Goal: Task Accomplishment & Management: Manage account settings

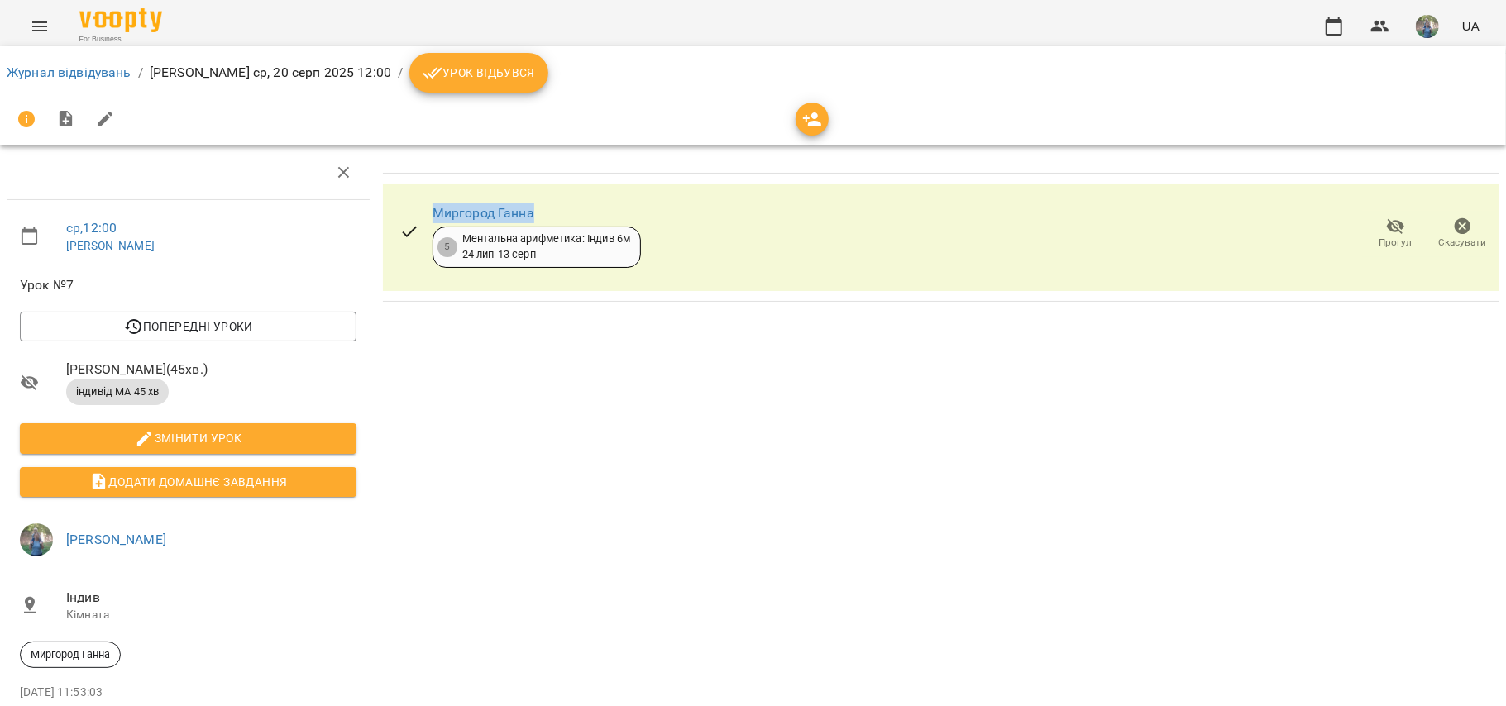
drag, startPoint x: 563, startPoint y: 209, endPoint x: 427, endPoint y: 223, distance: 136.3
click at [427, 223] on div "[PERSON_NAME] 5 Ментальна арифметика: Індив 6м [DATE] - [DATE]" at bounding box center [520, 234] width 268 height 94
copy link "Миргород Ганна"
click at [445, 64] on span "Урок відбувся" at bounding box center [479, 73] width 113 height 20
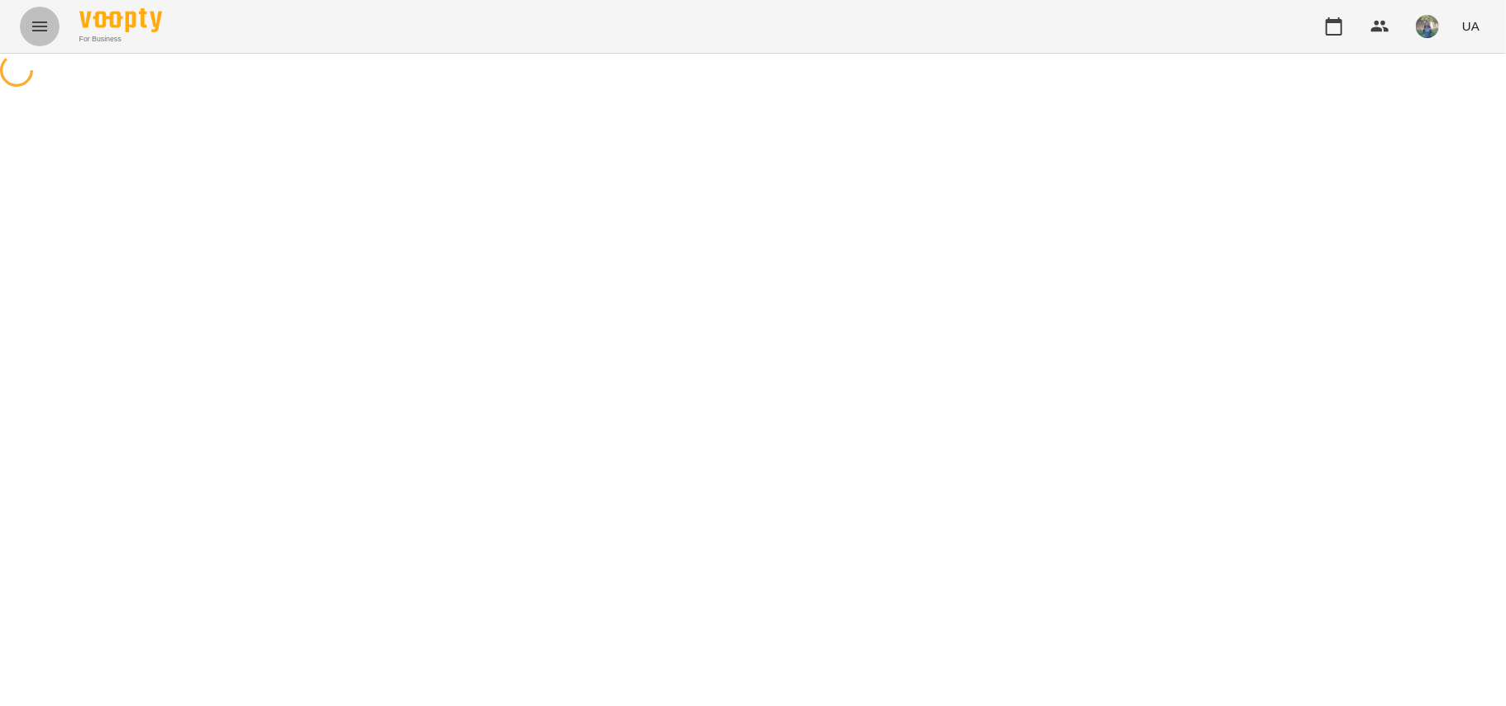
click at [31, 36] on button "Menu" at bounding box center [40, 27] width 40 height 40
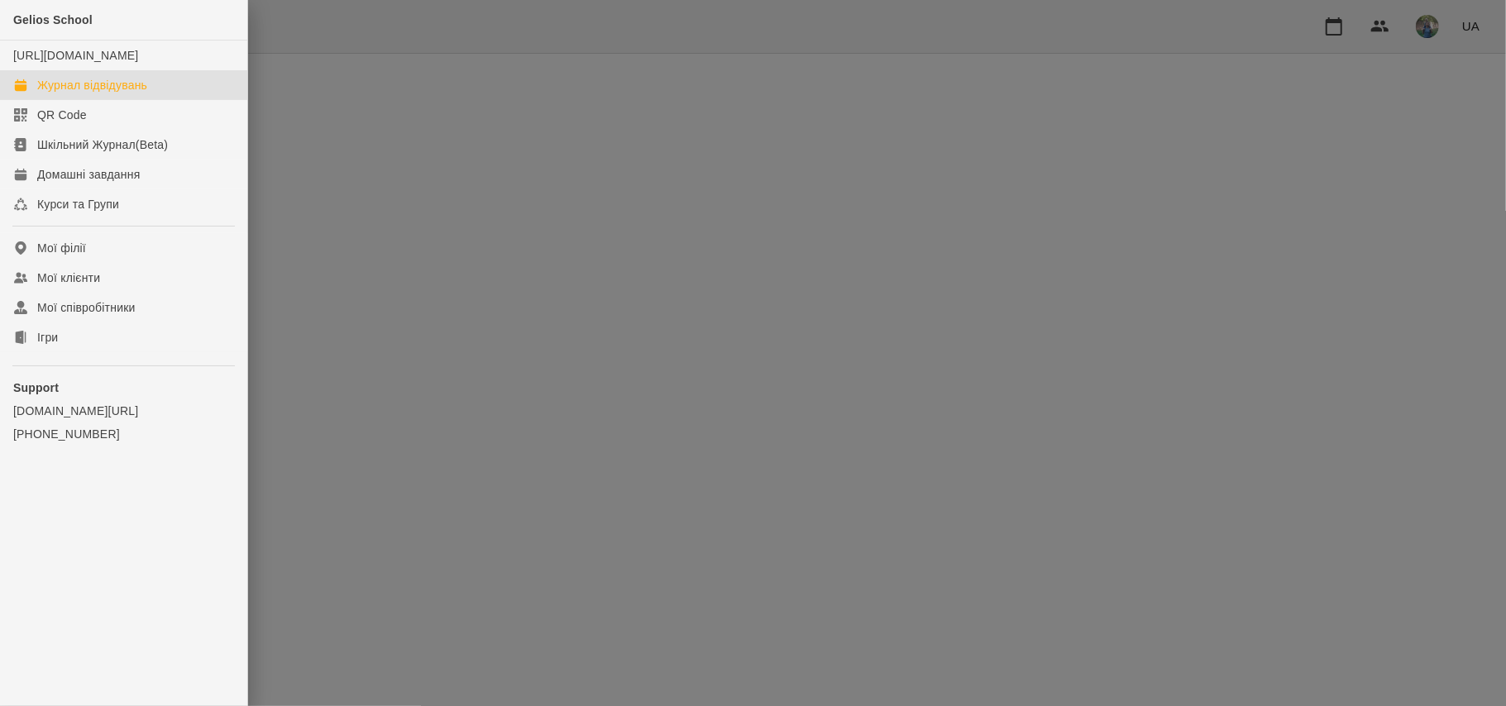
click at [87, 93] on div "Журнал відвідувань" at bounding box center [92, 85] width 110 height 17
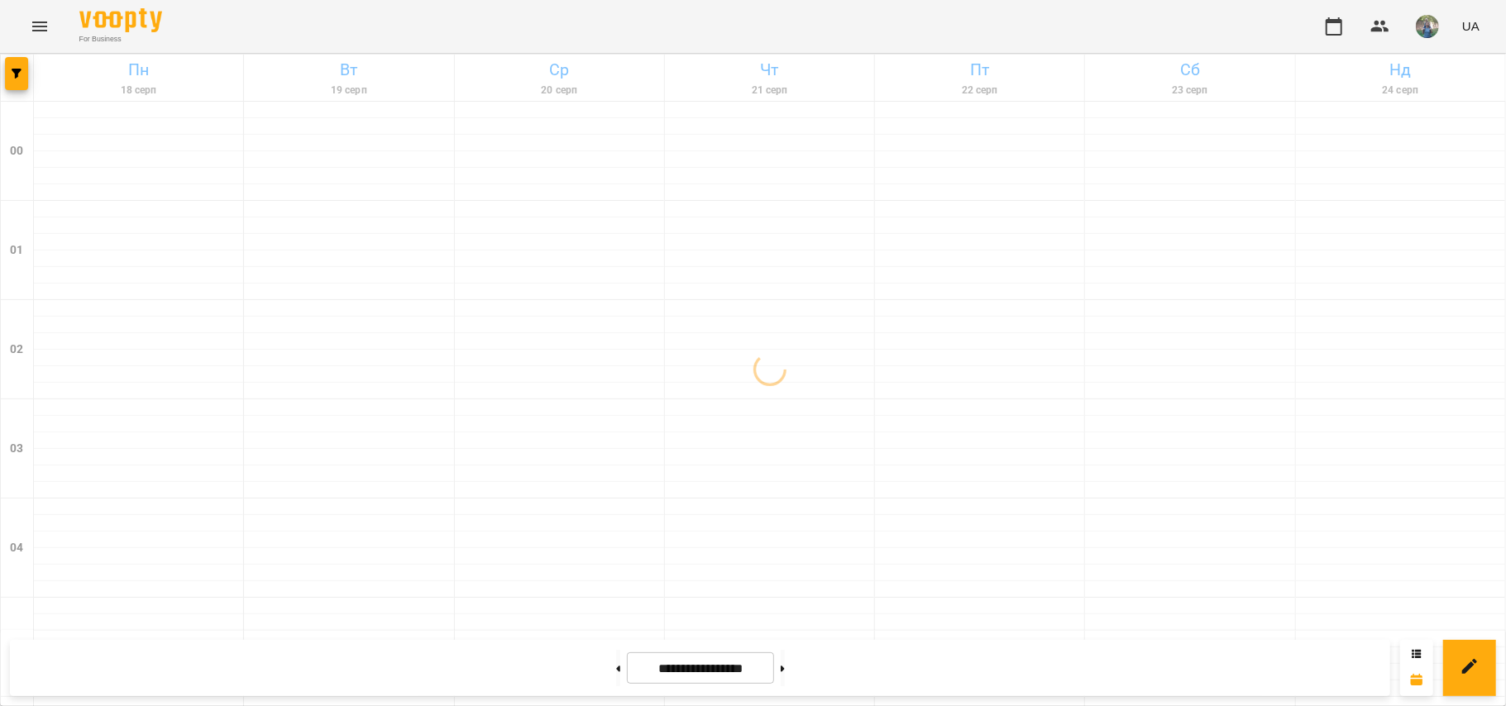
scroll to position [441, 0]
click at [616, 669] on button at bounding box center [618, 668] width 4 height 36
type input "**********"
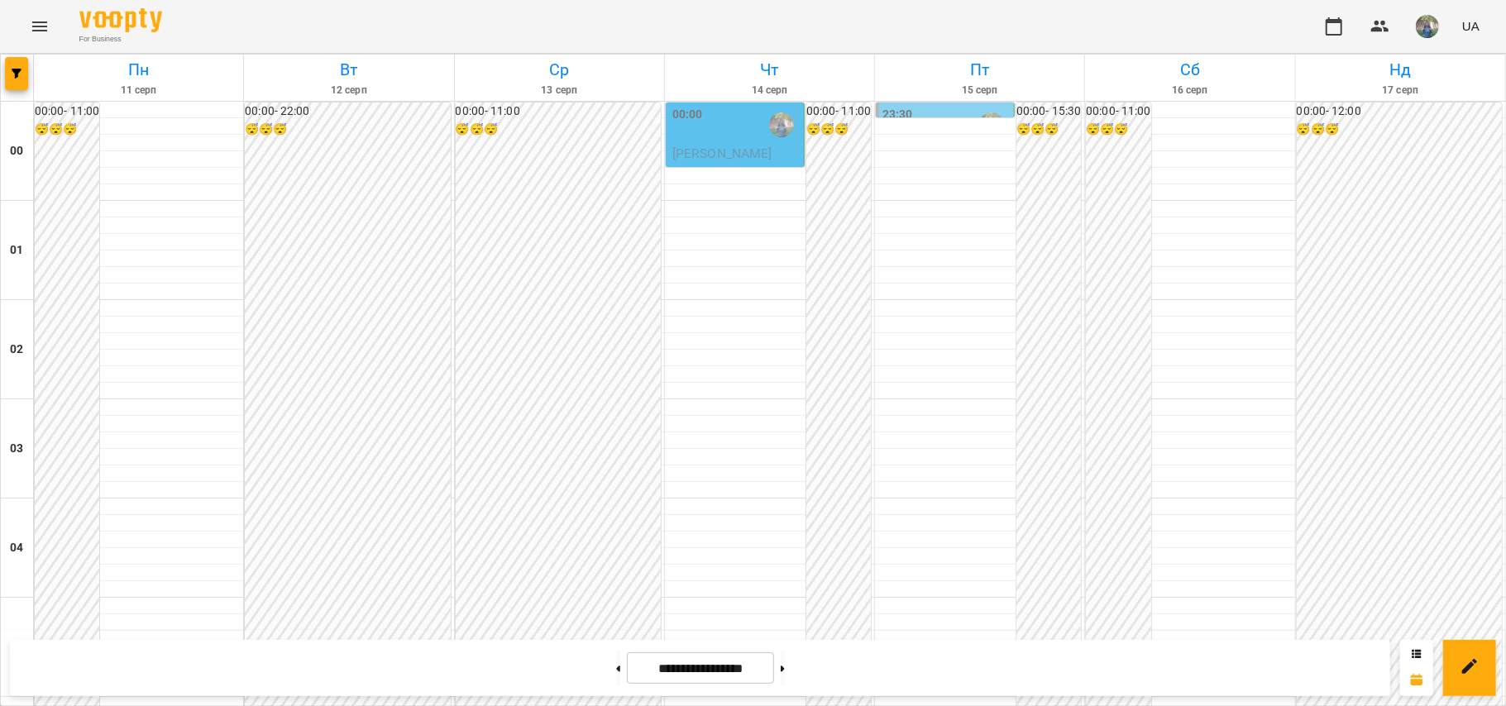
scroll to position [1103, 0]
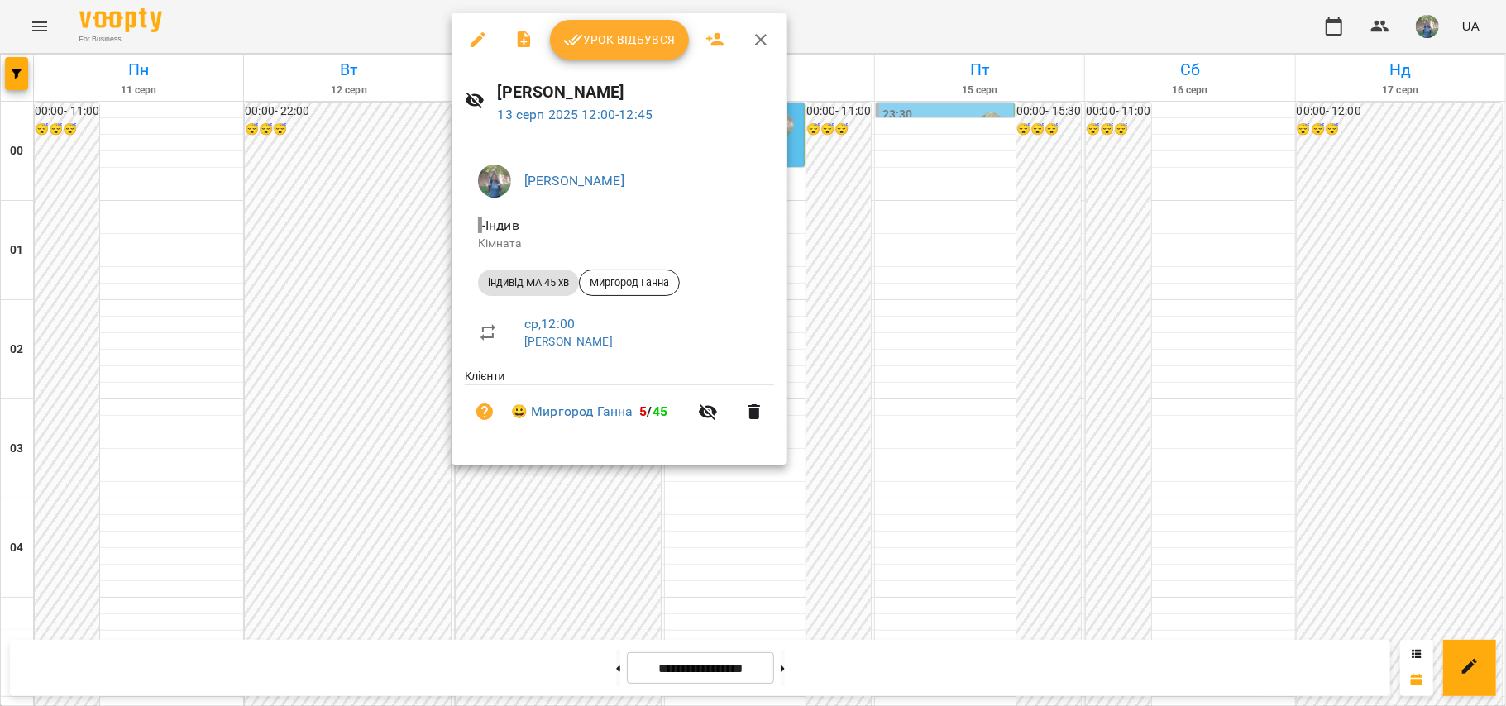
click at [606, 51] on button "Урок відбувся" at bounding box center [619, 40] width 139 height 40
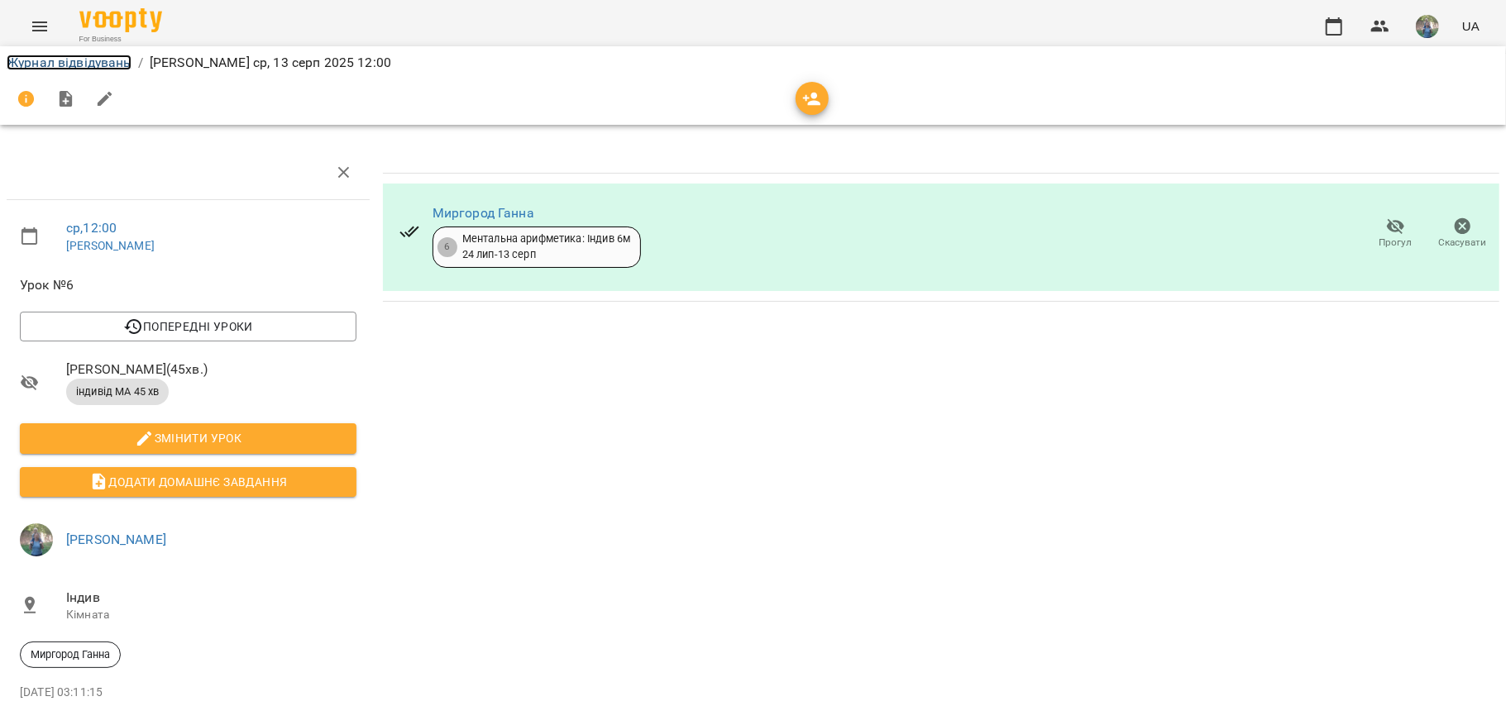
click at [43, 60] on link "Журнал відвідувань" at bounding box center [69, 63] width 125 height 16
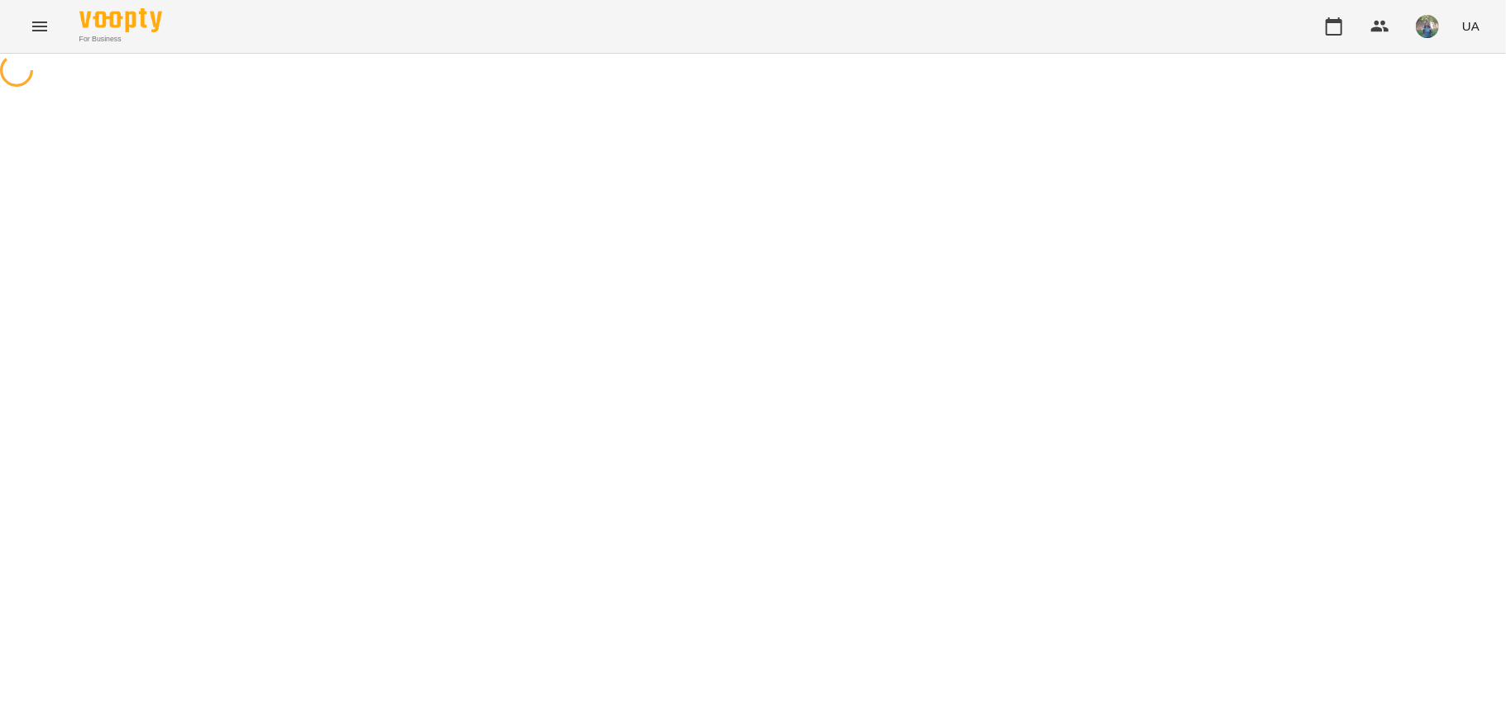
click at [43, 35] on icon "Menu" at bounding box center [40, 27] width 20 height 20
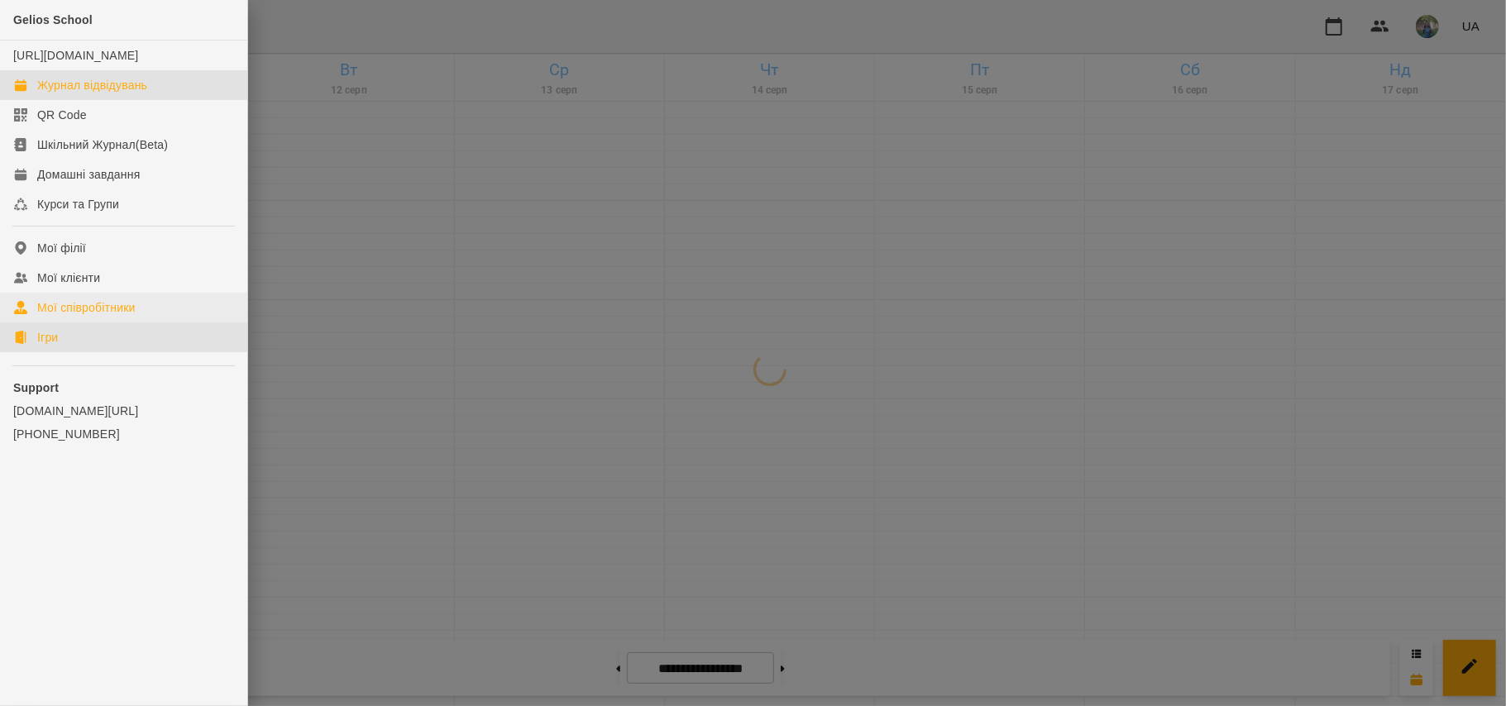
drag, startPoint x: 70, startPoint y: 348, endPoint x: 83, endPoint y: 338, distance: 16.4
click at [70, 347] on link "Ігри" at bounding box center [123, 338] width 247 height 30
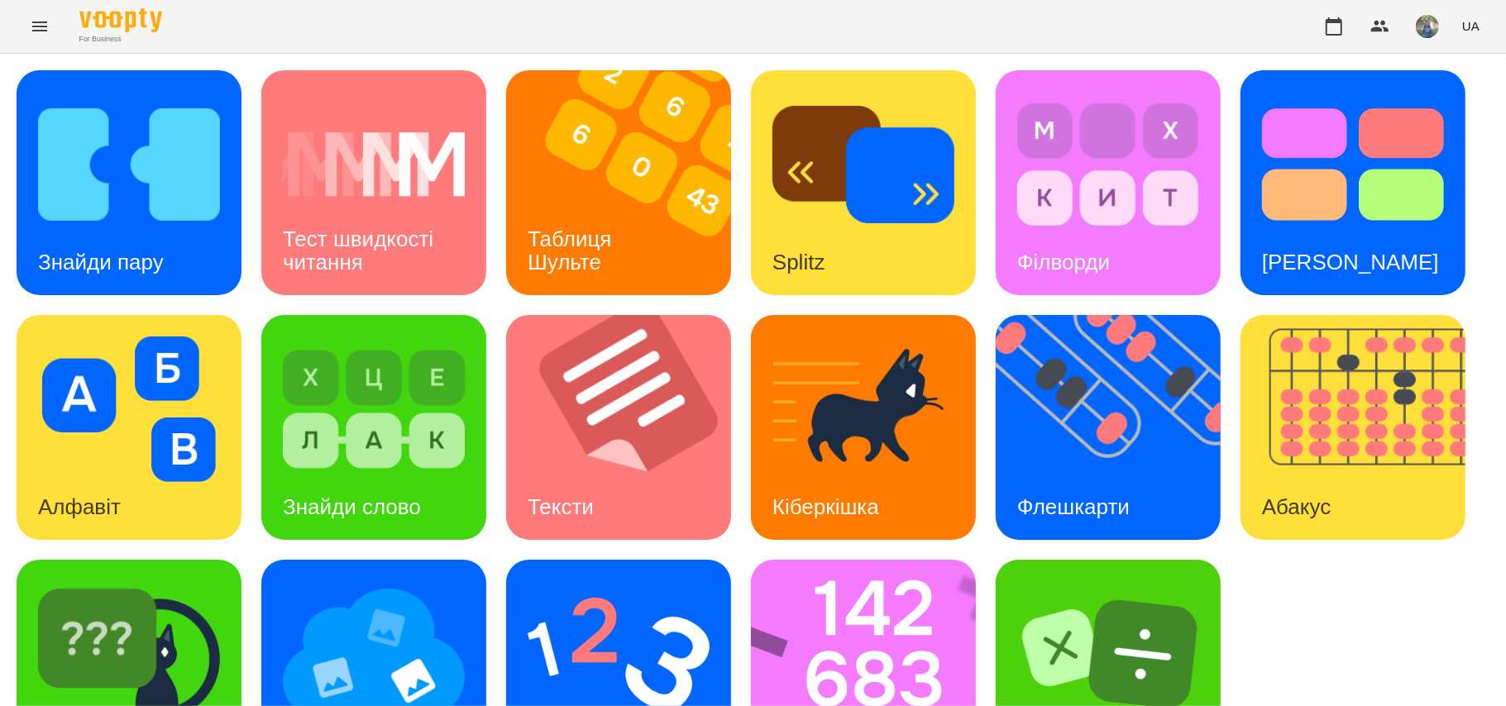
scroll to position [94, 0]
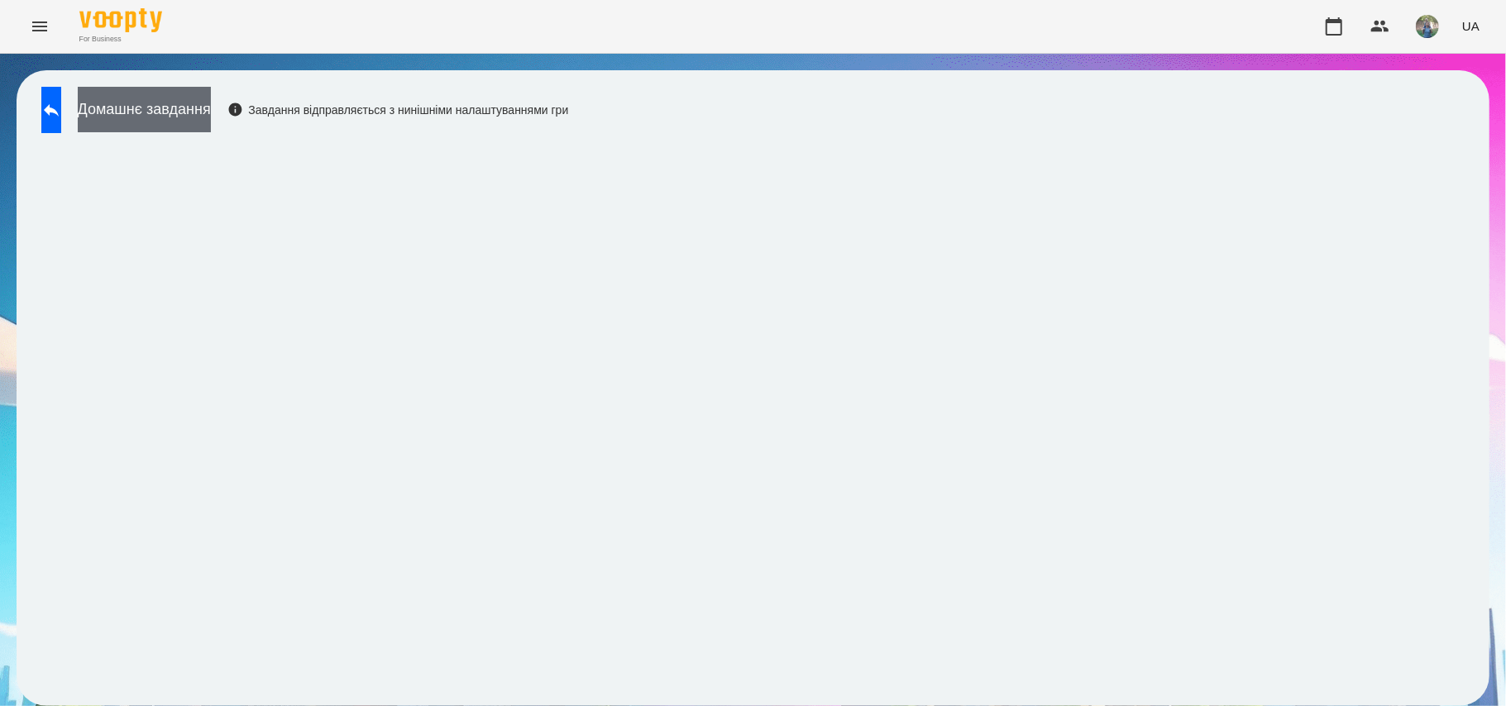
click at [211, 101] on button "Домашнє завдання" at bounding box center [144, 109] width 133 height 45
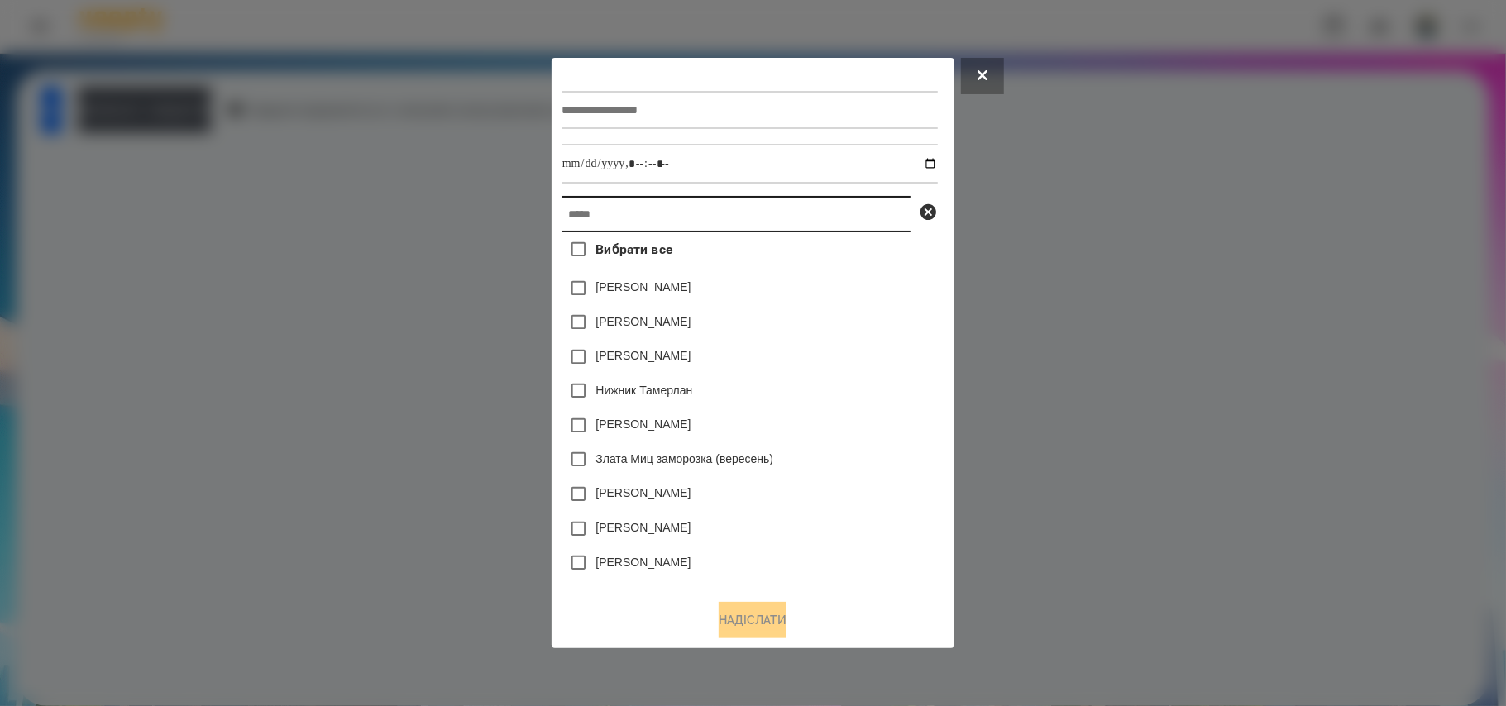
click at [667, 225] on input "text" at bounding box center [736, 214] width 349 height 36
paste input "**********"
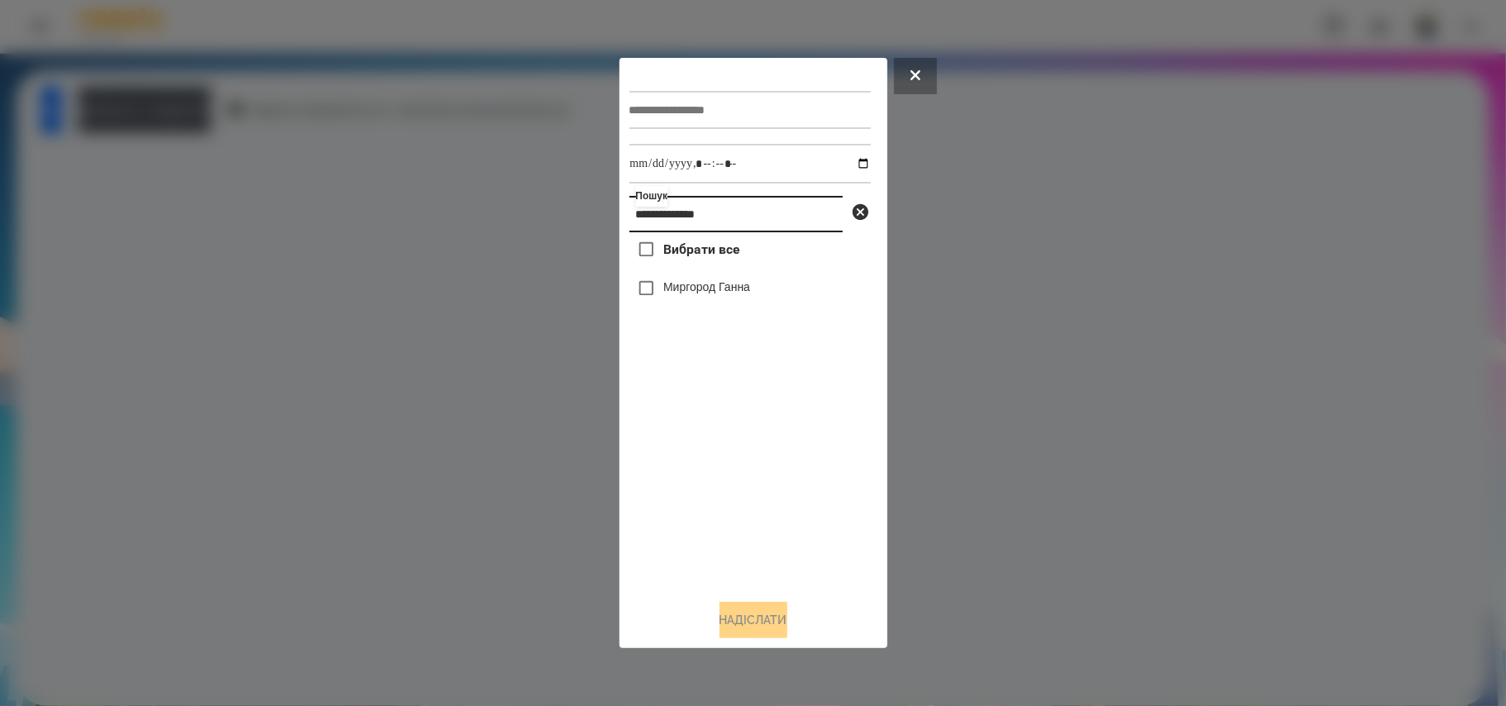
type input "**********"
click at [766, 76] on div at bounding box center [751, 110] width 242 height 68
click at [753, 101] on input "text" at bounding box center [751, 110] width 242 height 38
click at [667, 243] on span "Вибрати все" at bounding box center [701, 250] width 77 height 20
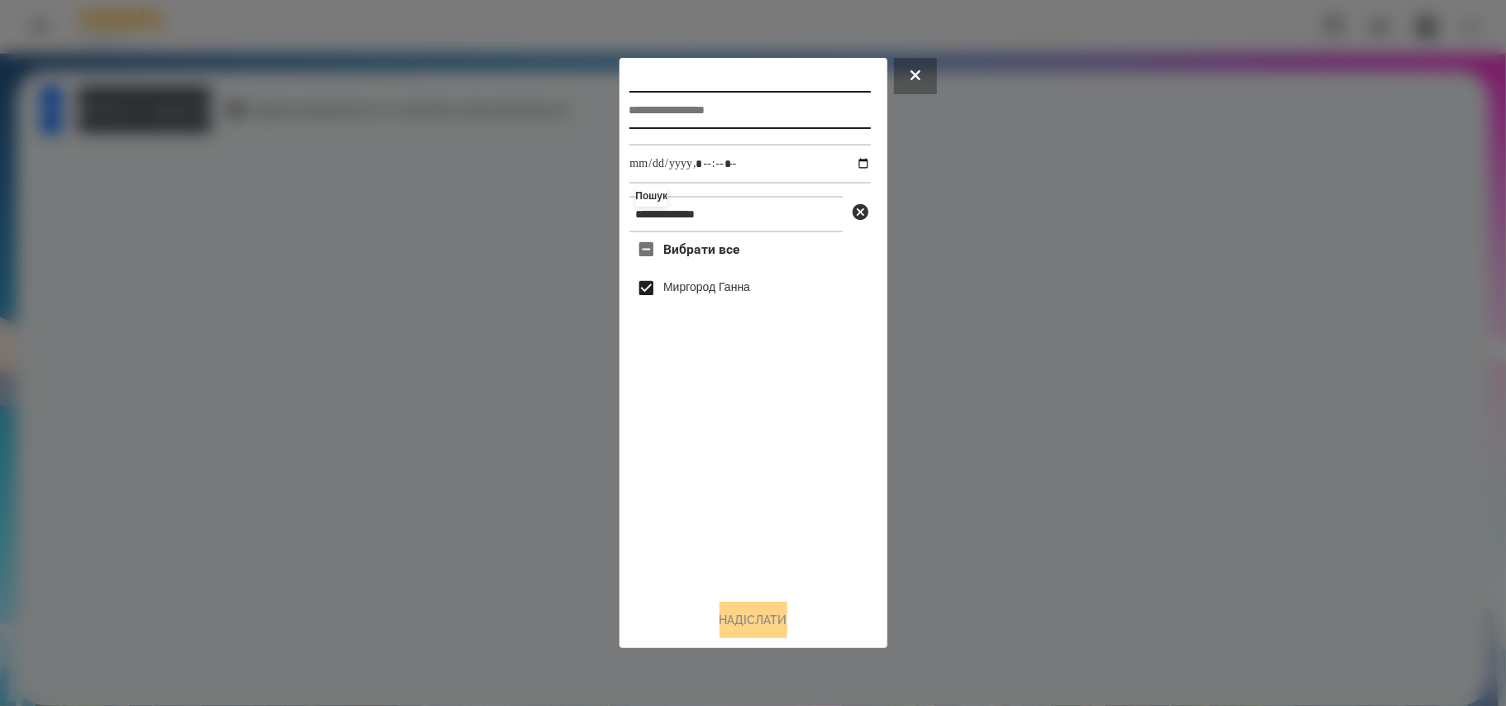
click at [699, 108] on input "text" at bounding box center [751, 110] width 242 height 38
type input "*******"
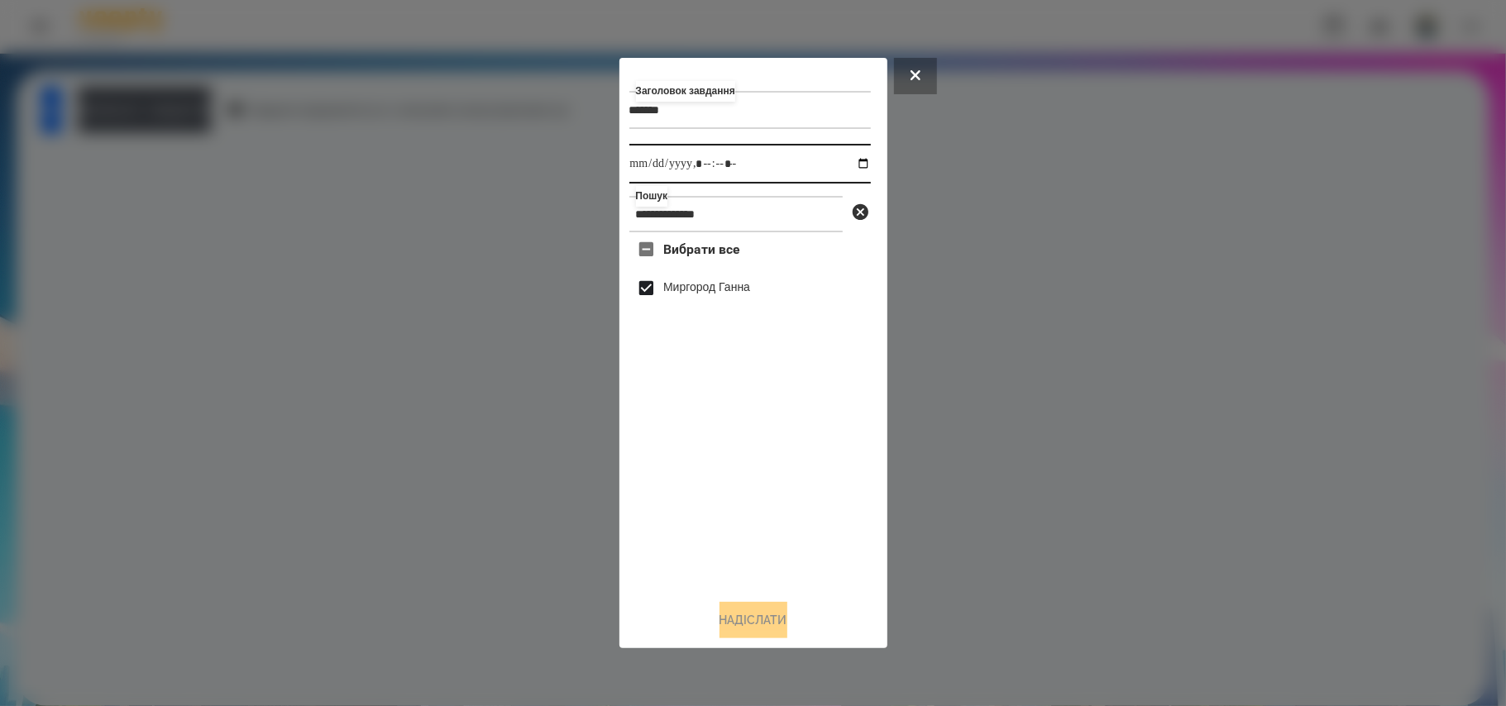
click at [854, 160] on input "datetime-local" at bounding box center [751, 164] width 242 height 40
type input "**********"
click at [746, 611] on button "Надіслати" at bounding box center [754, 620] width 68 height 36
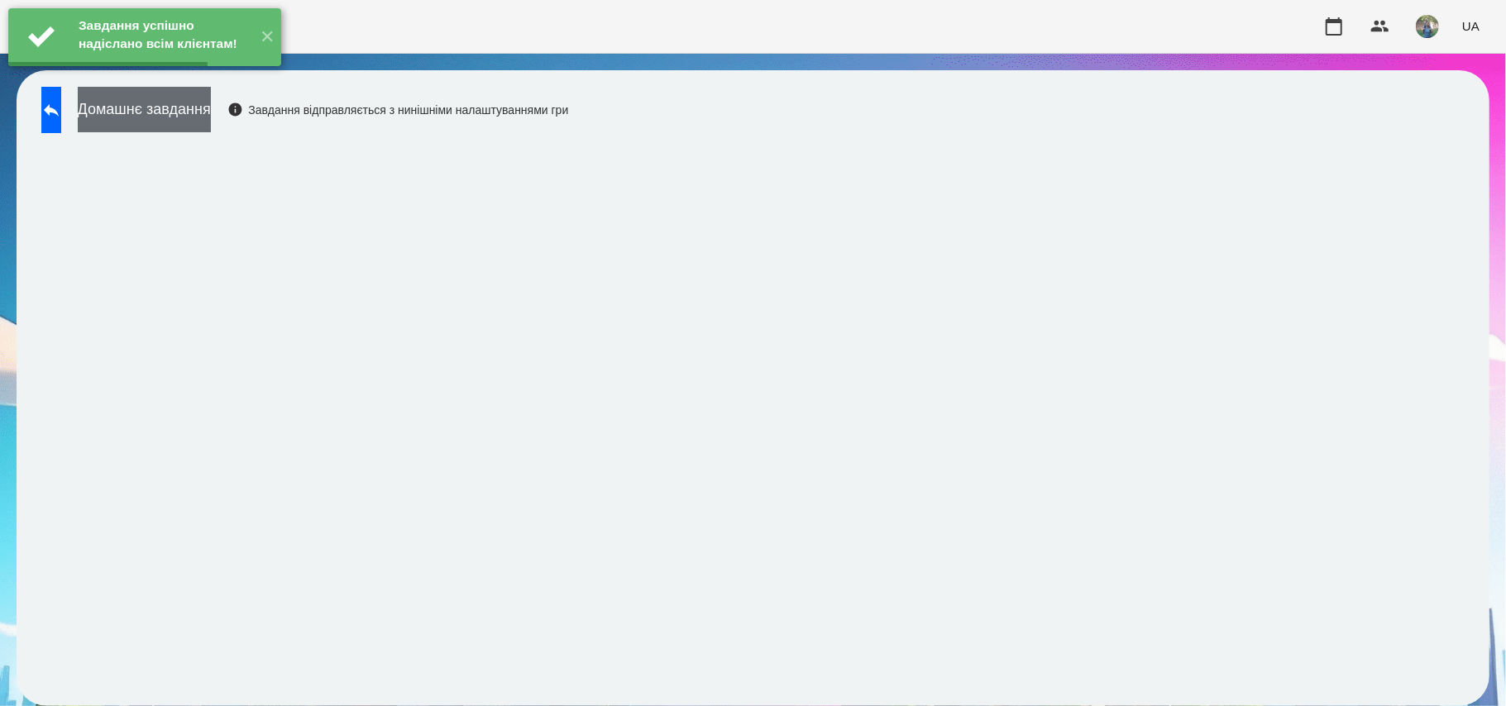
click at [156, 108] on button "Домашнє завдання" at bounding box center [144, 109] width 133 height 45
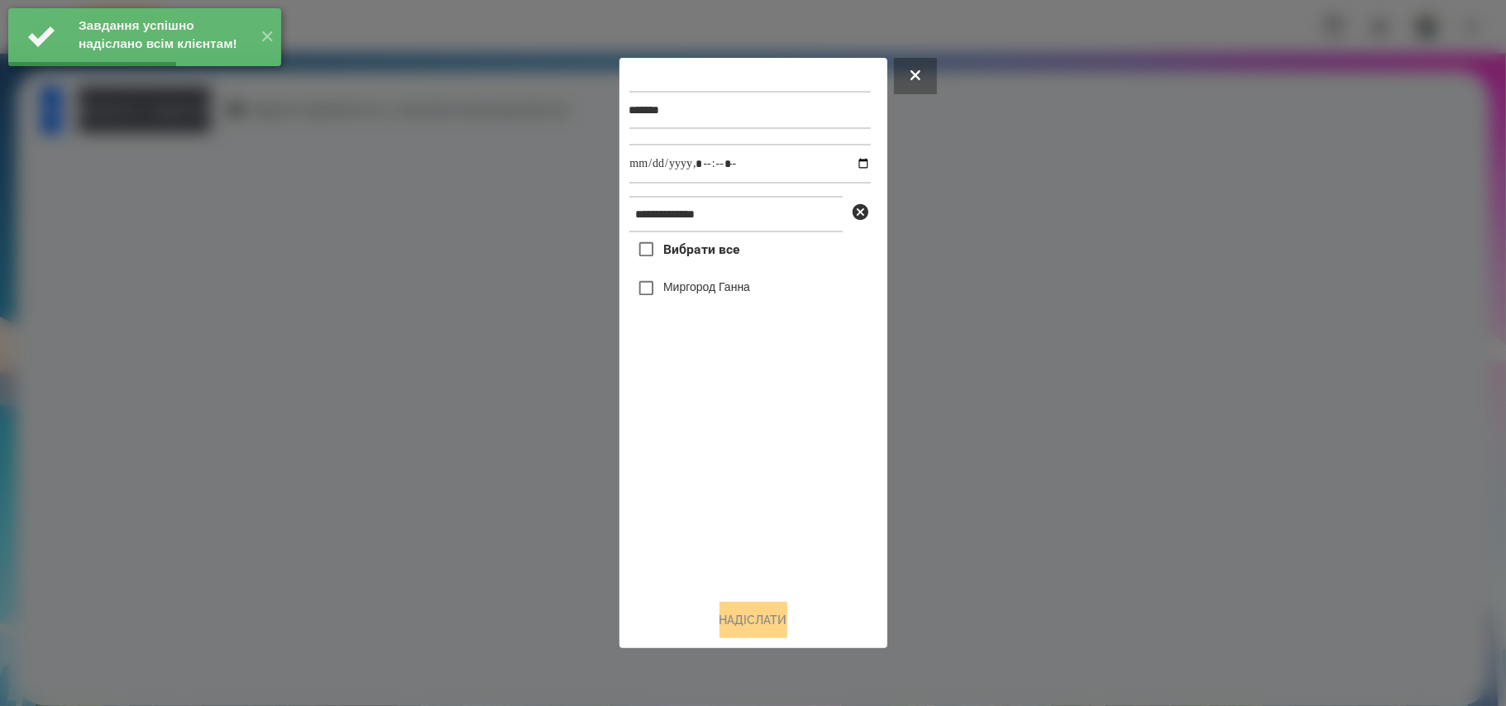
click at [668, 256] on span "Вибрати все" at bounding box center [701, 250] width 77 height 20
click at [855, 162] on input "datetime-local" at bounding box center [751, 164] width 242 height 40
type input "**********"
click at [748, 613] on button "Надіслати" at bounding box center [754, 620] width 68 height 36
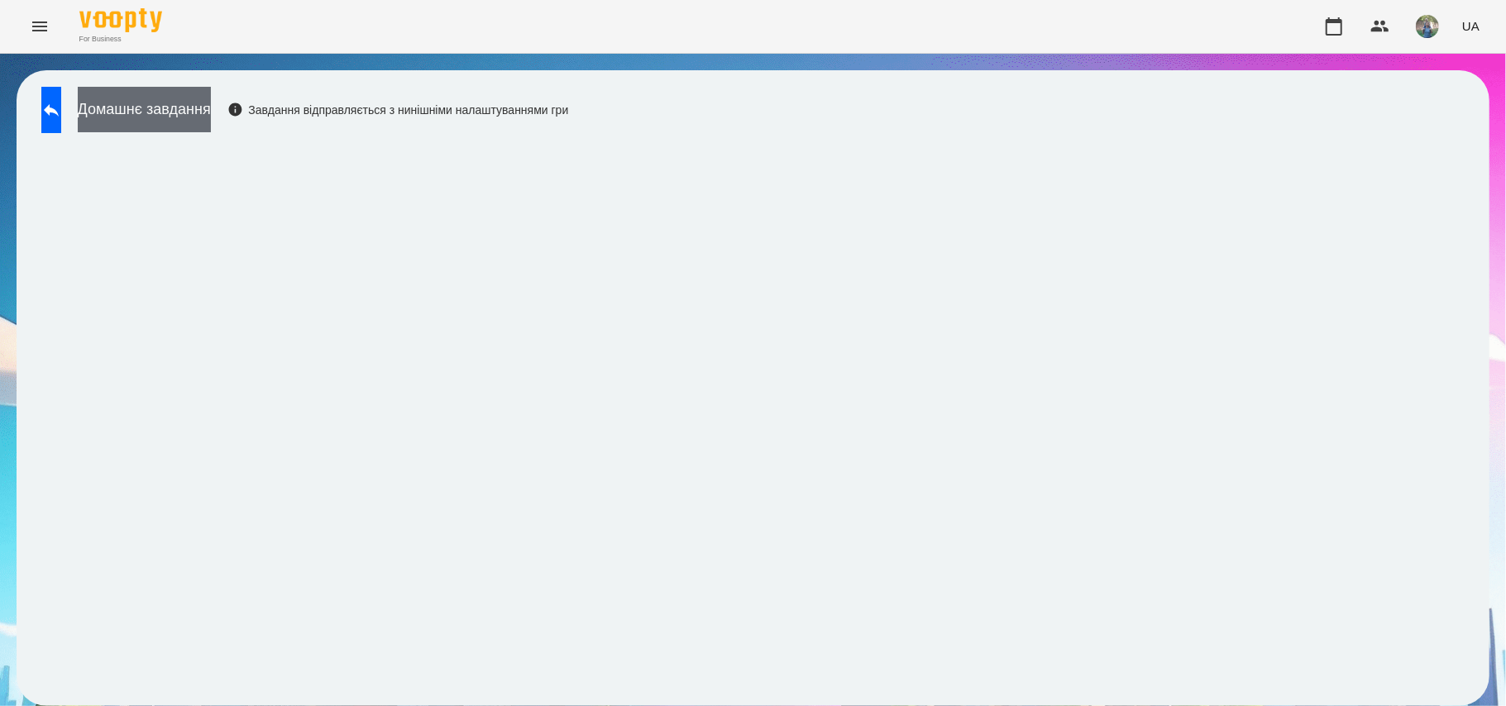
click at [211, 104] on button "Домашнє завдання" at bounding box center [144, 109] width 133 height 45
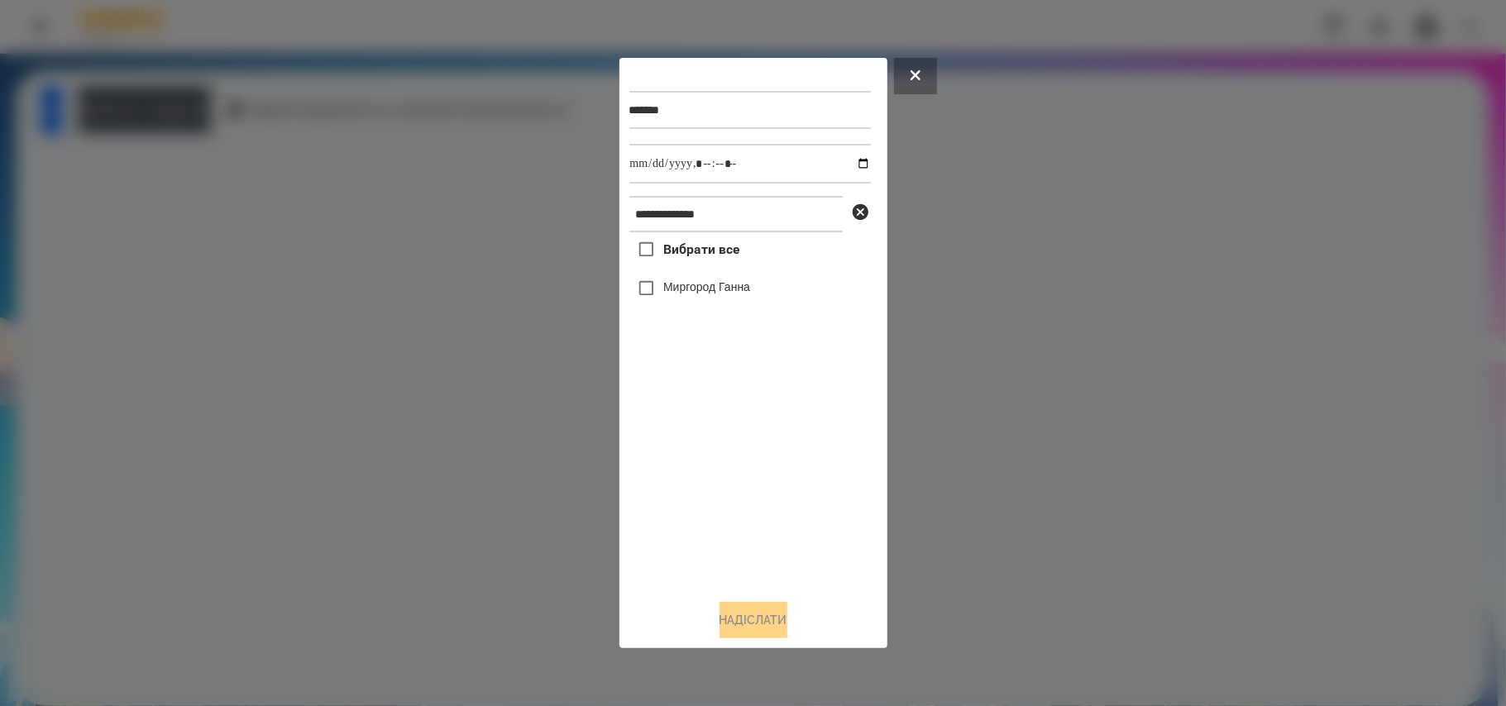
click at [715, 255] on span "Вибрати все" at bounding box center [701, 250] width 77 height 20
click at [854, 163] on input "datetime-local" at bounding box center [751, 164] width 242 height 40
type input "**********"
click at [778, 620] on button "Надіслати" at bounding box center [754, 620] width 68 height 36
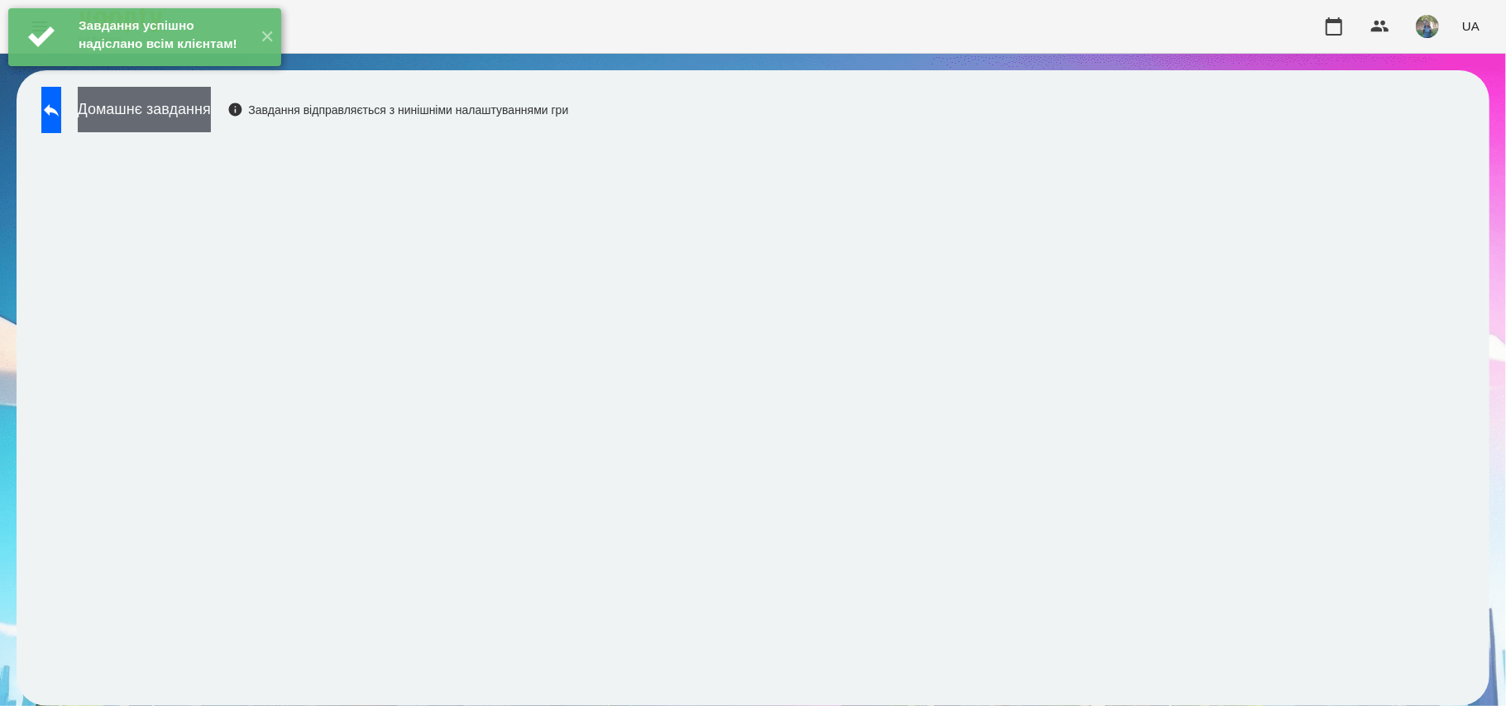
click at [211, 109] on button "Домашнє завдання" at bounding box center [144, 109] width 133 height 45
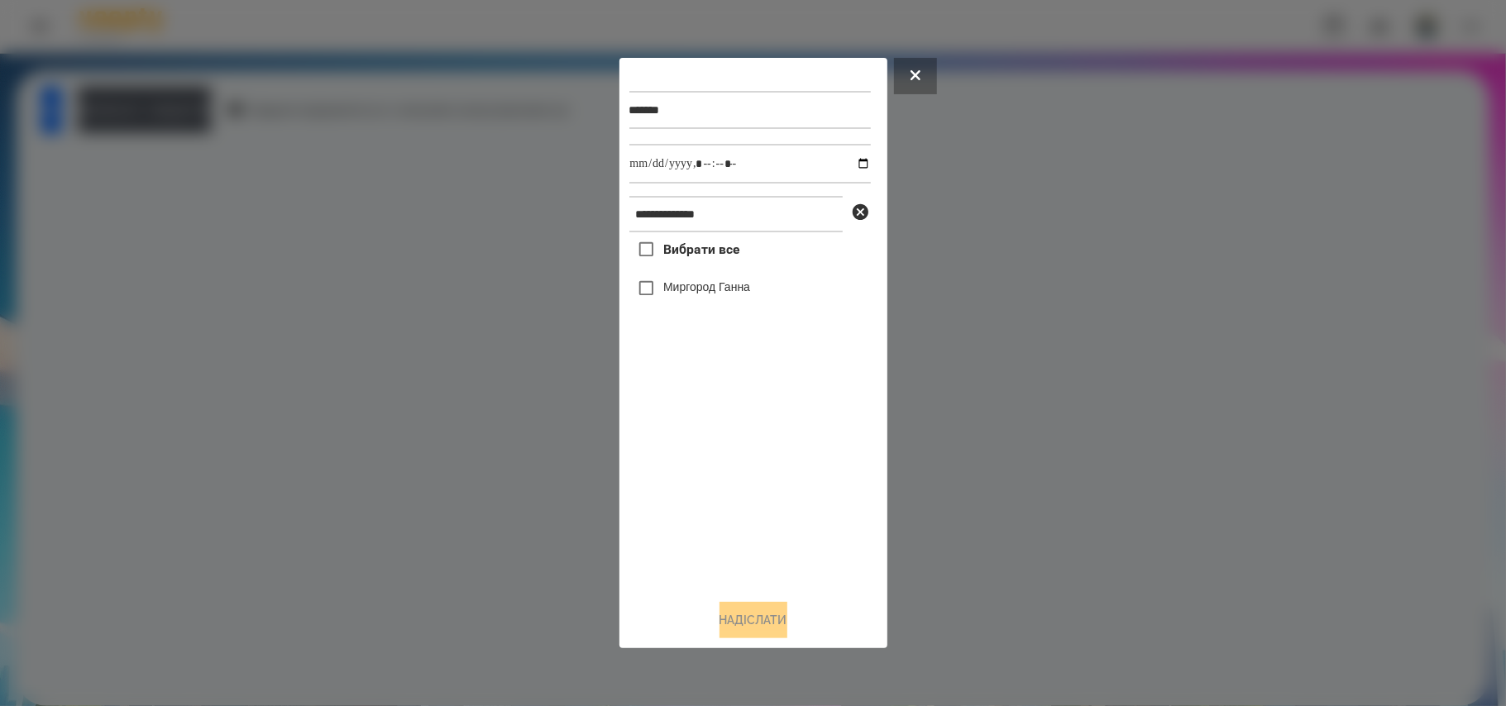
drag, startPoint x: 689, startPoint y: 258, endPoint x: 712, endPoint y: 239, distance: 30.0
click at [689, 259] on span "Вибрати все" at bounding box center [701, 250] width 77 height 20
click at [858, 162] on input "datetime-local" at bounding box center [751, 164] width 242 height 40
type input "**********"
click at [740, 626] on button "Надіслати" at bounding box center [754, 620] width 68 height 36
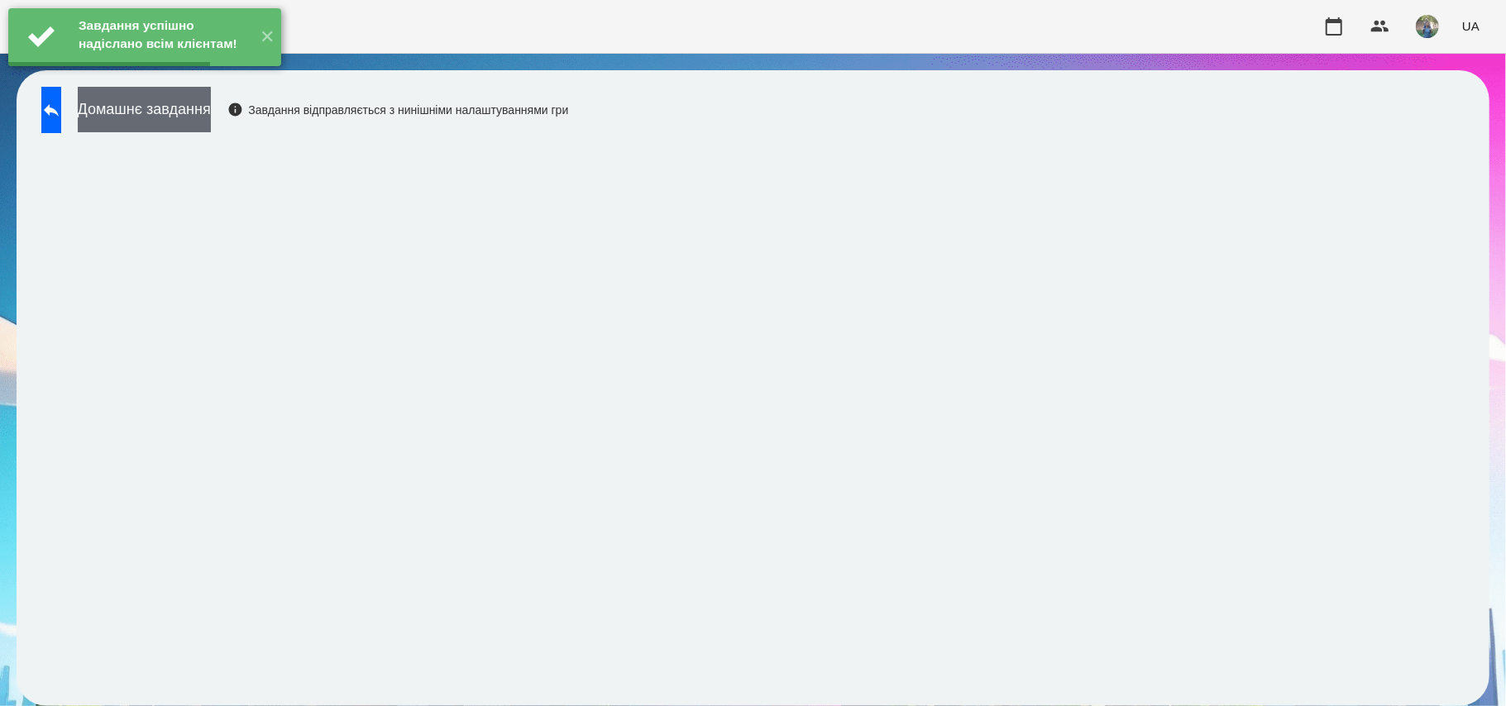
click at [209, 114] on button "Домашнє завдання" at bounding box center [144, 109] width 133 height 45
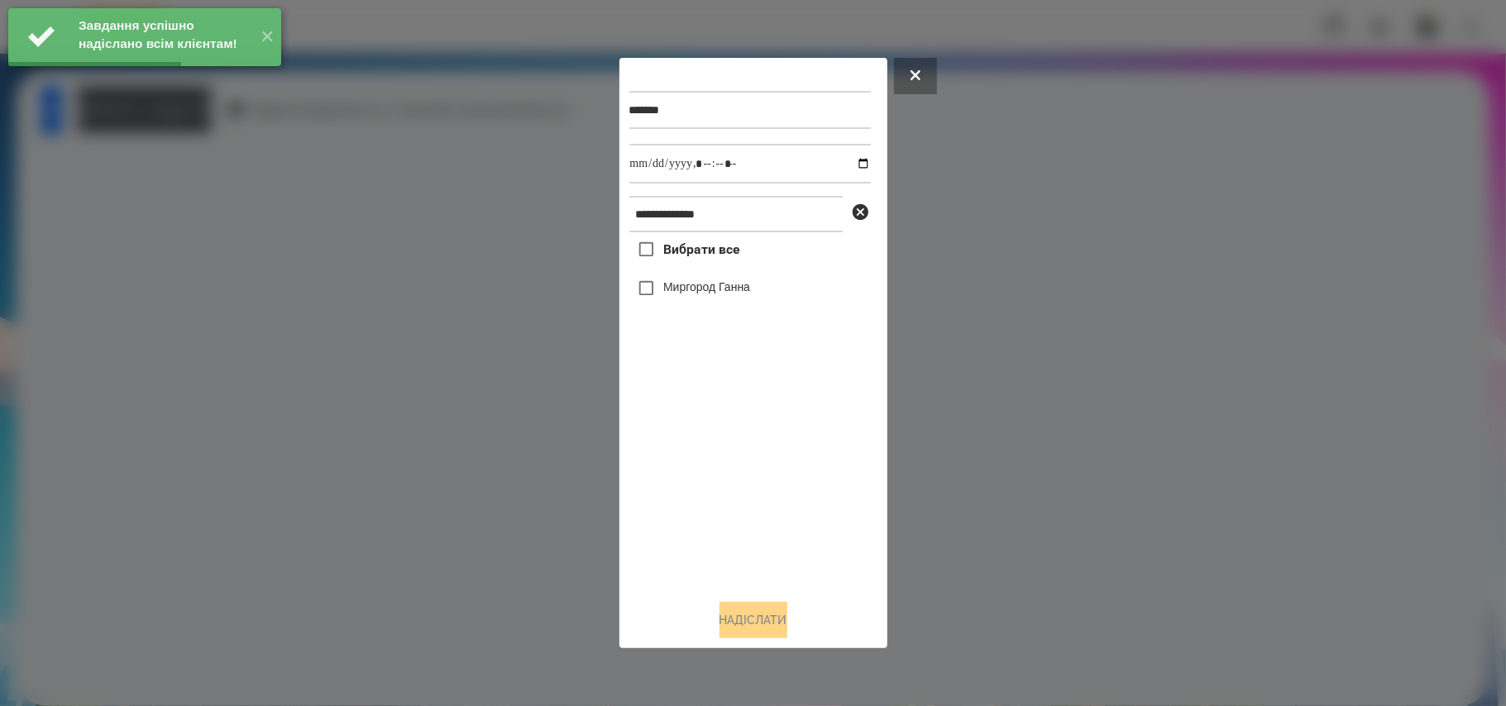
click at [673, 253] on span "Вибрати все" at bounding box center [701, 250] width 77 height 20
click at [858, 156] on input "datetime-local" at bounding box center [751, 164] width 242 height 40
type input "**********"
click at [746, 616] on button "Надіслати" at bounding box center [754, 620] width 68 height 36
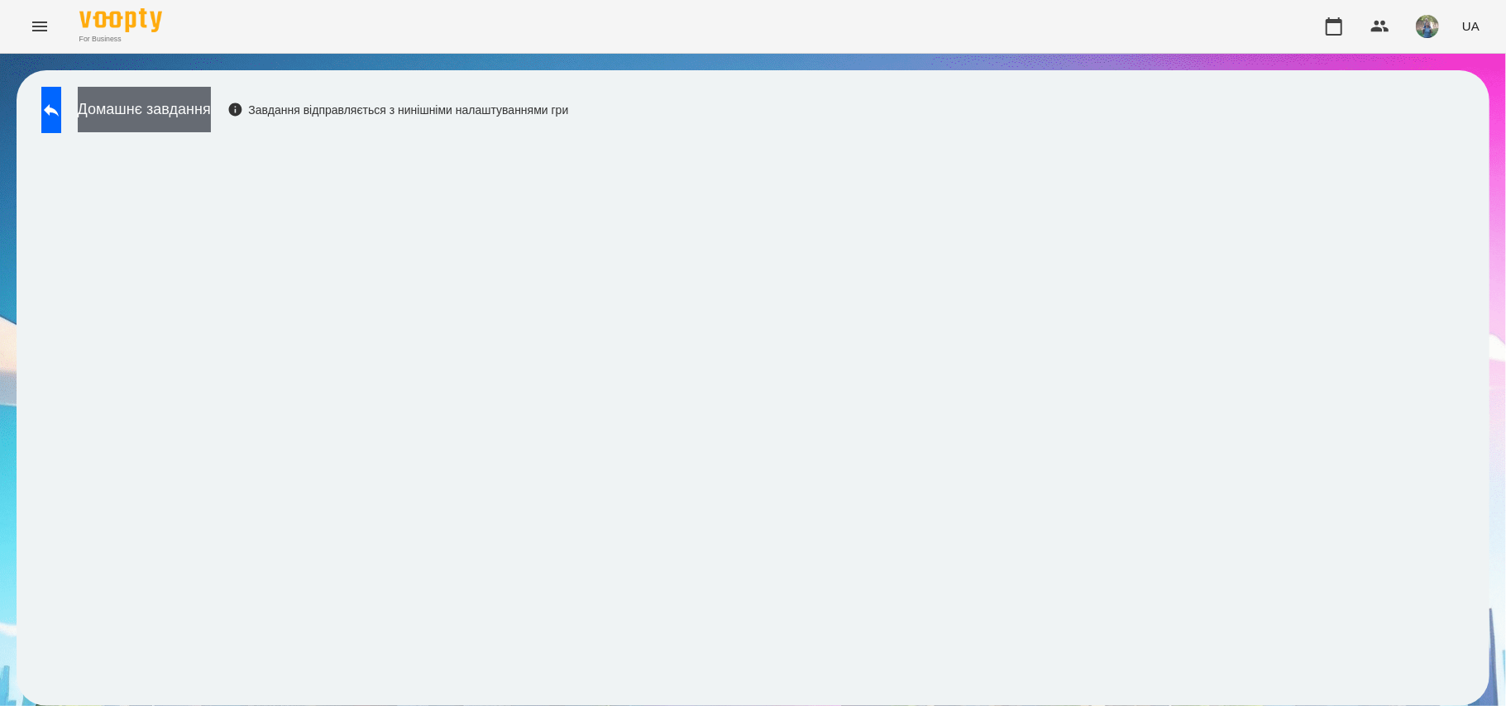
click at [134, 103] on button "Домашнє завдання" at bounding box center [144, 109] width 133 height 45
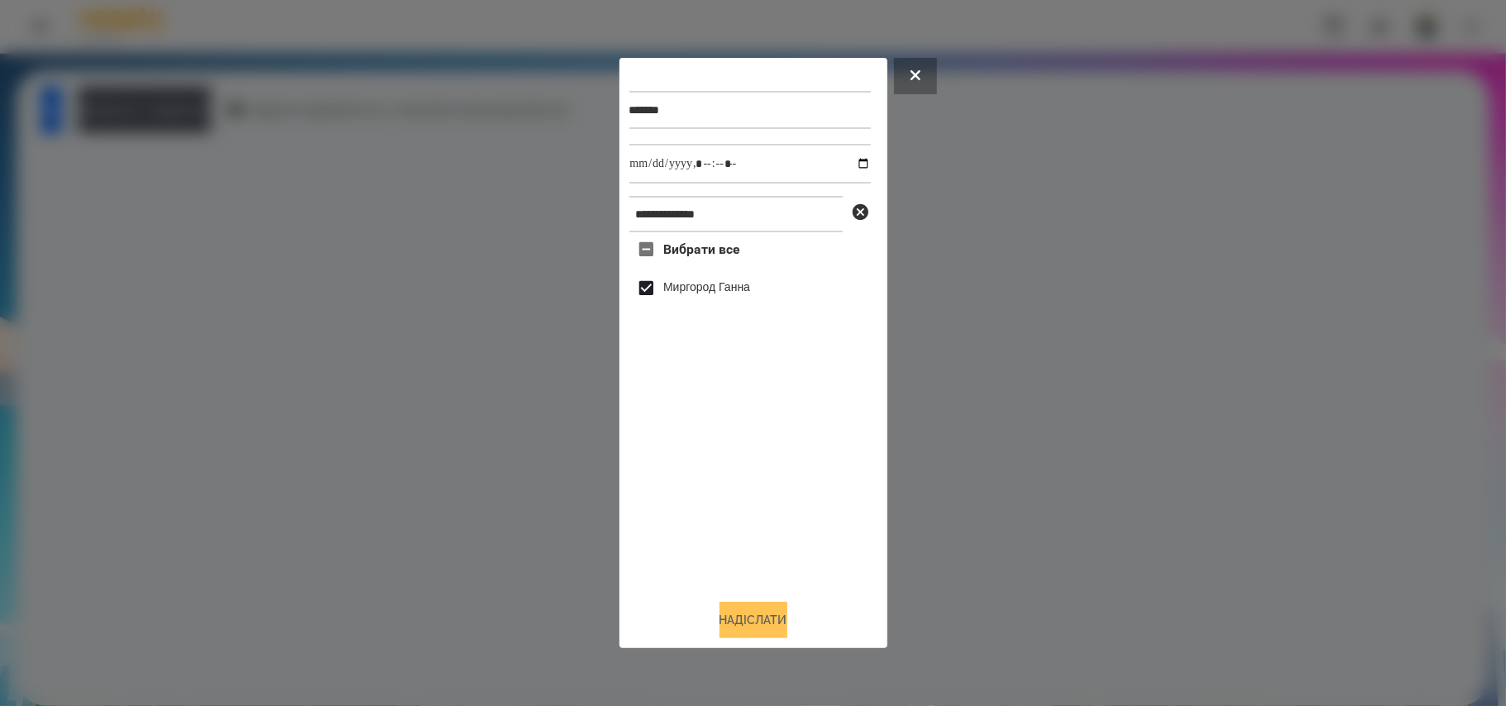
drag, startPoint x: 776, startPoint y: 620, endPoint x: 779, endPoint y: 612, distance: 8.9
click at [776, 622] on button "Надіслати" at bounding box center [754, 620] width 68 height 36
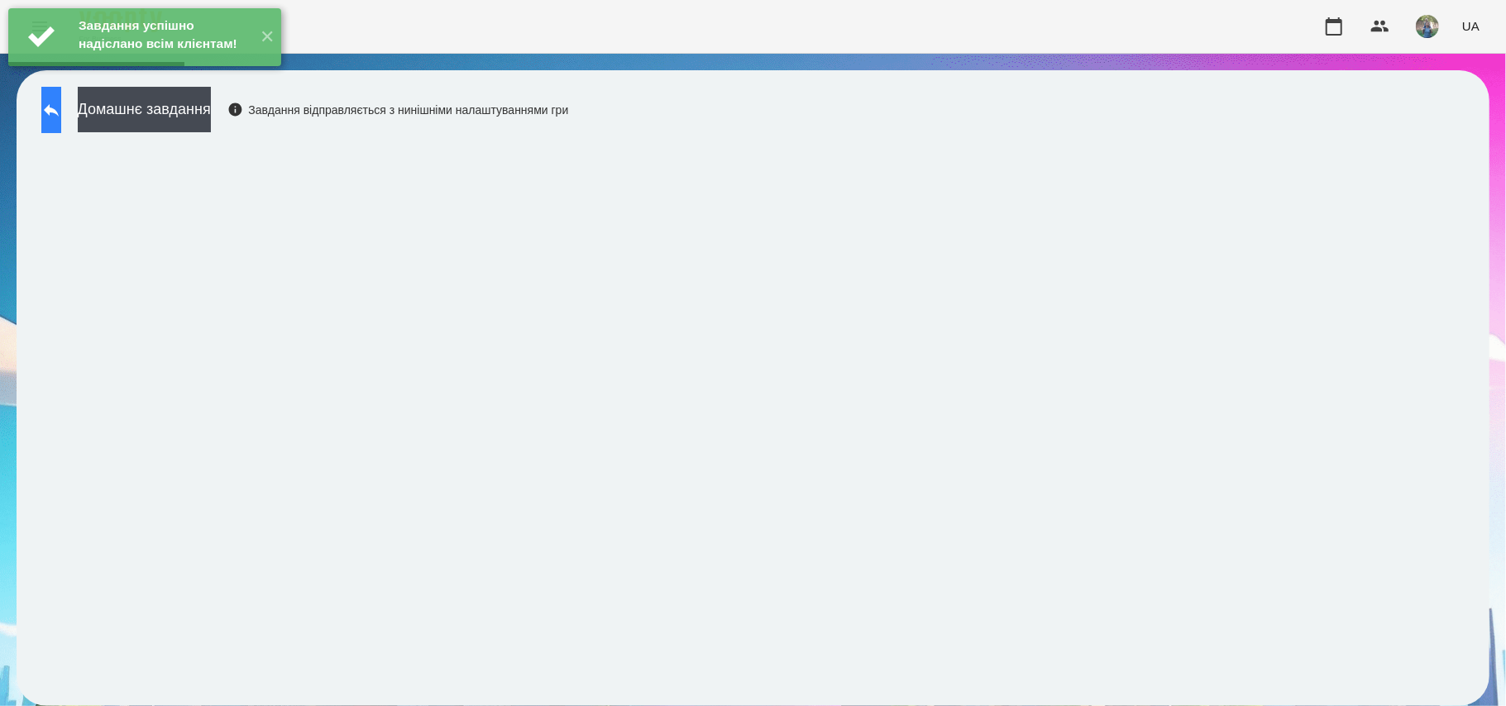
click at [61, 103] on icon at bounding box center [51, 110] width 20 height 20
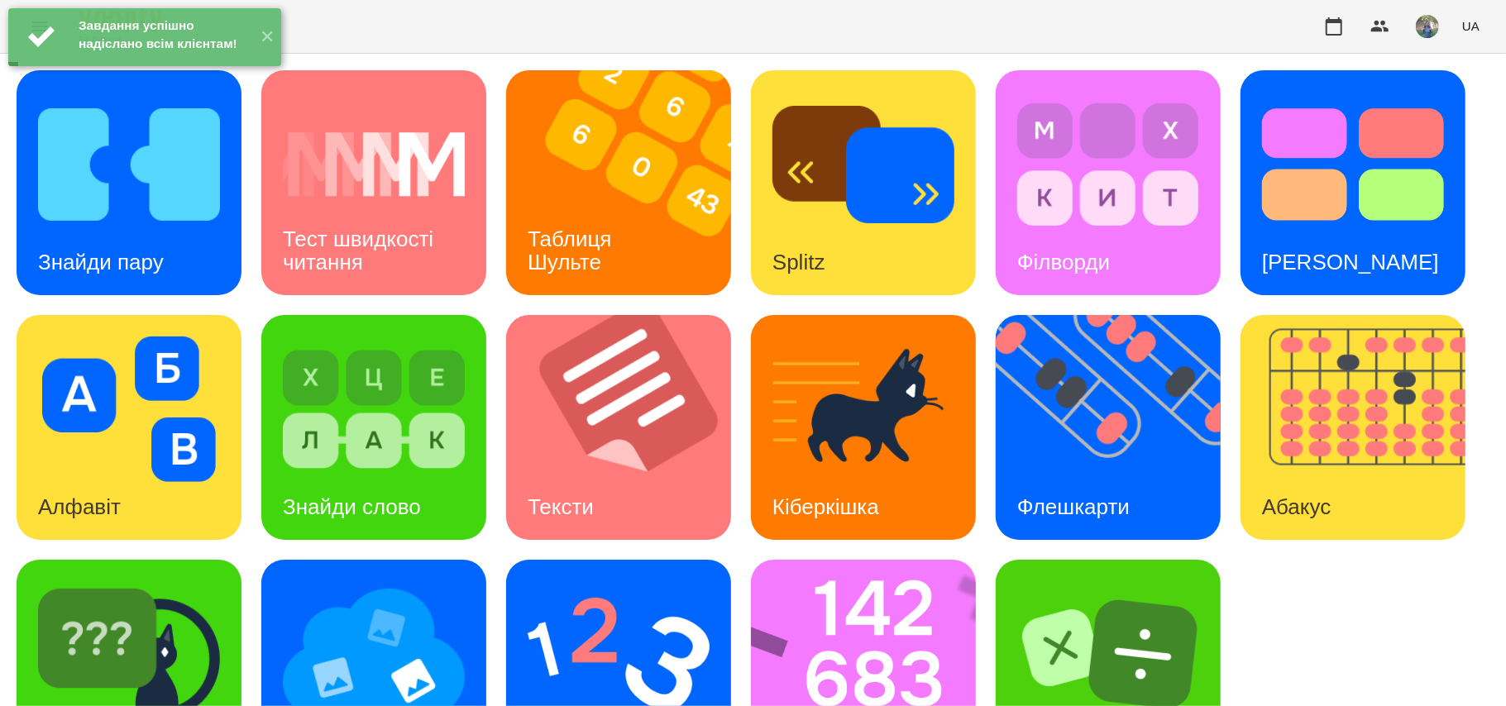
scroll to position [94, 0]
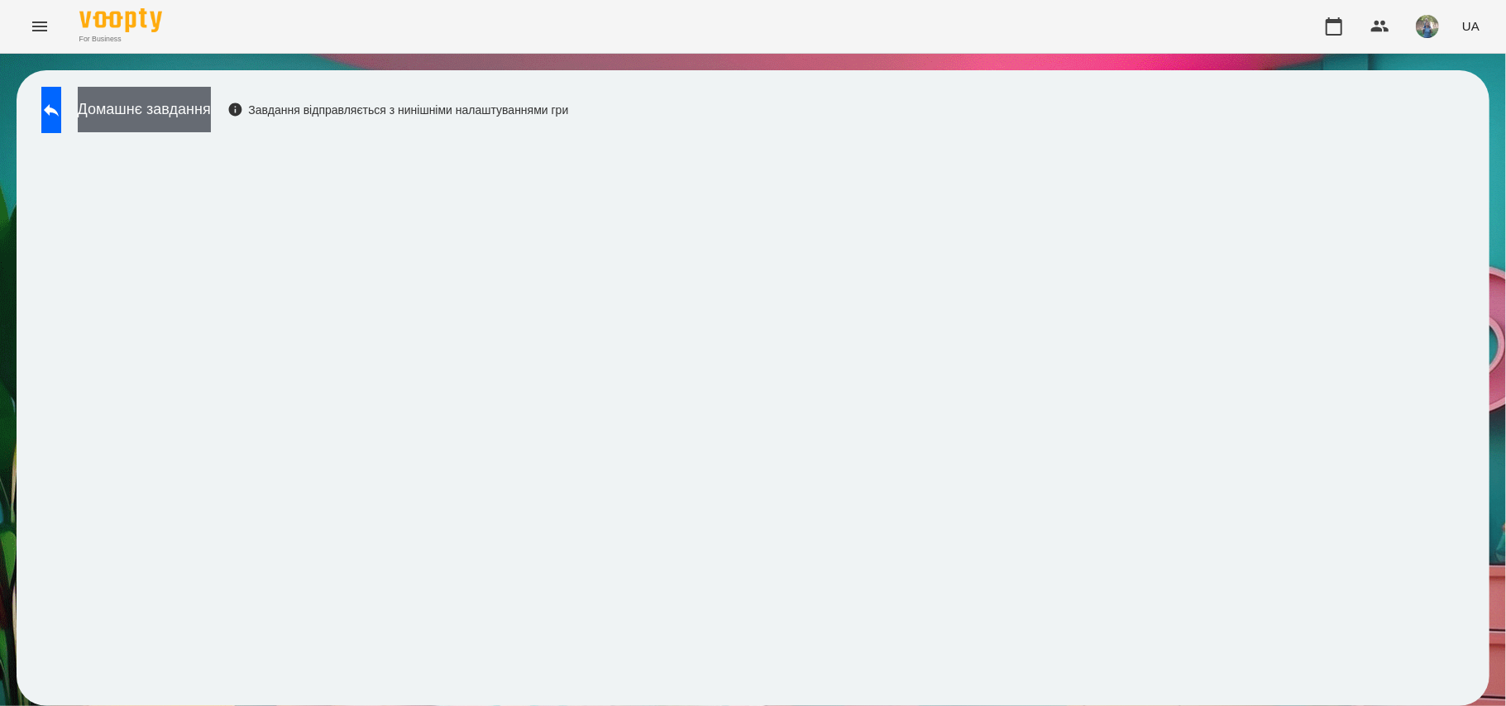
click at [206, 104] on button "Домашнє завдання" at bounding box center [144, 109] width 133 height 45
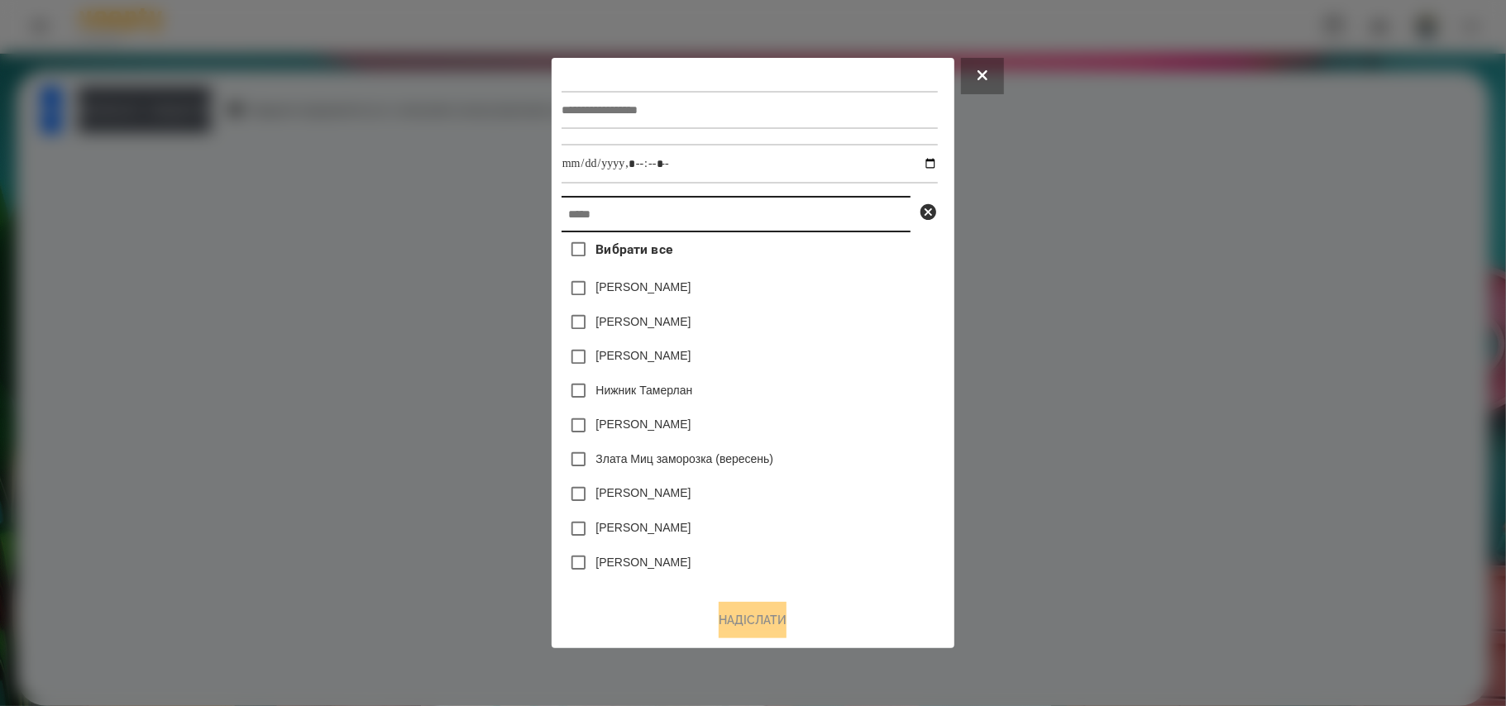
click at [639, 223] on input "text" at bounding box center [736, 214] width 349 height 36
paste input "**********"
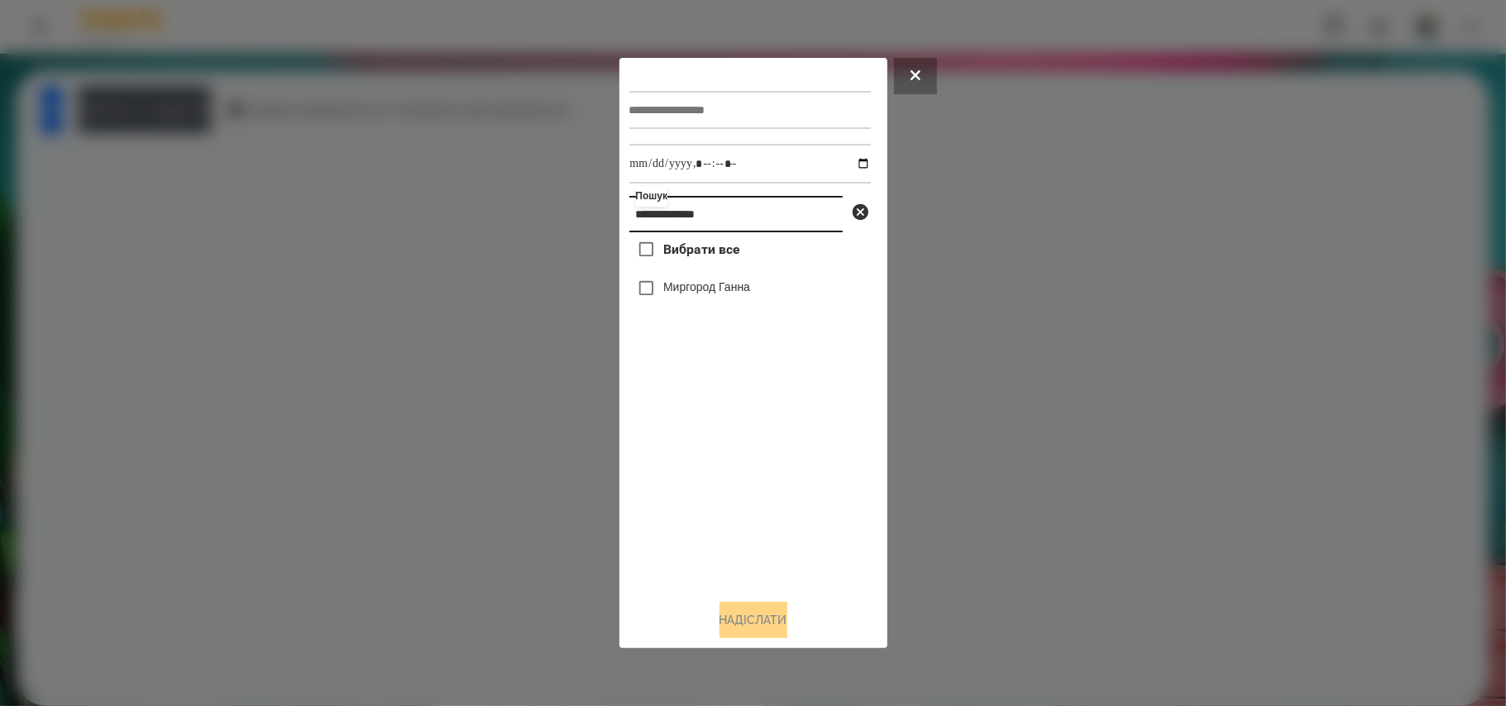
type input "**********"
click at [678, 84] on div at bounding box center [751, 110] width 242 height 68
click at [667, 116] on input "text" at bounding box center [751, 110] width 242 height 38
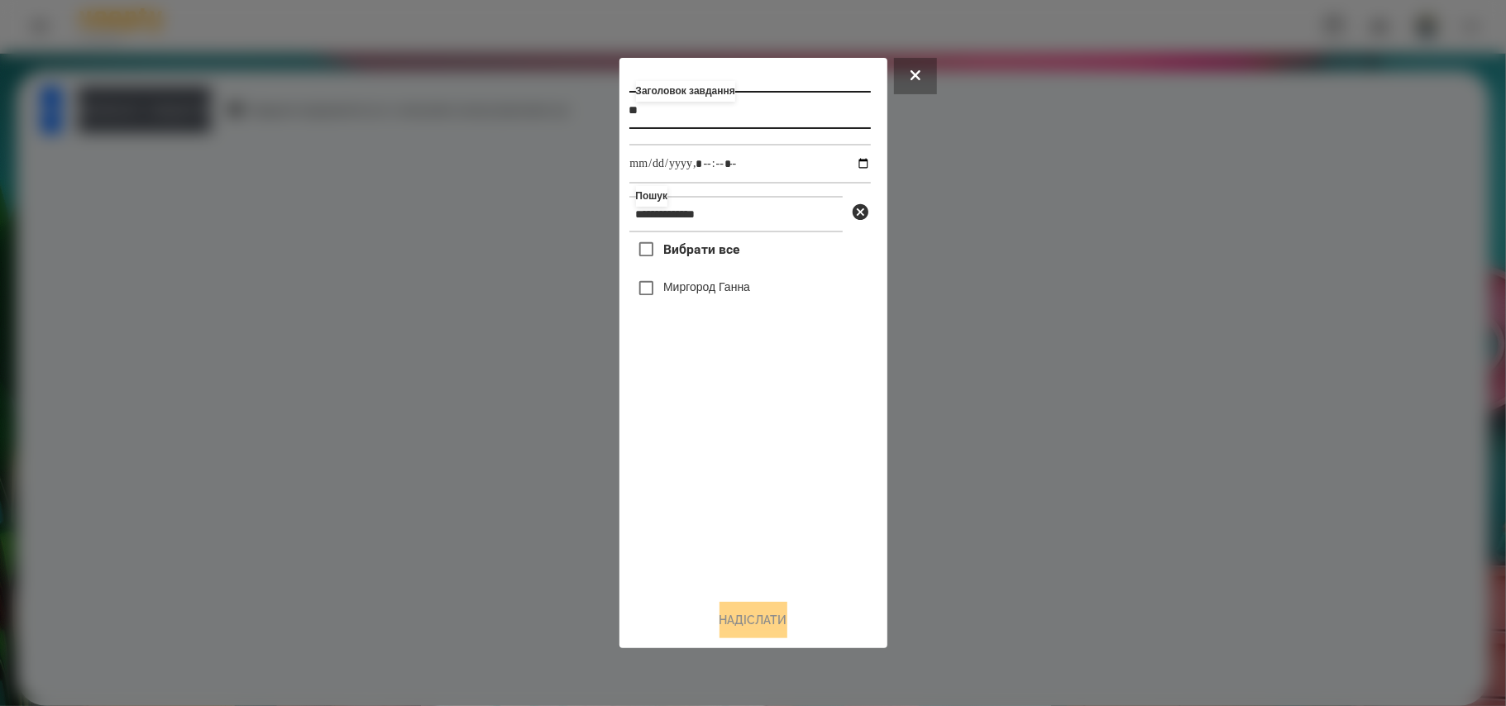
type input "**"
click at [852, 162] on input "datetime-local" at bounding box center [751, 164] width 242 height 40
type input "**********"
click at [745, 534] on div "Вибрати все [PERSON_NAME]" at bounding box center [751, 408] width 242 height 353
click at [730, 615] on button "Надіслати" at bounding box center [754, 620] width 68 height 36
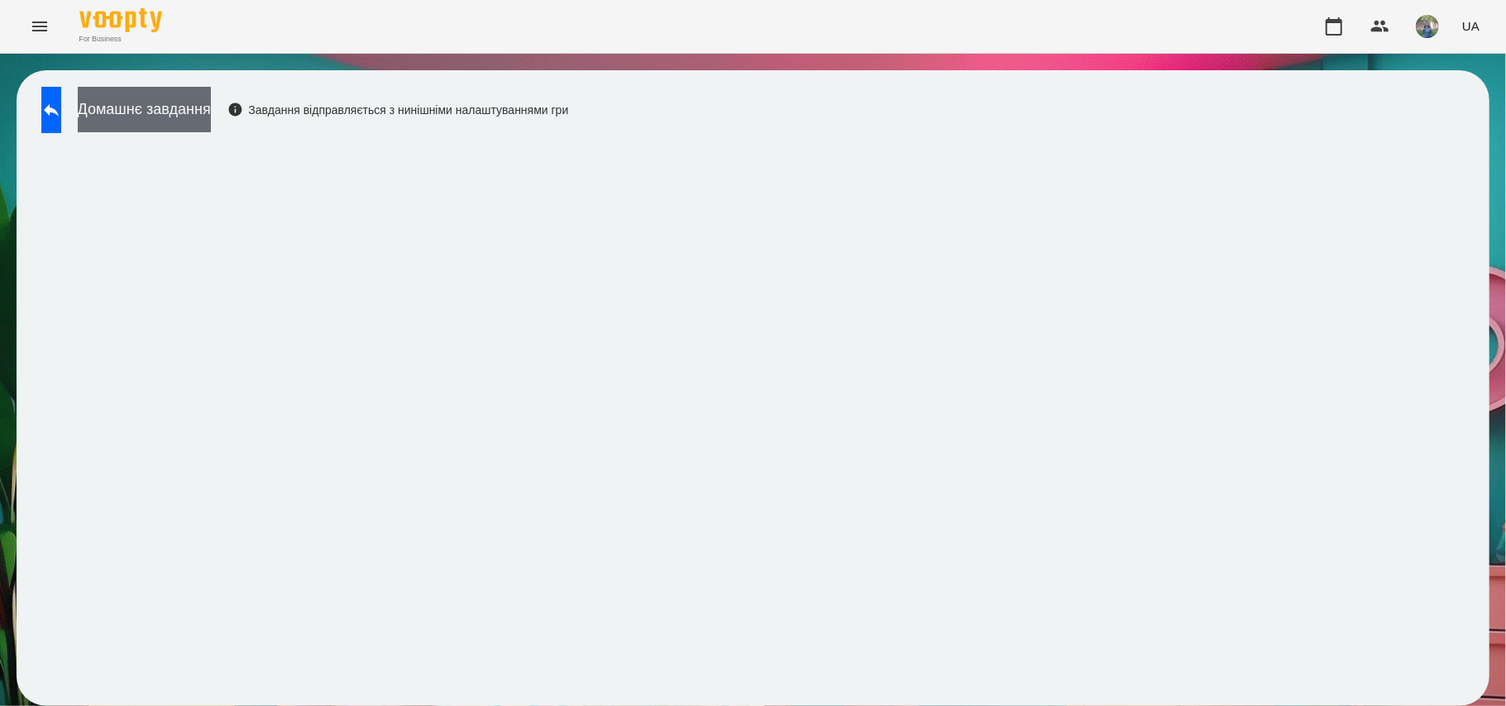
click at [203, 106] on button "Домашнє завдання" at bounding box center [144, 109] width 133 height 45
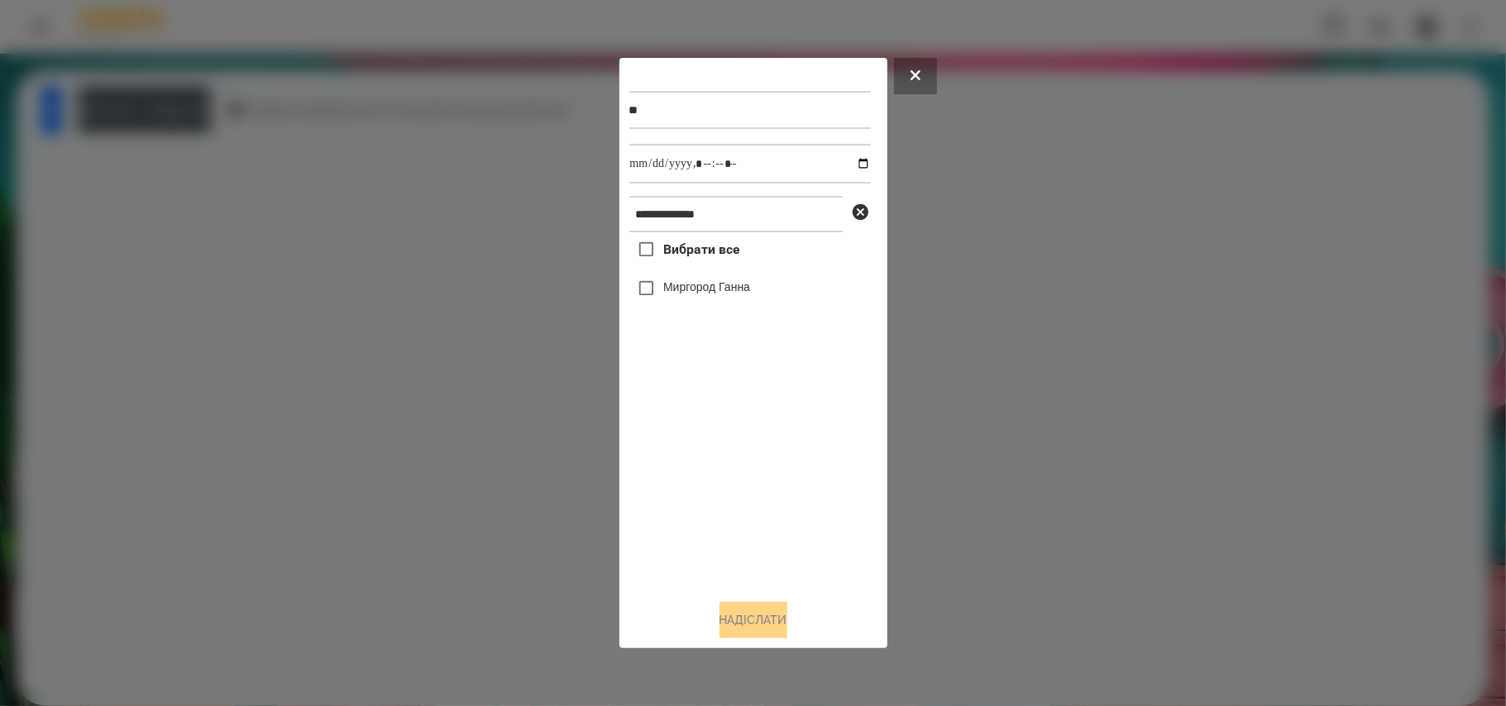
click at [686, 256] on span "Вибрати все" at bounding box center [701, 250] width 77 height 20
click at [861, 164] on input "datetime-local" at bounding box center [751, 164] width 242 height 40
click at [850, 163] on input "datetime-local" at bounding box center [751, 164] width 242 height 40
type input "**********"
click at [774, 629] on button "Надіслати" at bounding box center [754, 620] width 68 height 36
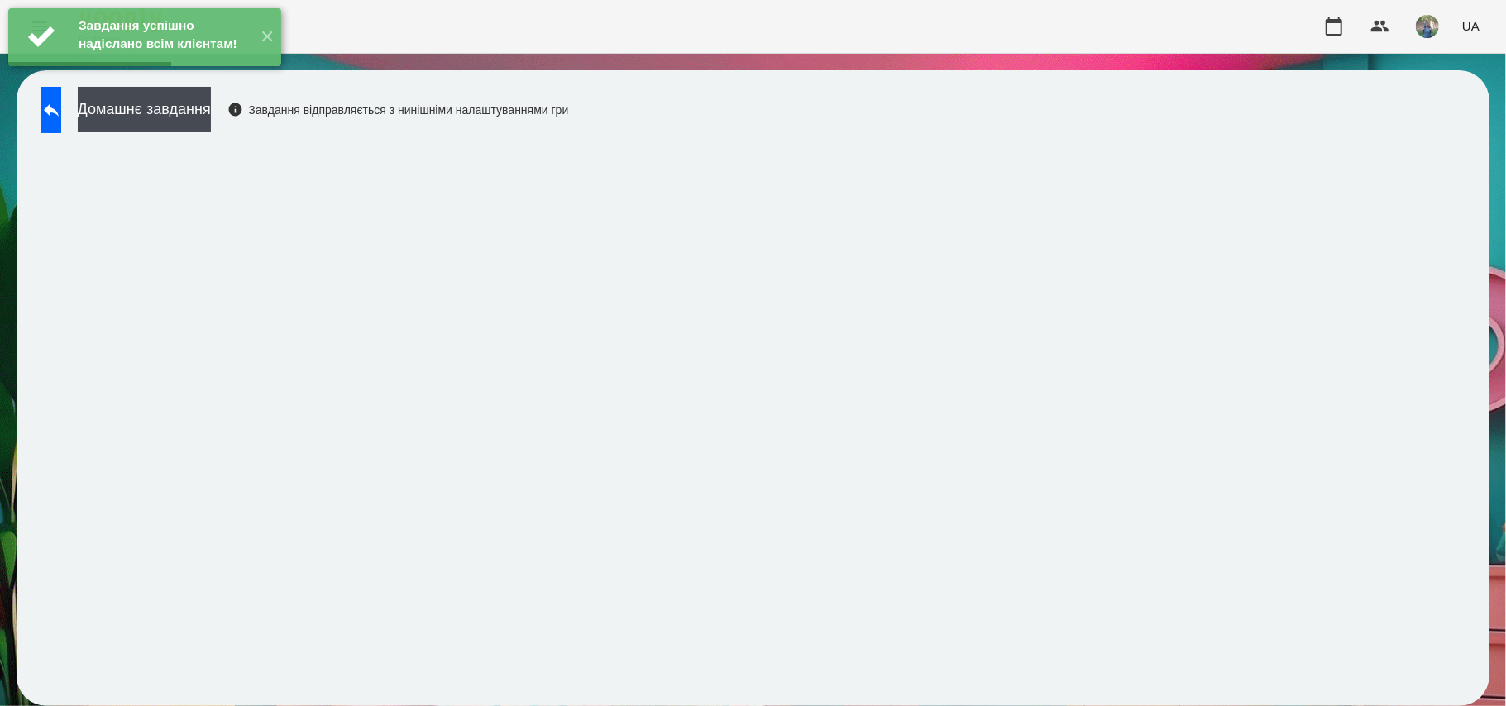
click at [162, 74] on div "Завдання успішно надіслано всім клієнтам! ✕" at bounding box center [145, 37] width 290 height 74
click at [156, 114] on button "Домашнє завдання" at bounding box center [144, 109] width 133 height 45
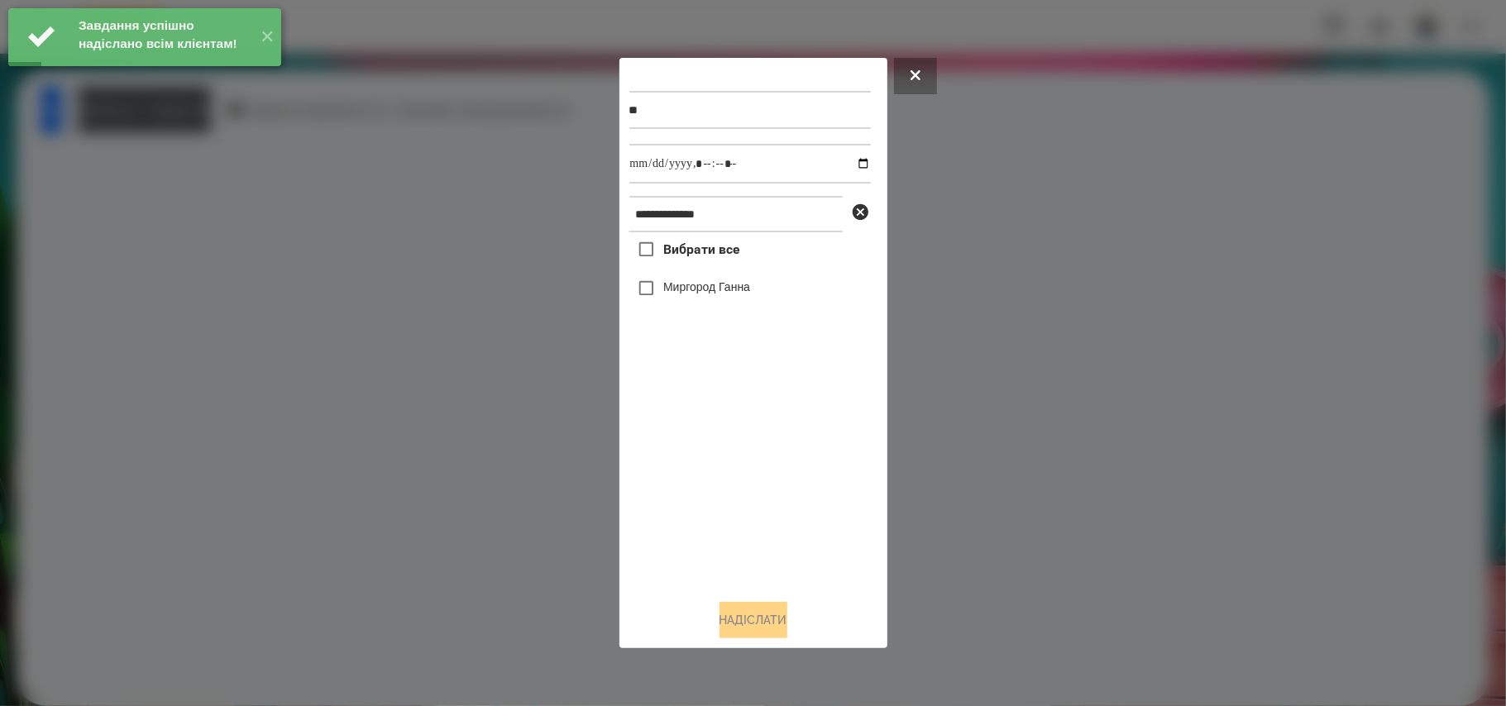
click at [695, 252] on span "Вибрати все" at bounding box center [701, 250] width 77 height 20
click at [848, 160] on input "datetime-local" at bounding box center [751, 164] width 242 height 40
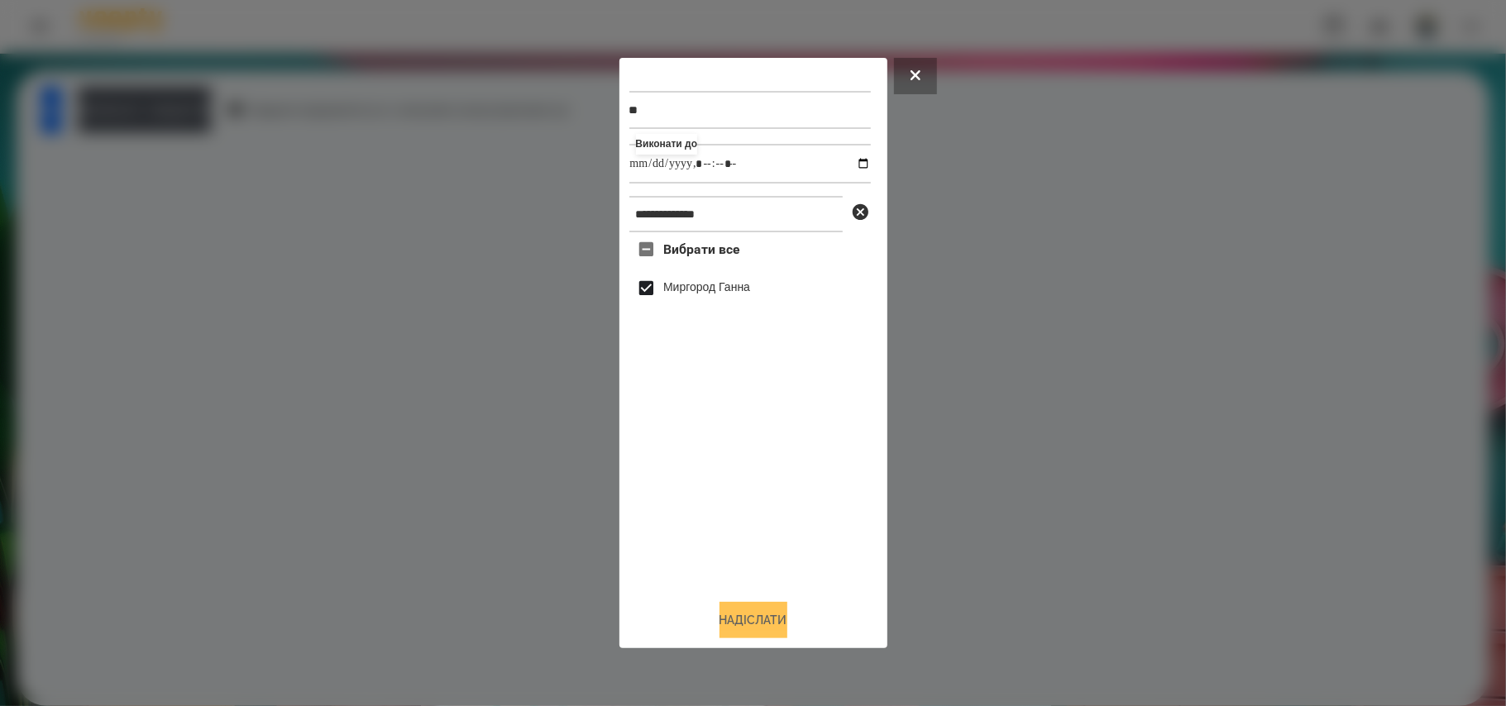
type input "**********"
click at [753, 619] on button "Надіслати" at bounding box center [754, 620] width 68 height 36
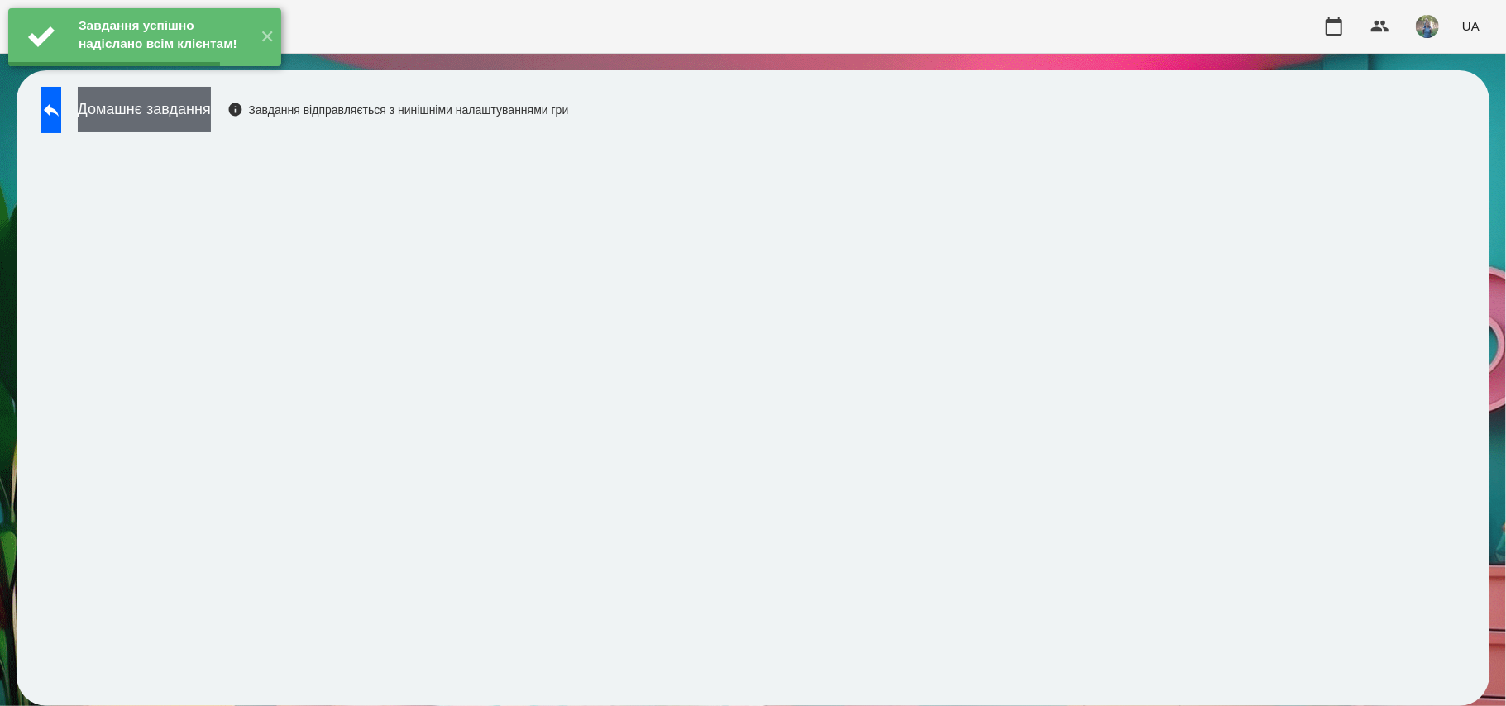
click at [211, 117] on button "Домашнє завдання" at bounding box center [144, 109] width 133 height 45
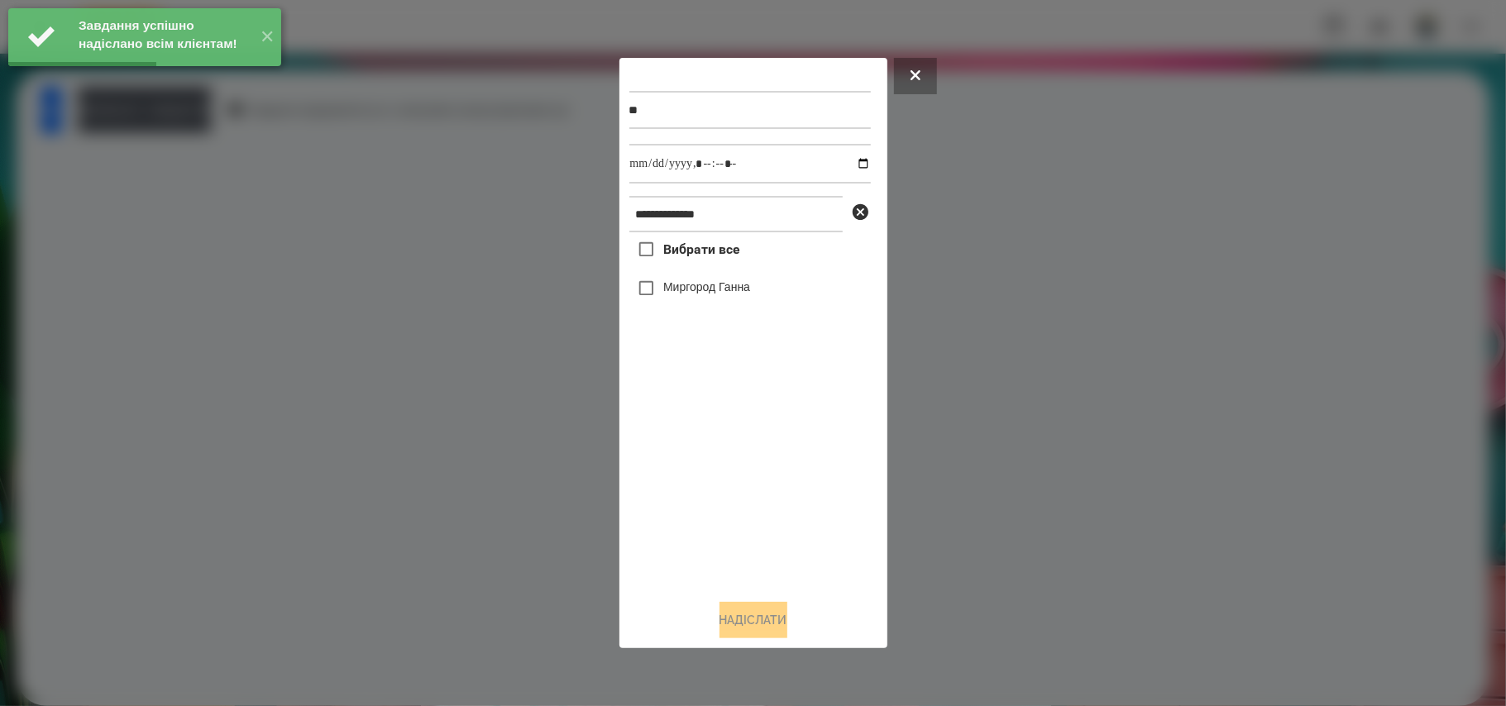
click at [726, 249] on span "Вибрати все" at bounding box center [701, 250] width 77 height 20
click at [844, 160] on input "datetime-local" at bounding box center [751, 164] width 242 height 40
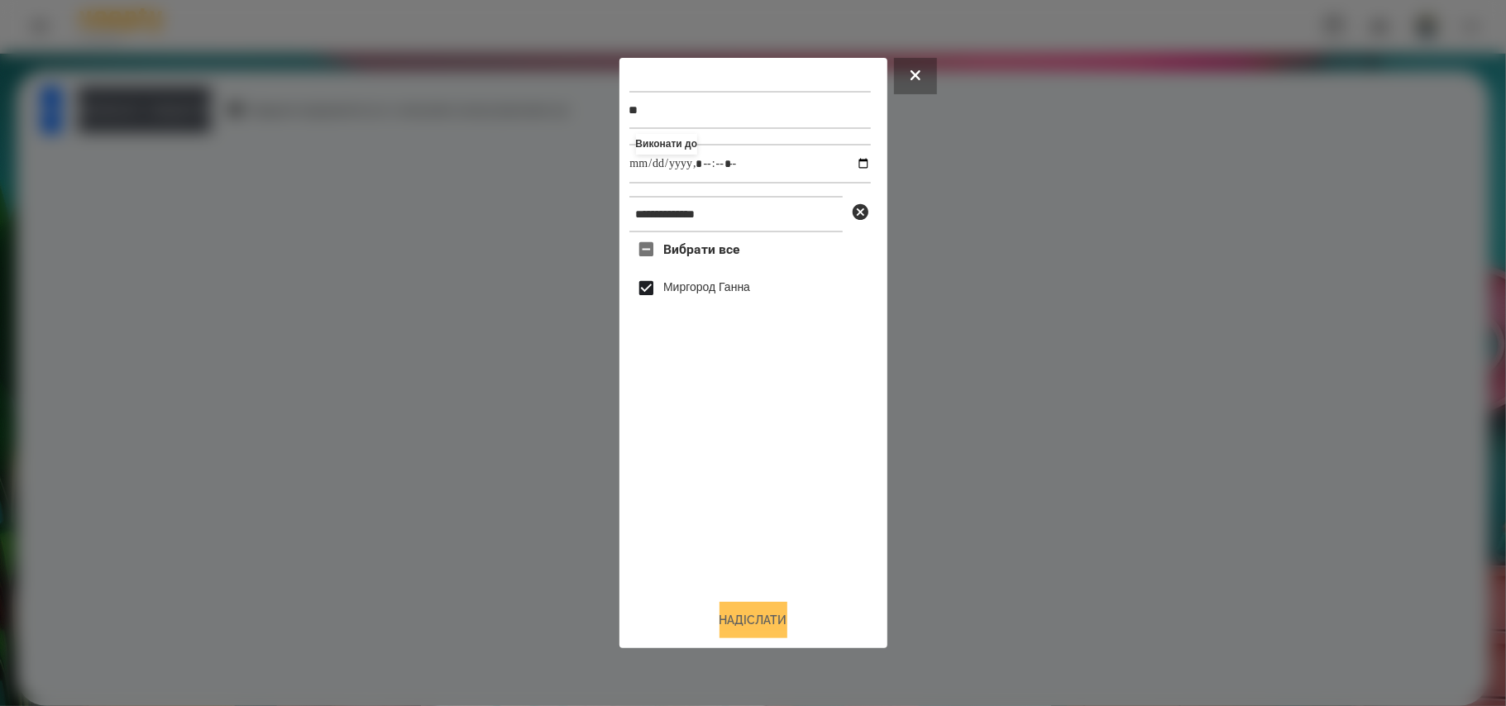
type input "**********"
click at [751, 623] on button "Надіслати" at bounding box center [754, 620] width 68 height 36
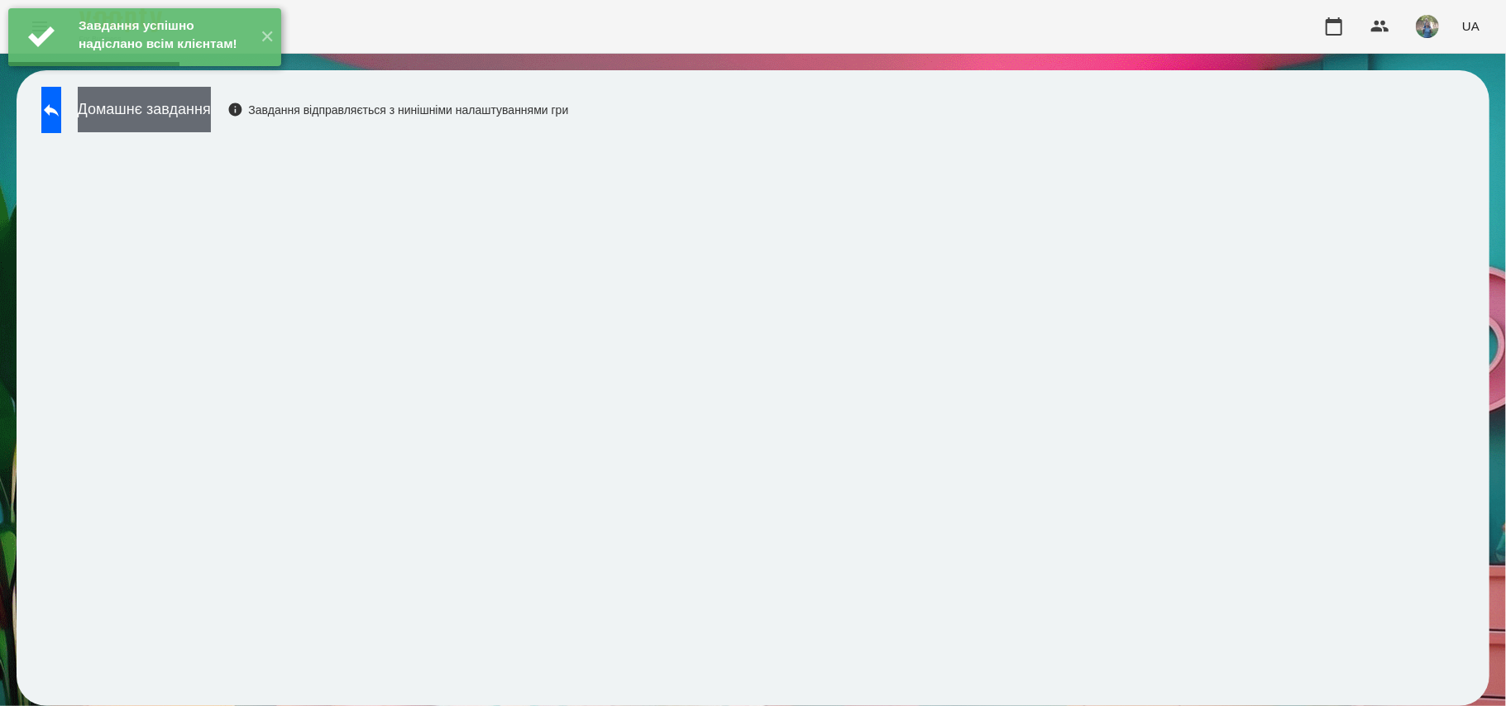
click at [173, 108] on button "Домашнє завдання" at bounding box center [144, 109] width 133 height 45
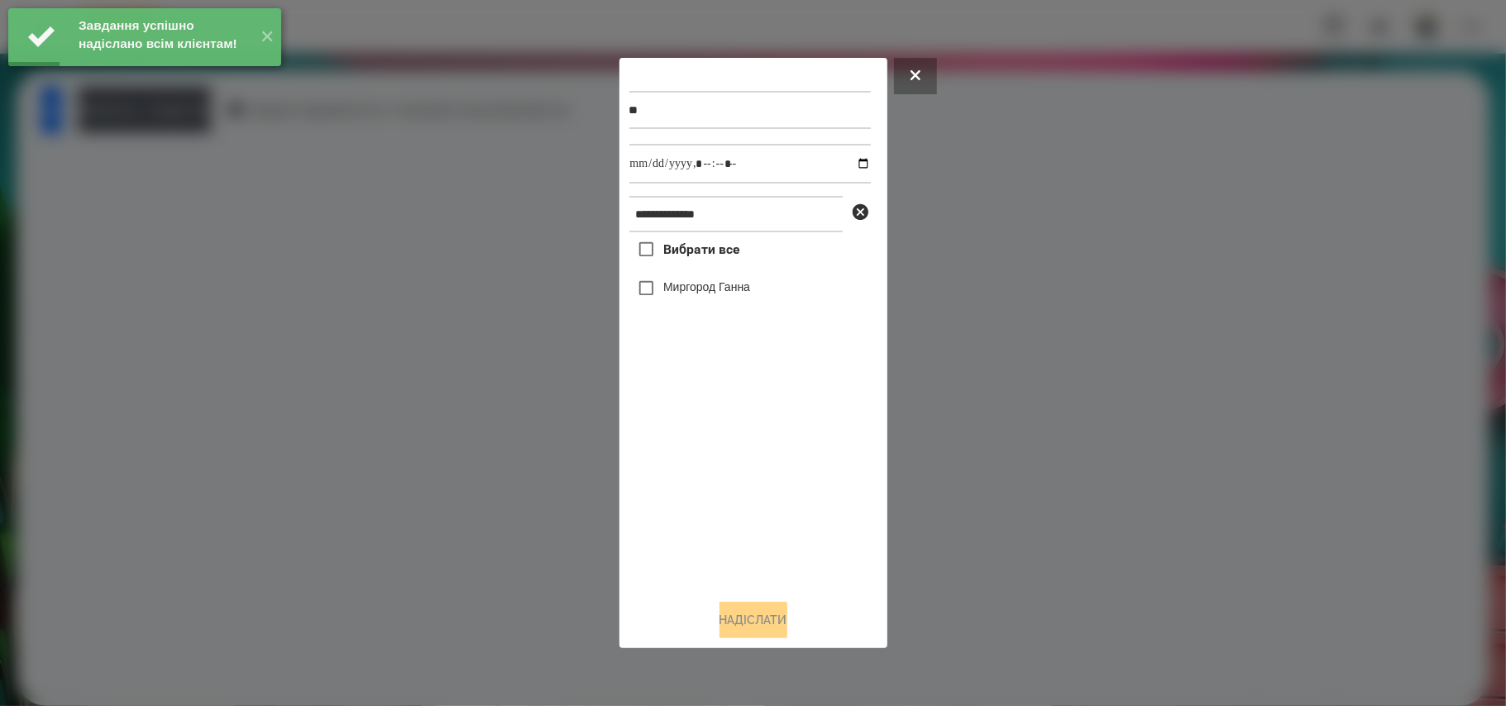
drag, startPoint x: 679, startPoint y: 256, endPoint x: 710, endPoint y: 250, distance: 31.3
click at [680, 256] on span "Вибрати все" at bounding box center [701, 250] width 77 height 20
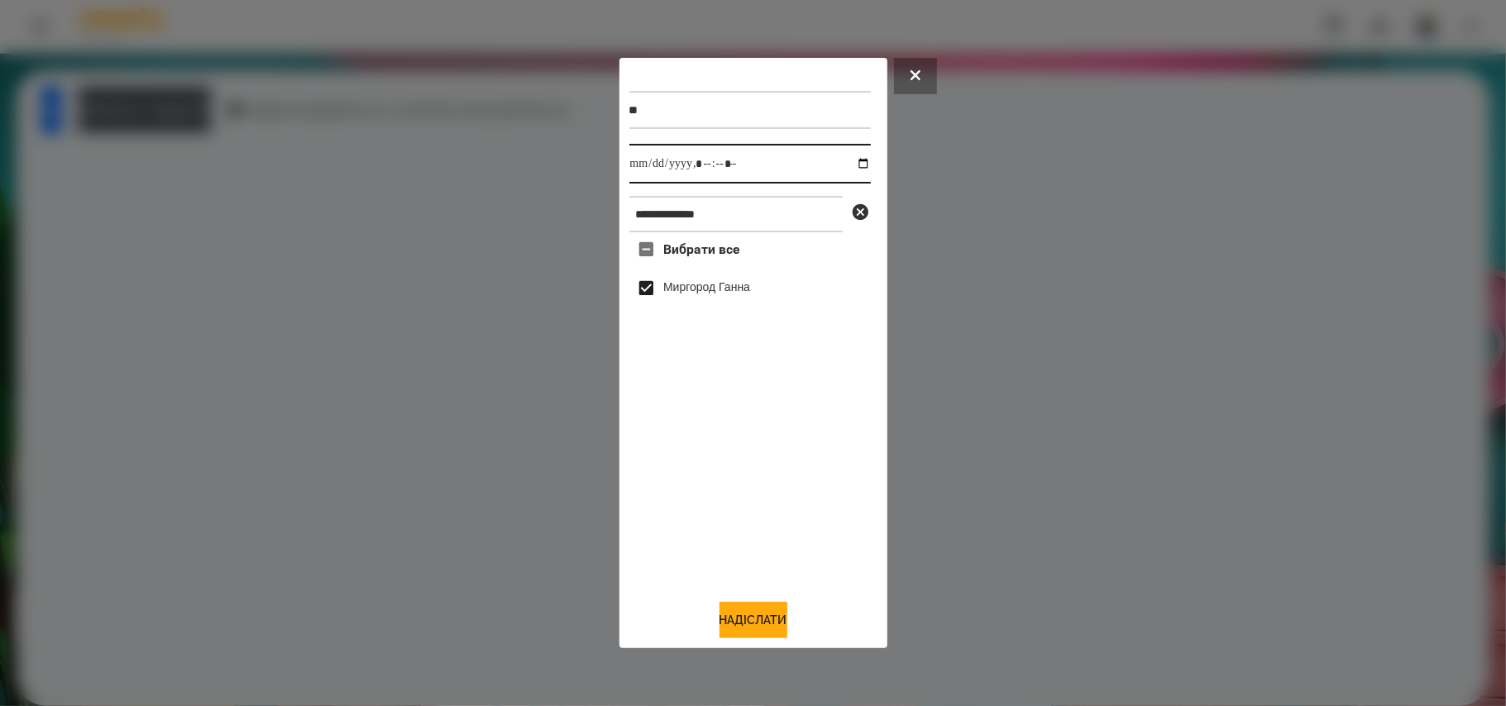
click at [845, 165] on input "datetime-local" at bounding box center [751, 164] width 242 height 40
type input "**********"
click at [771, 630] on button "Надіслати" at bounding box center [754, 620] width 68 height 36
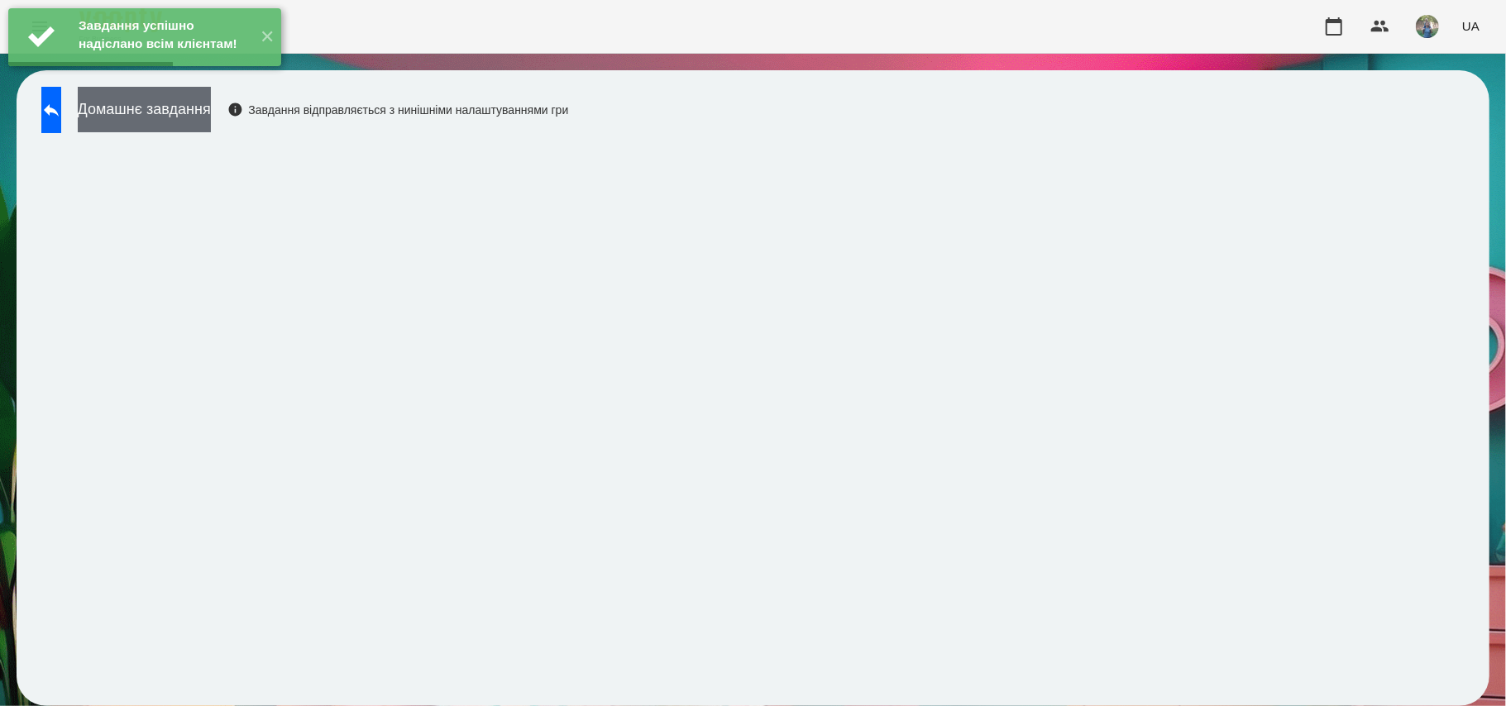
click at [185, 106] on button "Домашнє завдання" at bounding box center [144, 109] width 133 height 45
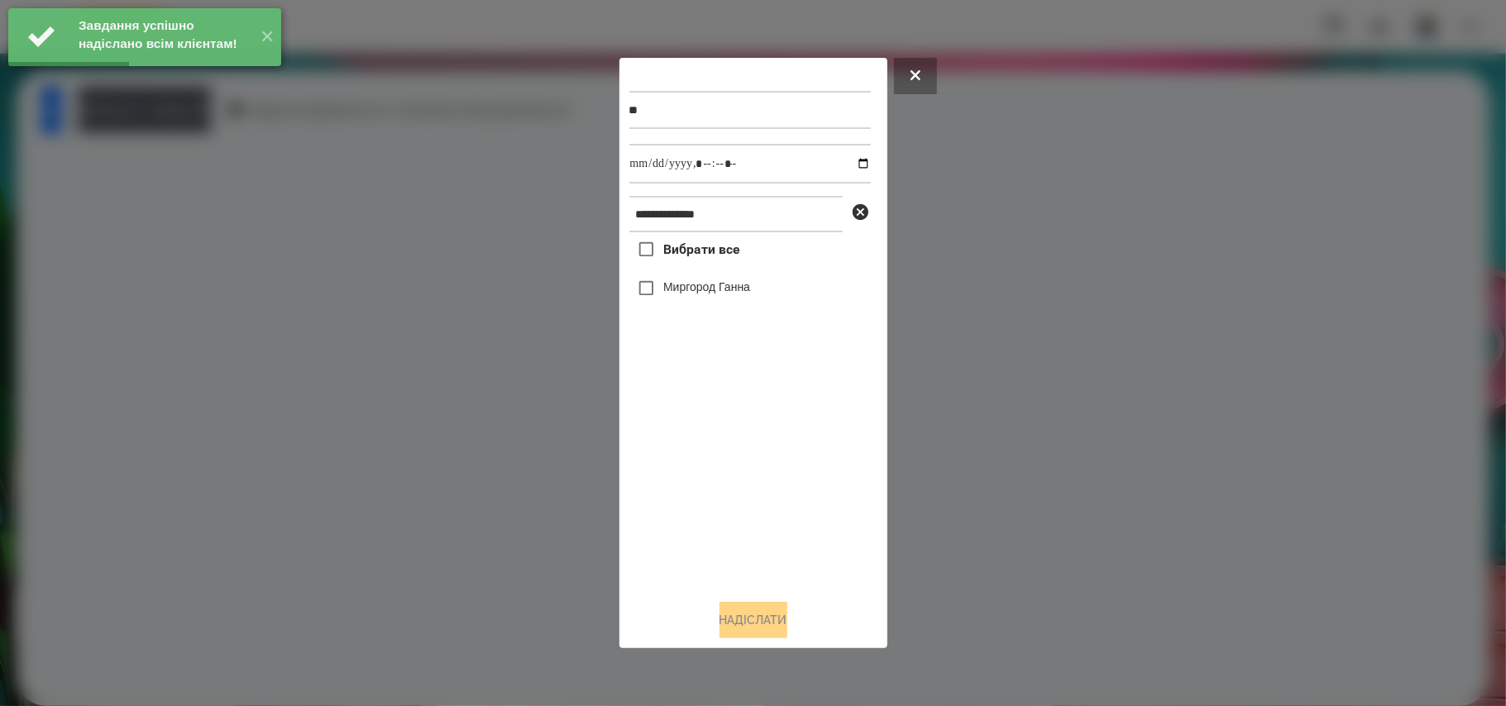
drag, startPoint x: 672, startPoint y: 246, endPoint x: 802, endPoint y: 203, distance: 136.8
click at [673, 247] on span "Вибрати все" at bounding box center [701, 250] width 77 height 20
click at [858, 165] on input "datetime-local" at bounding box center [751, 164] width 242 height 40
type input "**********"
click at [761, 615] on button "Надіслати" at bounding box center [754, 620] width 68 height 36
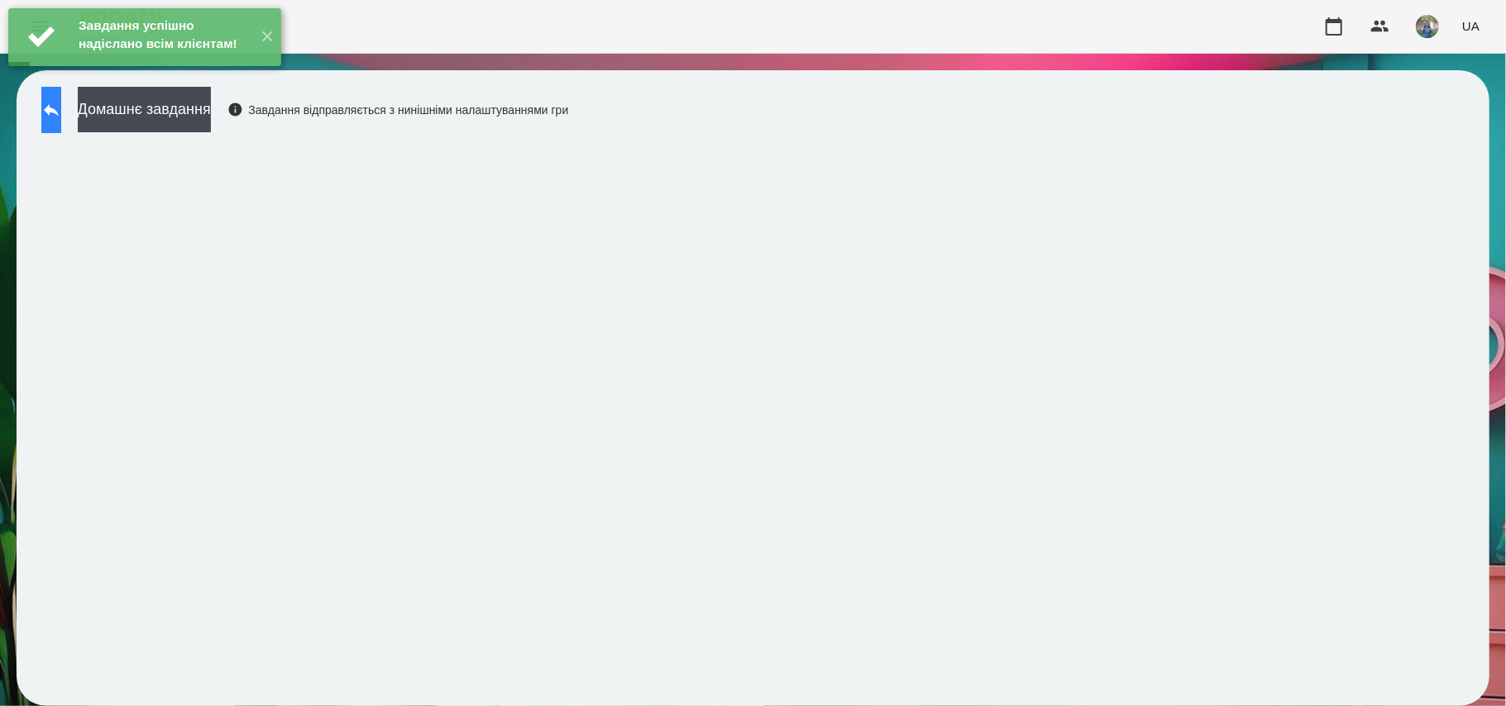
click at [61, 113] on icon at bounding box center [51, 110] width 20 height 20
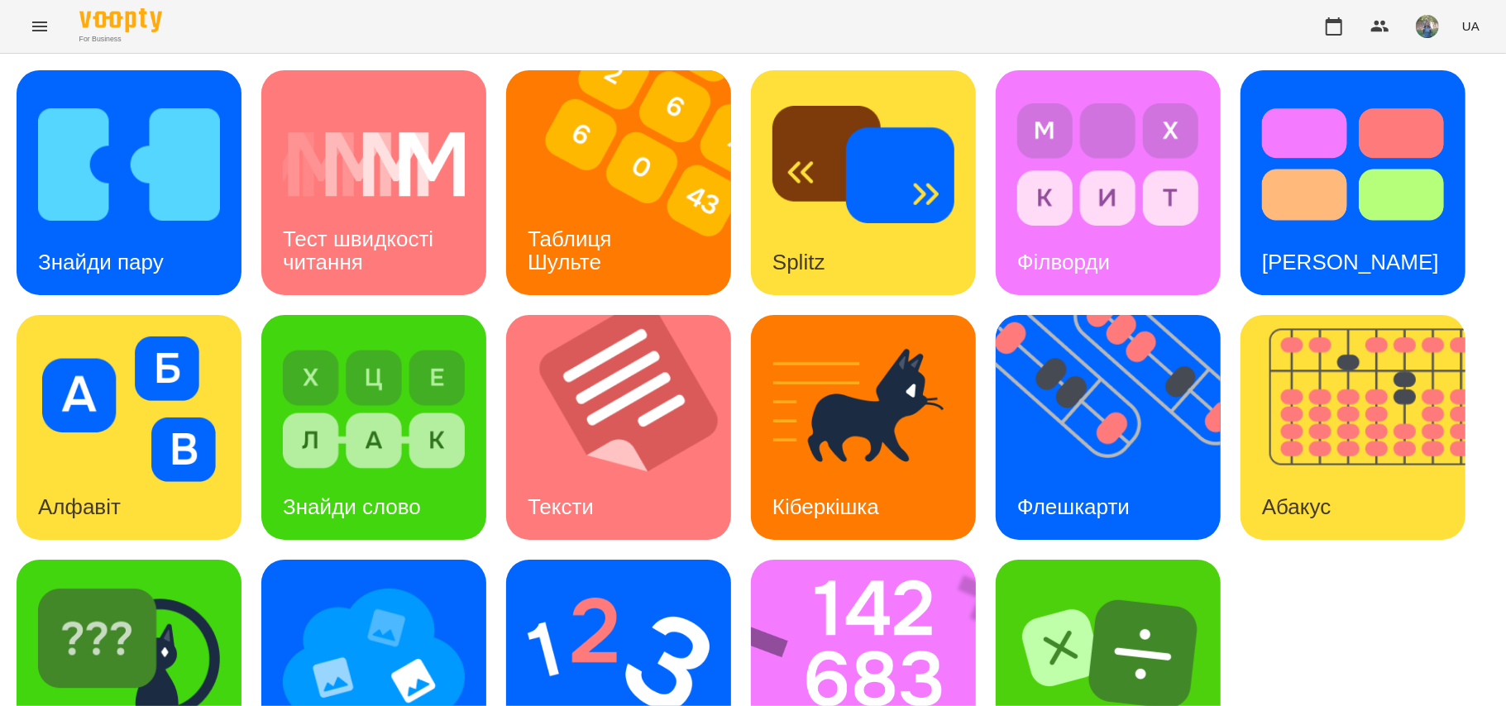
scroll to position [94, 0]
click at [1160, 323] on img at bounding box center [1119, 427] width 246 height 225
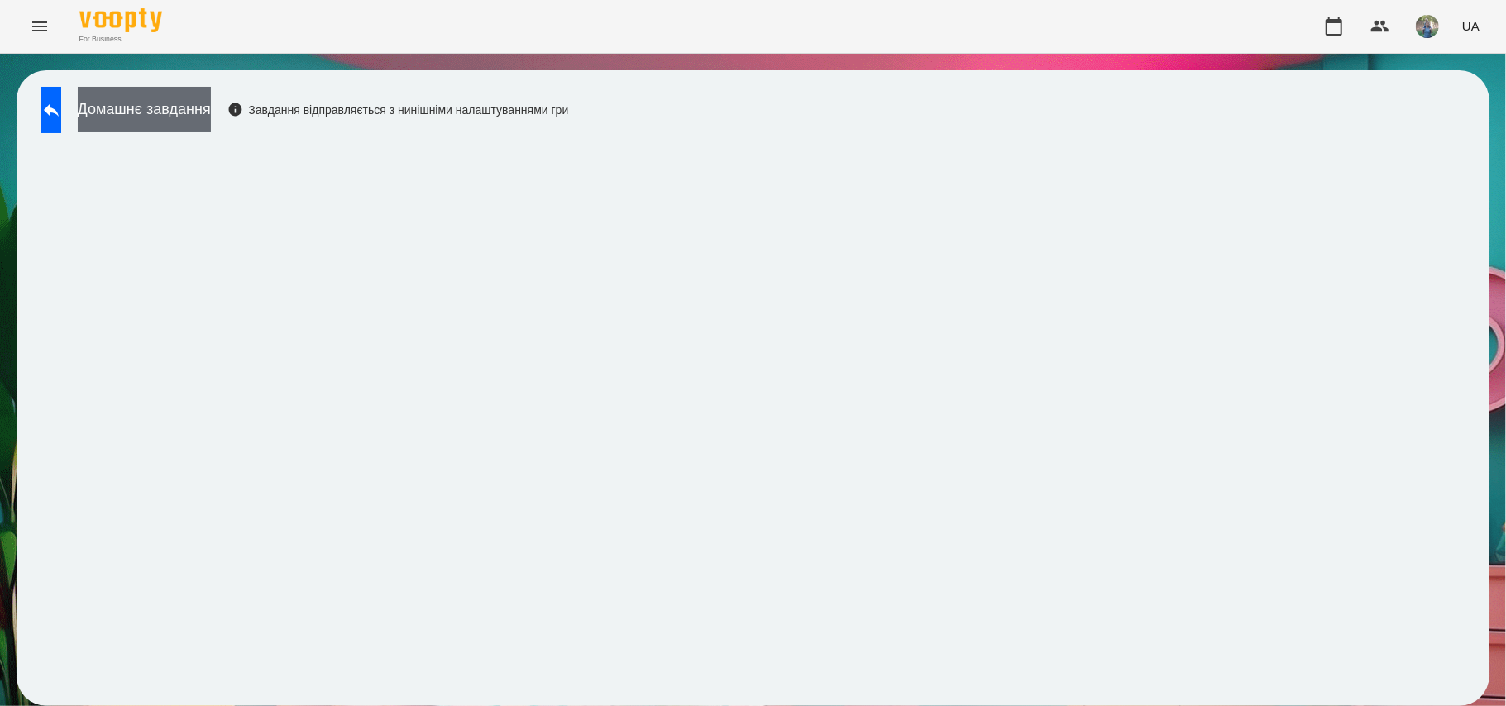
click at [211, 107] on button "Домашнє завдання" at bounding box center [144, 109] width 133 height 45
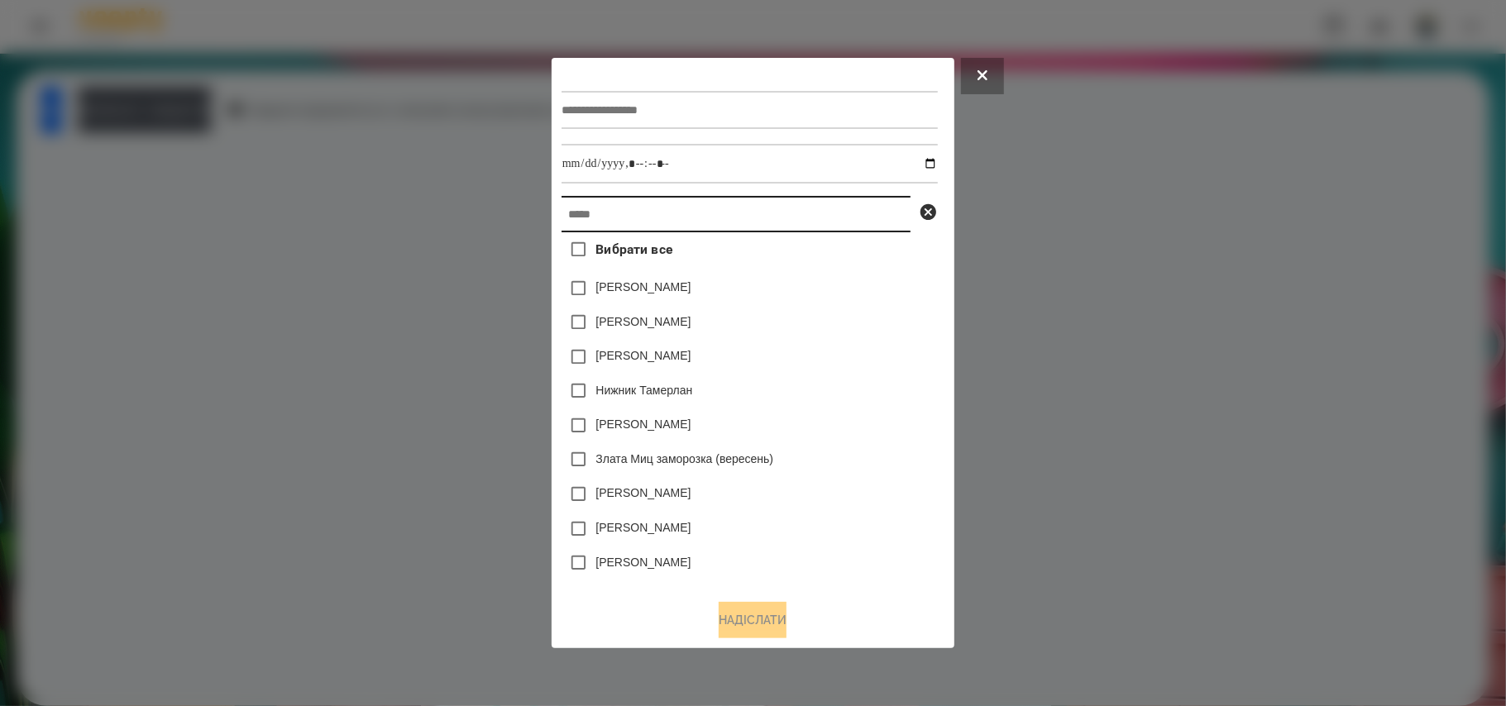
click at [602, 213] on input "text" at bounding box center [736, 214] width 349 height 36
paste input "**********"
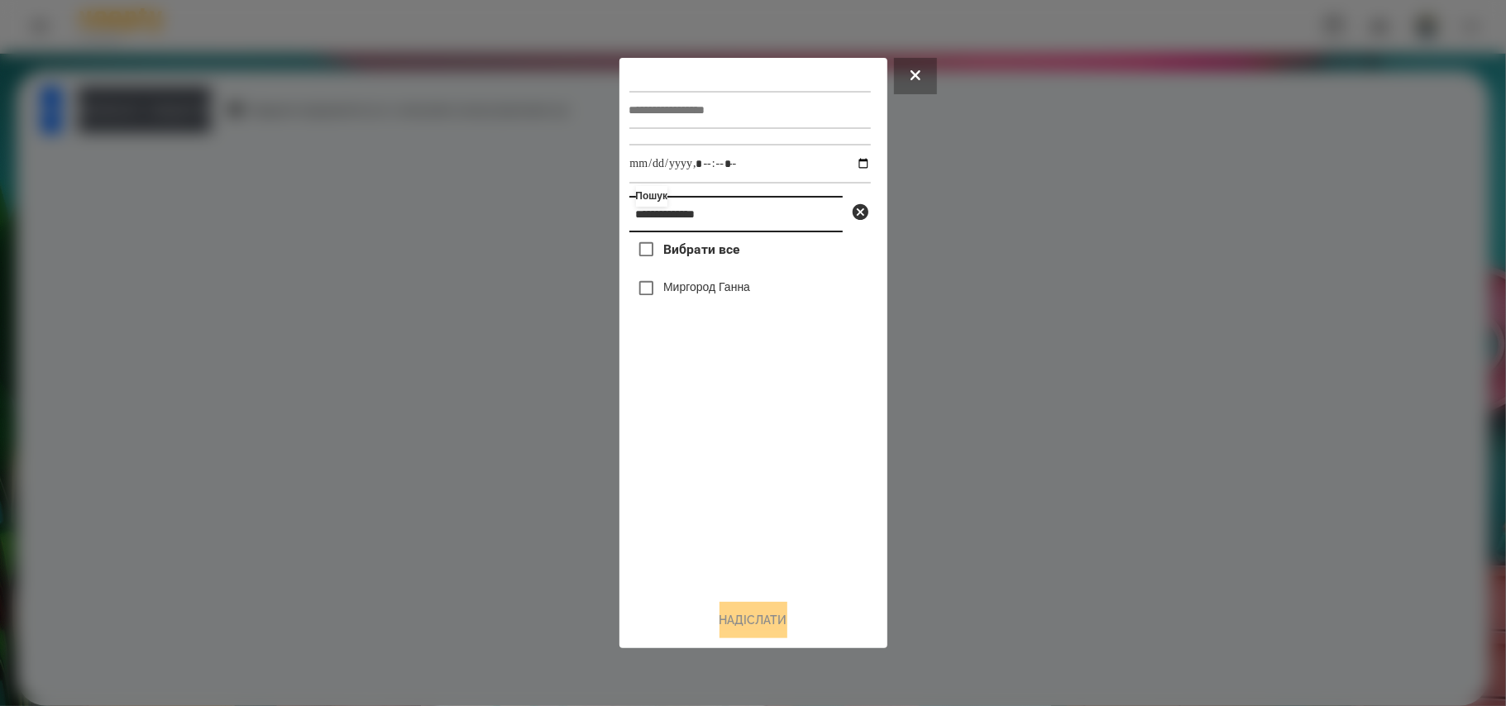
type input "**********"
click at [653, 97] on input "text" at bounding box center [751, 110] width 242 height 38
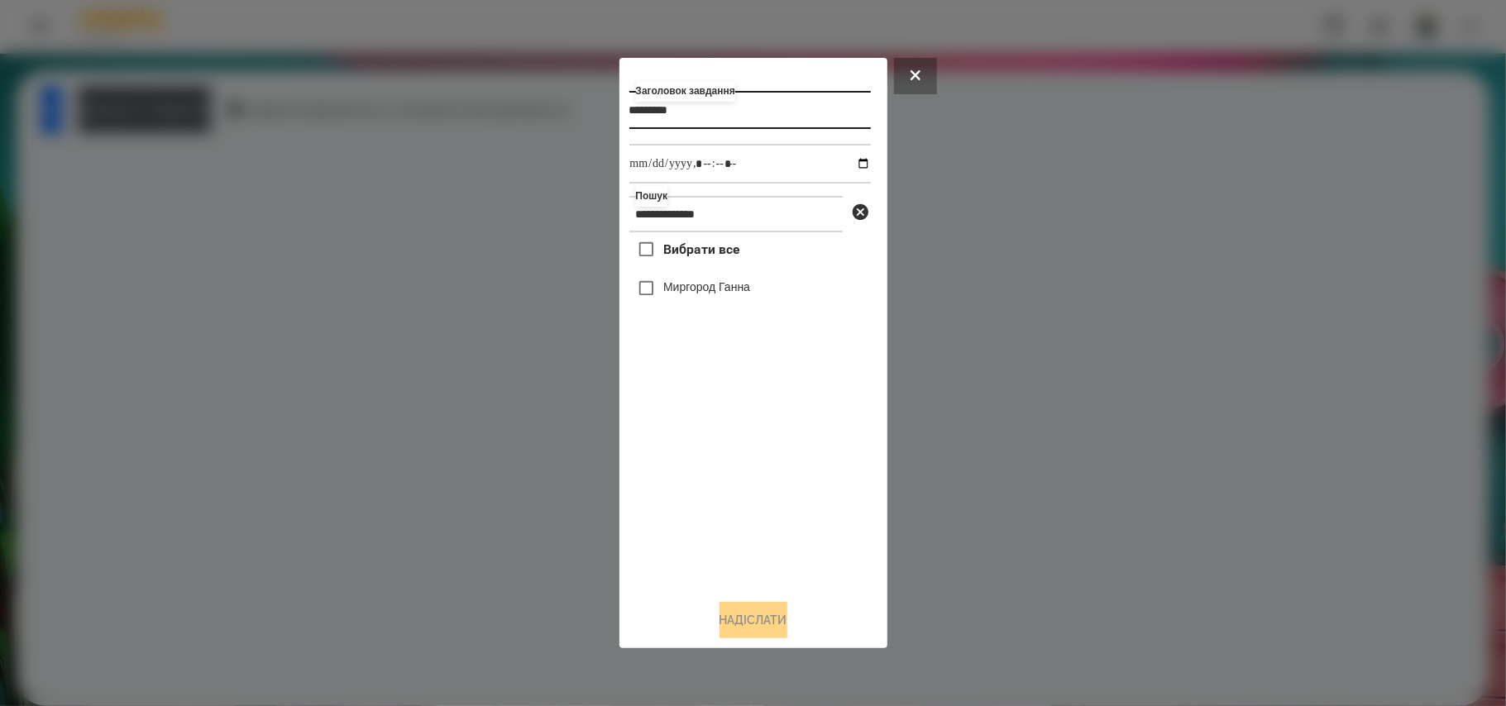
type input "*********"
click at [722, 255] on span "Вибрати все" at bounding box center [701, 250] width 77 height 20
click at [855, 165] on input "datetime-local" at bounding box center [751, 164] width 242 height 40
type input "**********"
click at [749, 620] on button "Надіслати" at bounding box center [754, 620] width 68 height 36
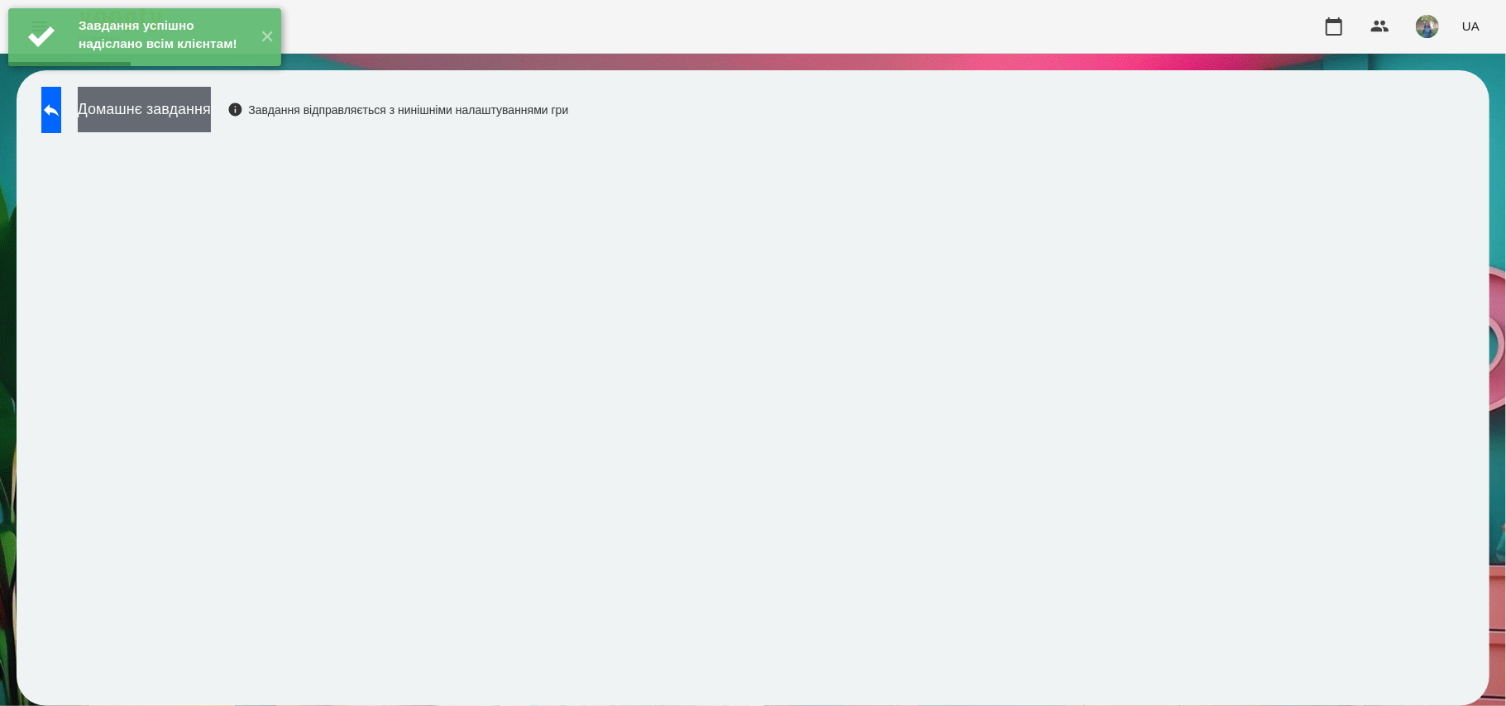
click at [211, 116] on button "Домашнє завдання" at bounding box center [144, 109] width 133 height 45
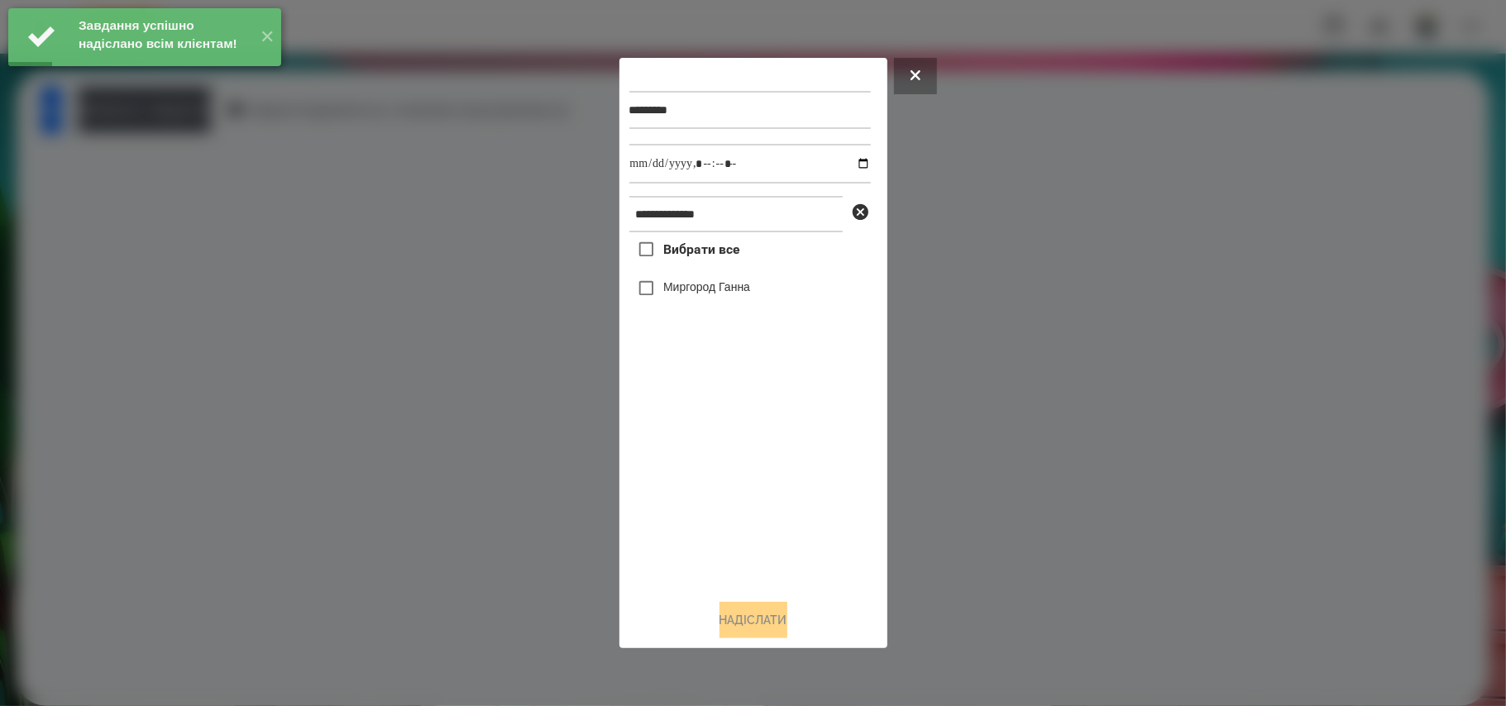
click at [695, 239] on label "Вибрати все" at bounding box center [685, 249] width 111 height 35
click at [852, 160] on input "datetime-local" at bounding box center [751, 164] width 242 height 40
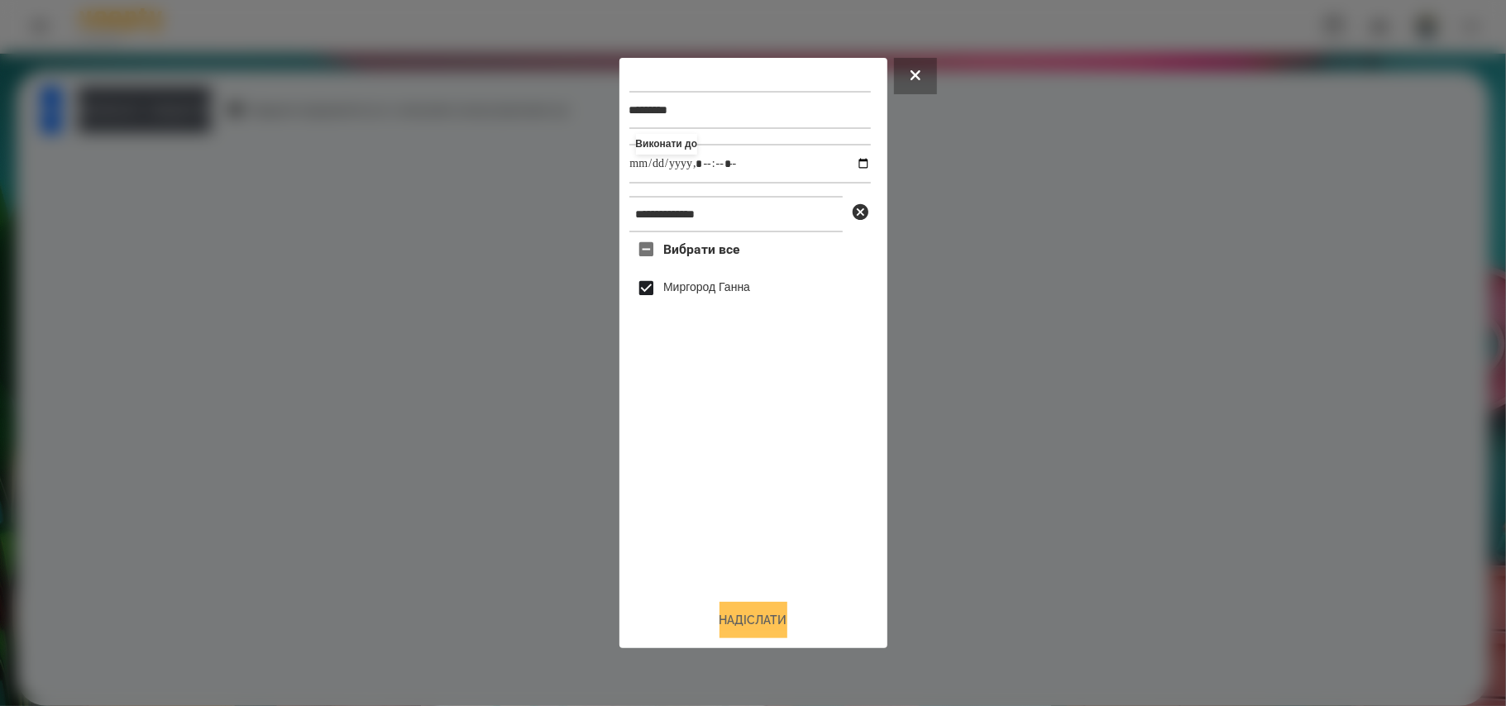
type input "**********"
click at [782, 623] on button "Надіслати" at bounding box center [754, 620] width 68 height 36
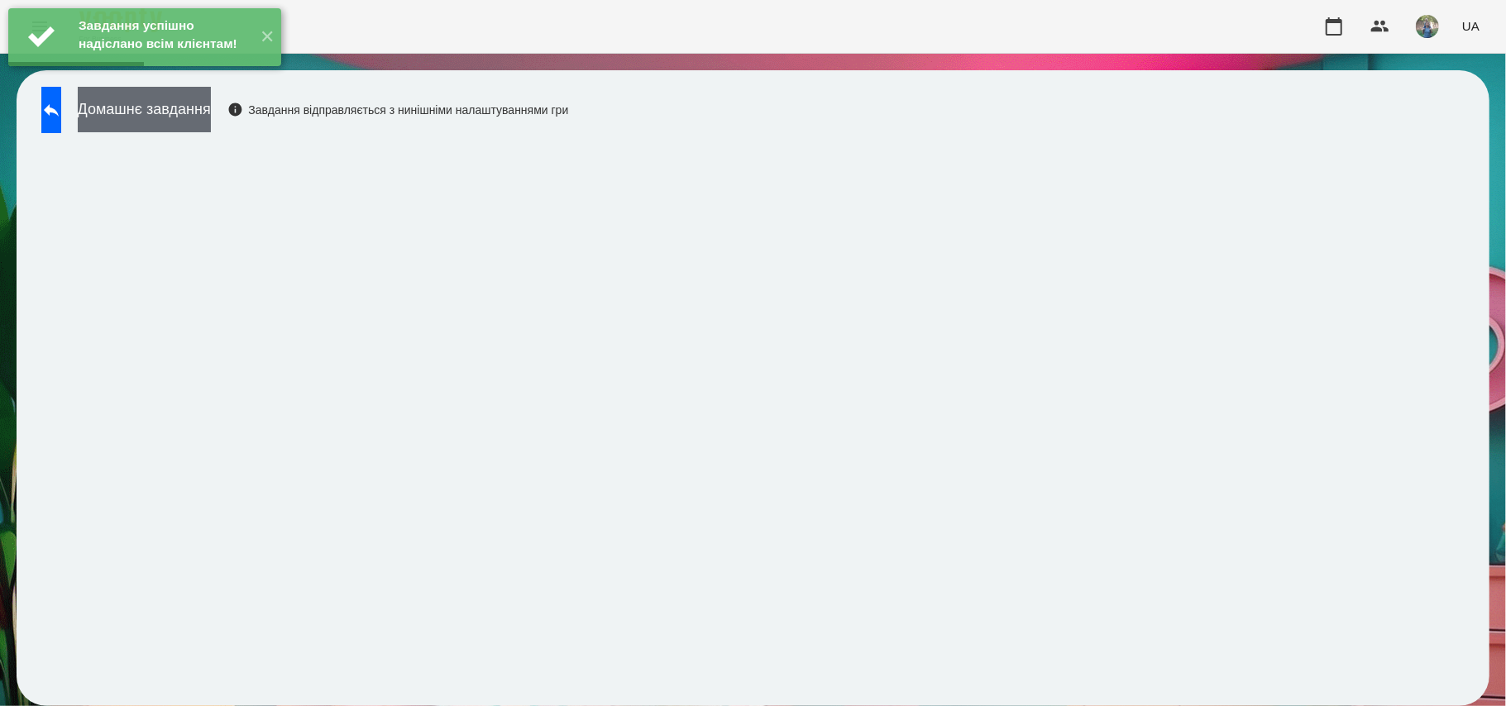
click at [211, 123] on button "Домашнє завдання" at bounding box center [144, 109] width 133 height 45
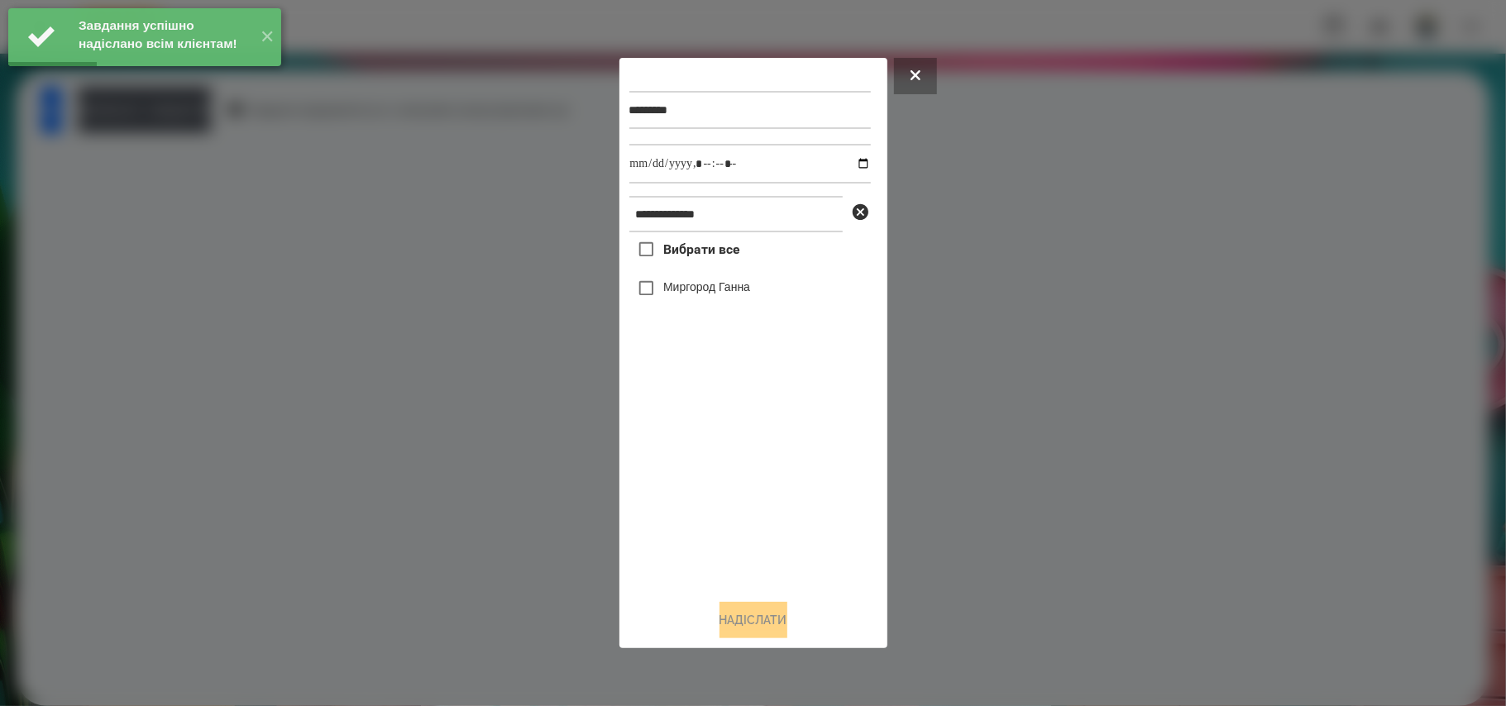
click at [677, 252] on span "Вибрати все" at bounding box center [701, 250] width 77 height 20
click at [855, 165] on input "datetime-local" at bounding box center [751, 164] width 242 height 40
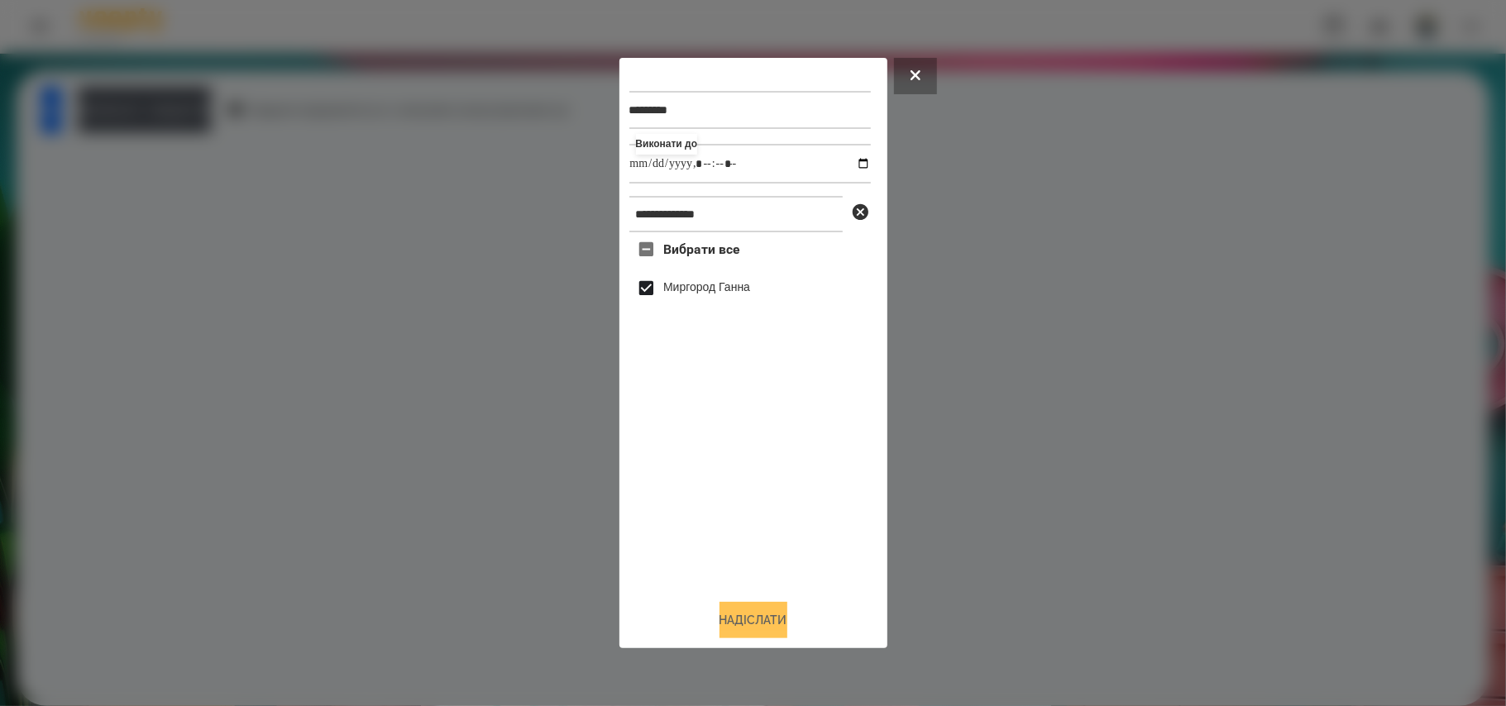
type input "**********"
click at [766, 619] on button "Надіслати" at bounding box center [754, 620] width 68 height 36
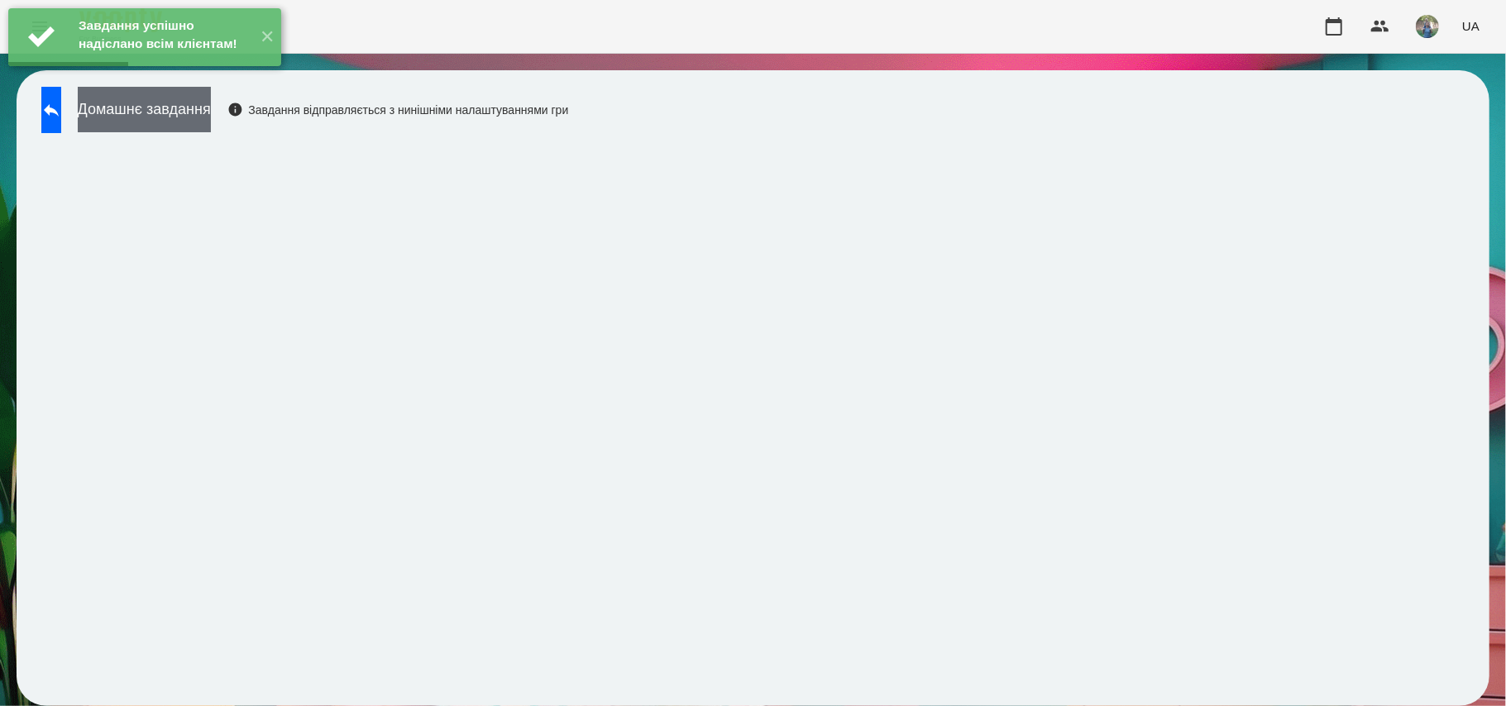
click at [190, 107] on button "Домашнє завдання" at bounding box center [144, 109] width 133 height 45
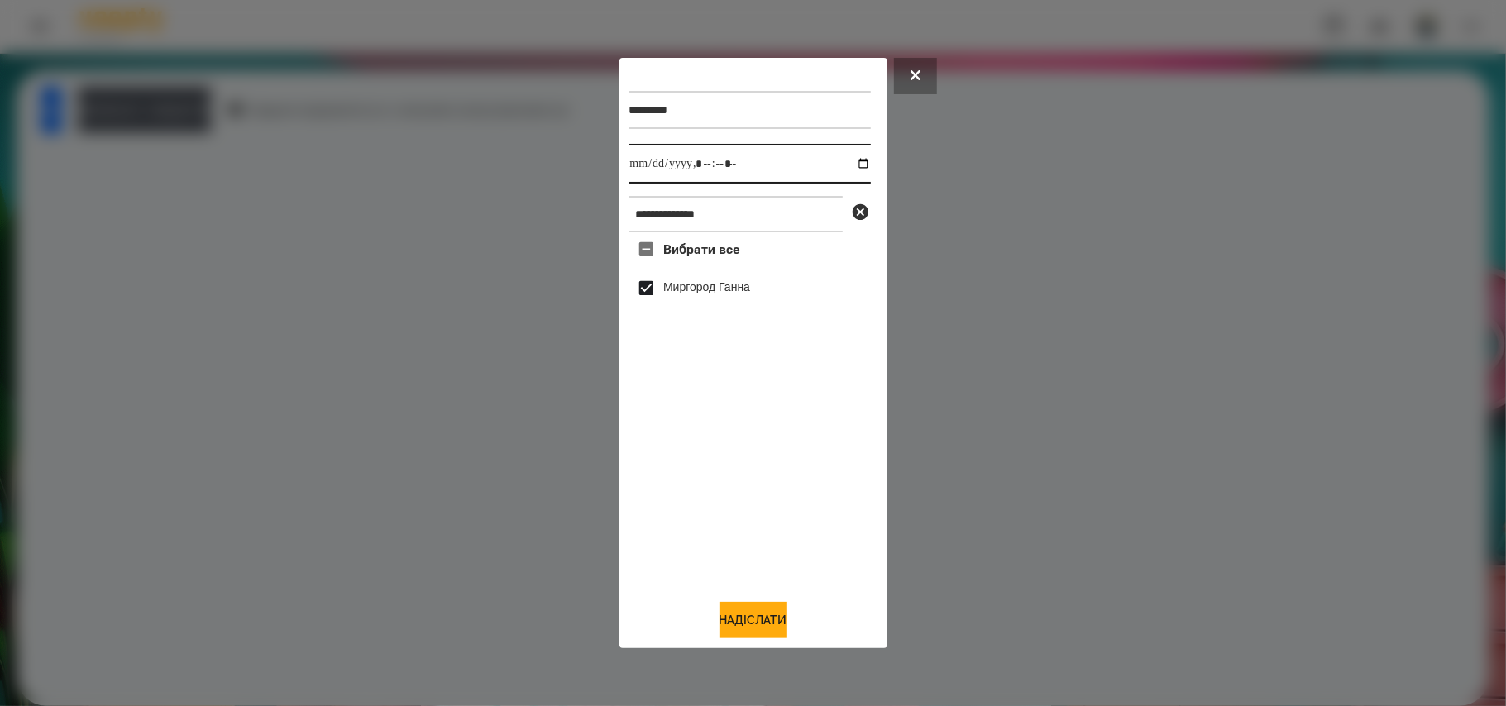
click at [855, 160] on input "datetime-local" at bounding box center [751, 164] width 242 height 40
type input "**********"
click at [759, 632] on button "Надіслати" at bounding box center [754, 620] width 68 height 36
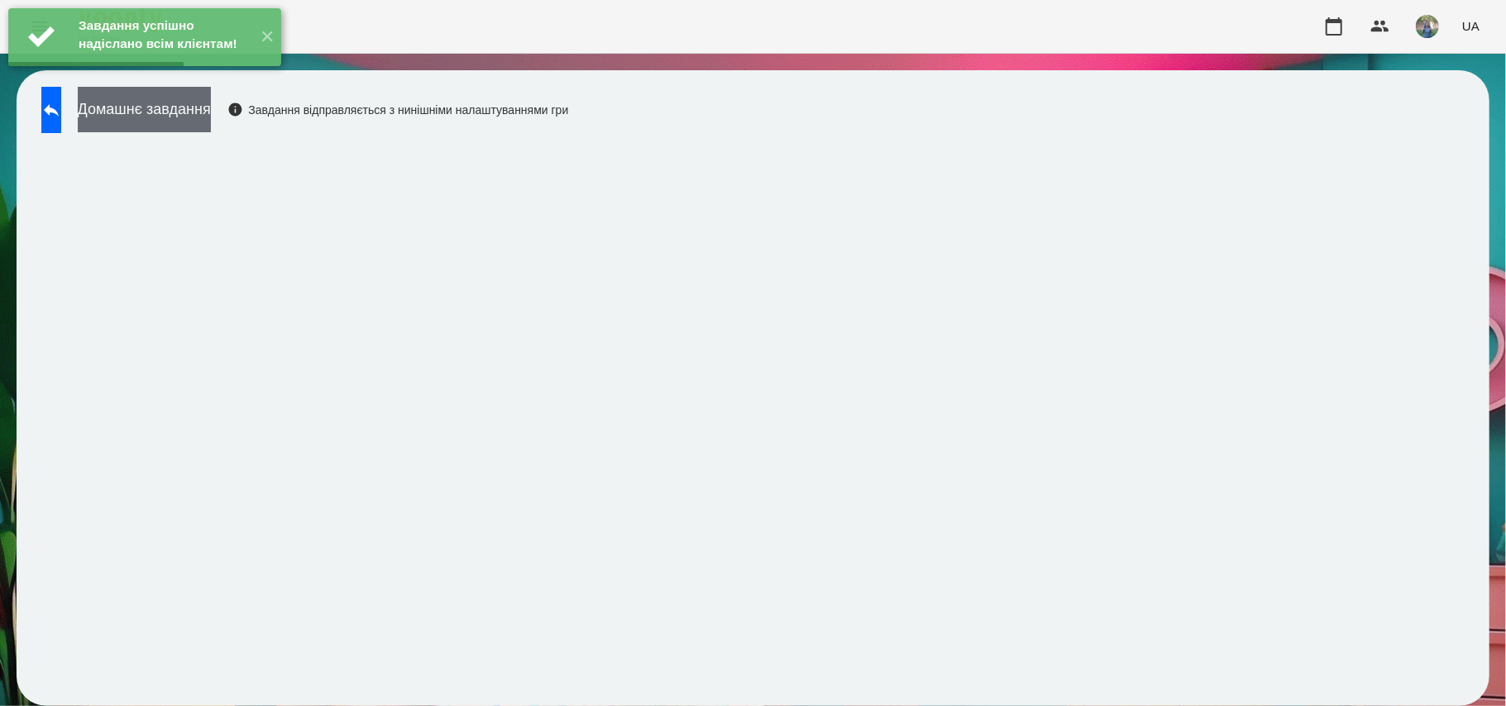
click at [197, 113] on button "Домашнє завдання" at bounding box center [144, 109] width 133 height 45
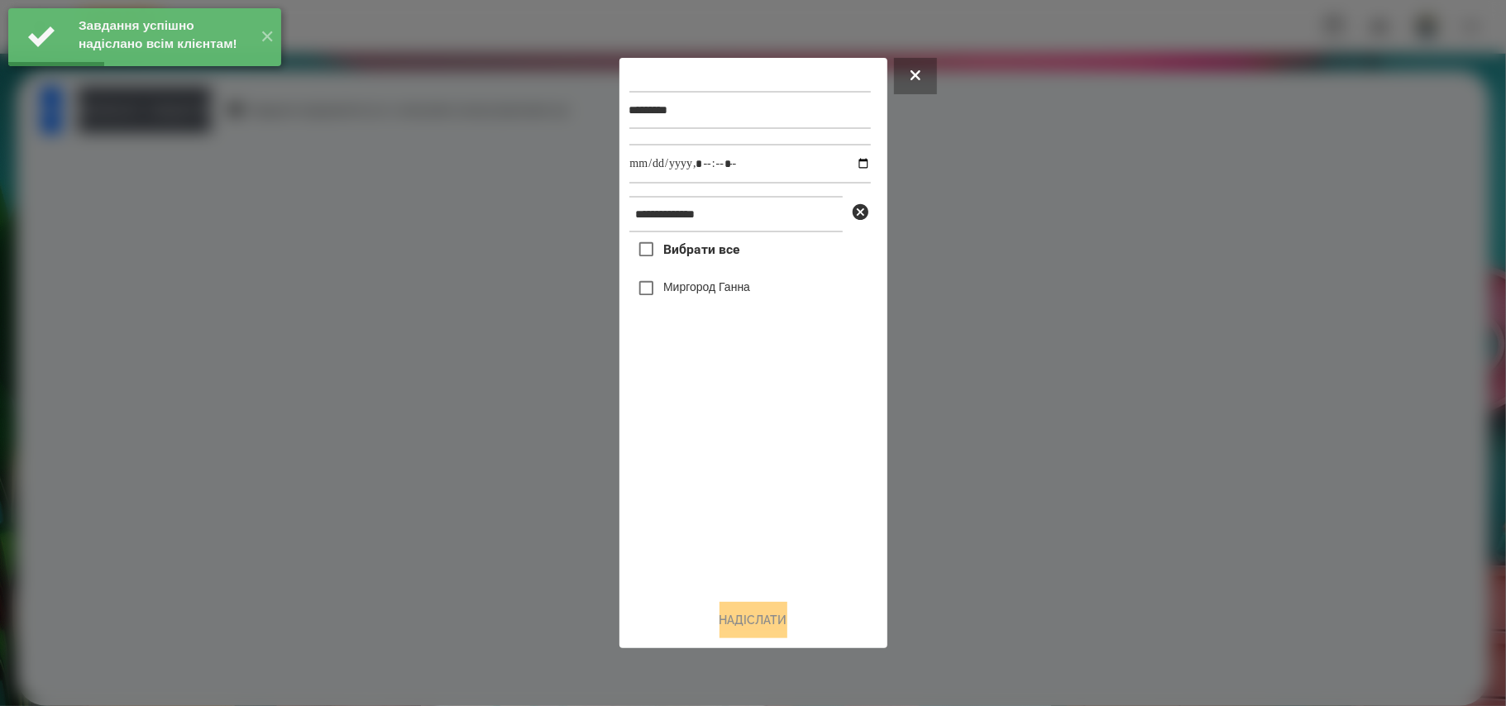
drag, startPoint x: 708, startPoint y: 250, endPoint x: 762, endPoint y: 230, distance: 57.3
click at [708, 251] on span "Вибрати все" at bounding box center [701, 250] width 77 height 20
click at [855, 162] on input "datetime-local" at bounding box center [751, 164] width 242 height 40
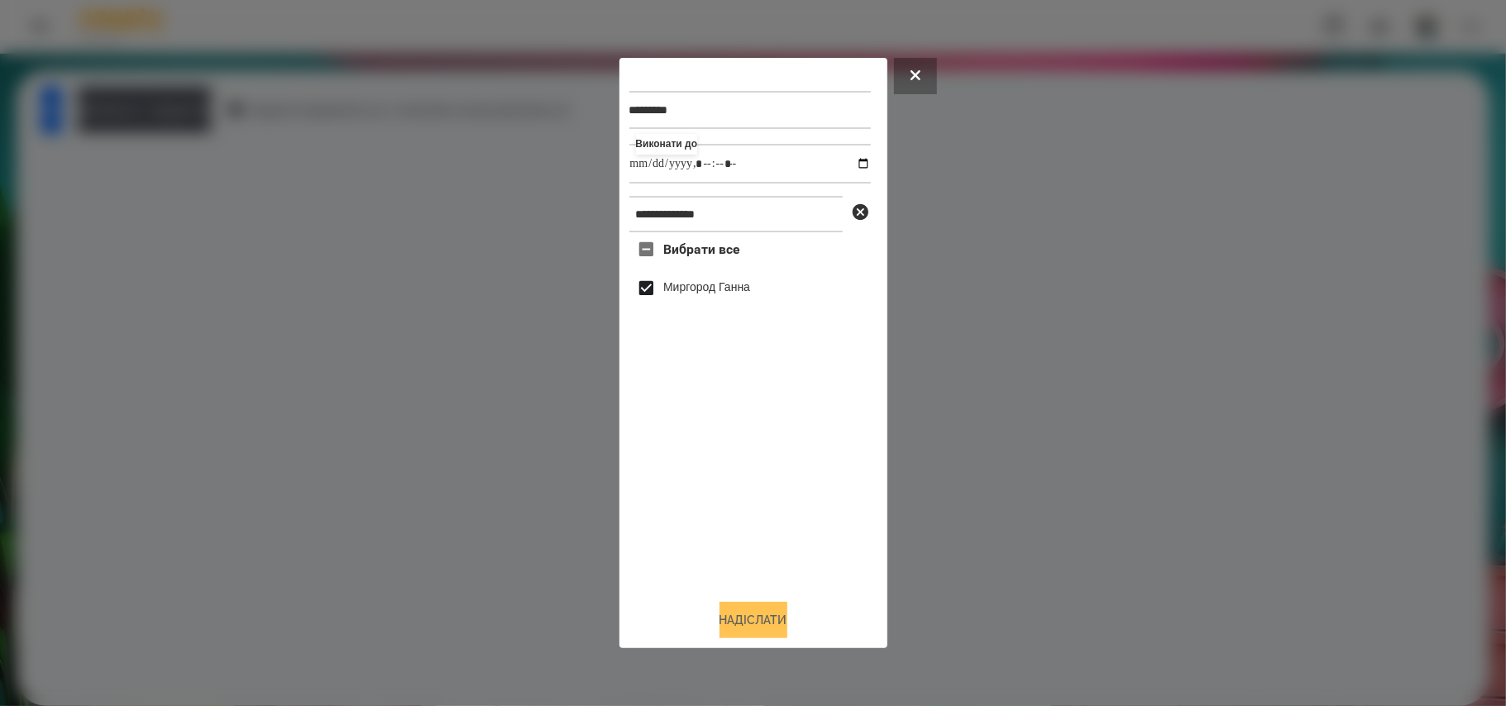
type input "**********"
click at [779, 619] on button "Надіслати" at bounding box center [754, 620] width 68 height 36
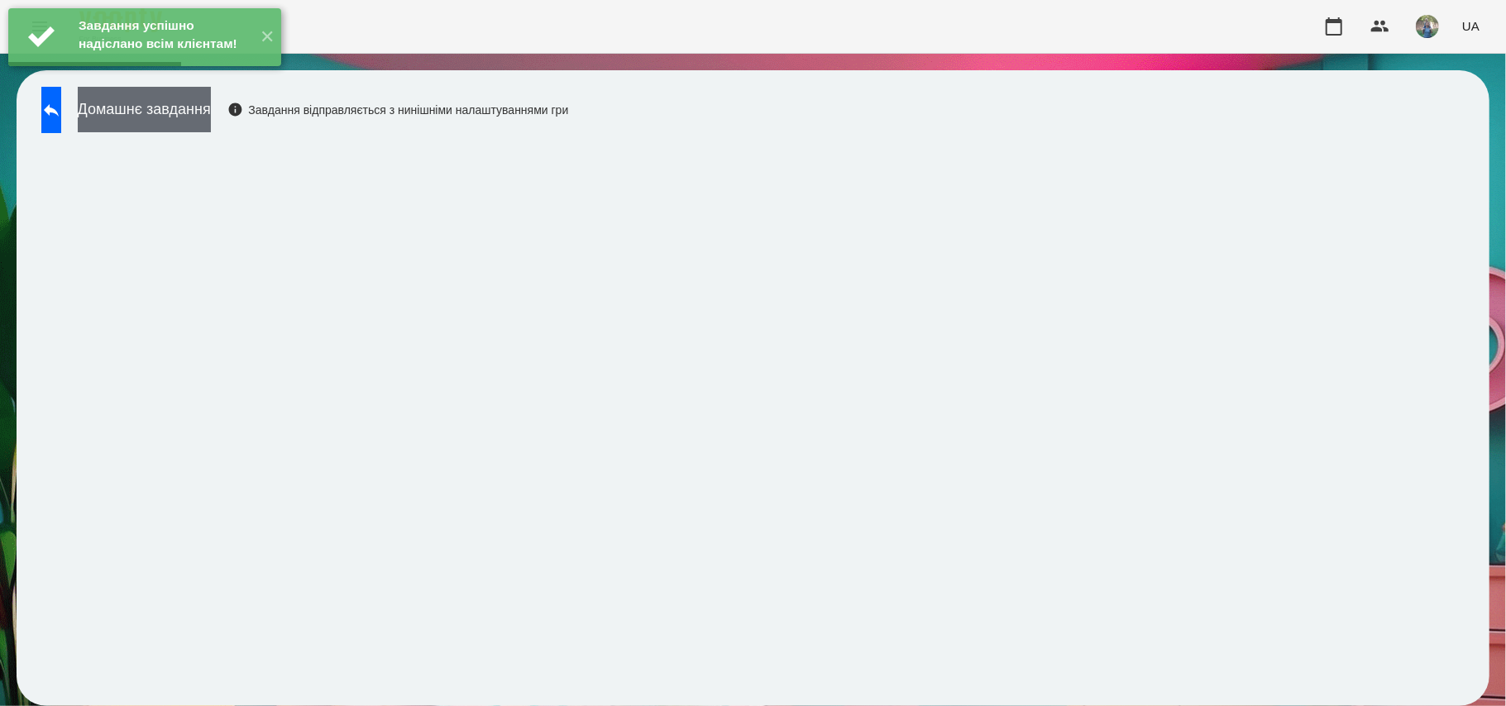
click at [194, 116] on button "Домашнє завдання" at bounding box center [144, 109] width 133 height 45
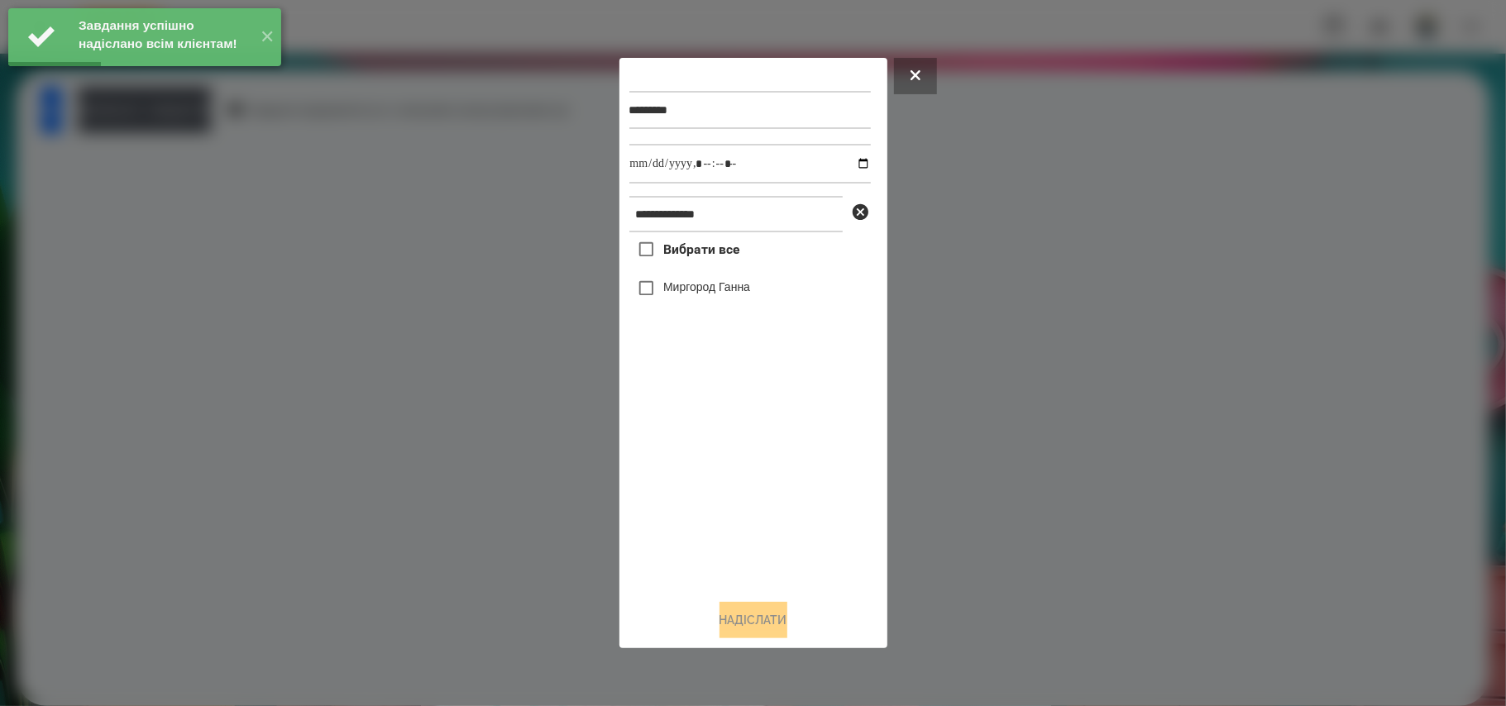
click at [675, 250] on span "Вибрати все" at bounding box center [701, 250] width 77 height 20
click at [857, 154] on input "datetime-local" at bounding box center [751, 164] width 242 height 40
click at [848, 166] on input "datetime-local" at bounding box center [751, 164] width 242 height 40
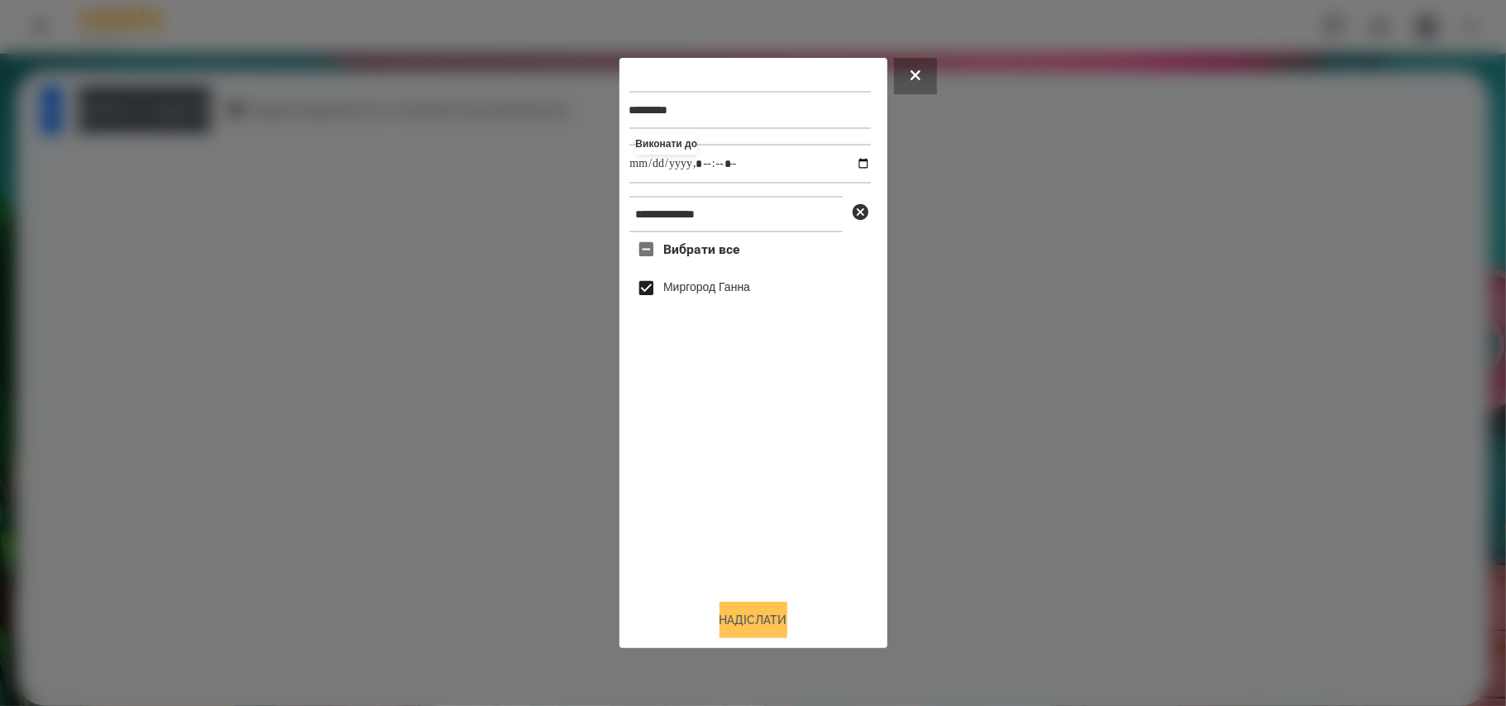
type input "**********"
click at [735, 620] on button "Надіслати" at bounding box center [754, 620] width 68 height 36
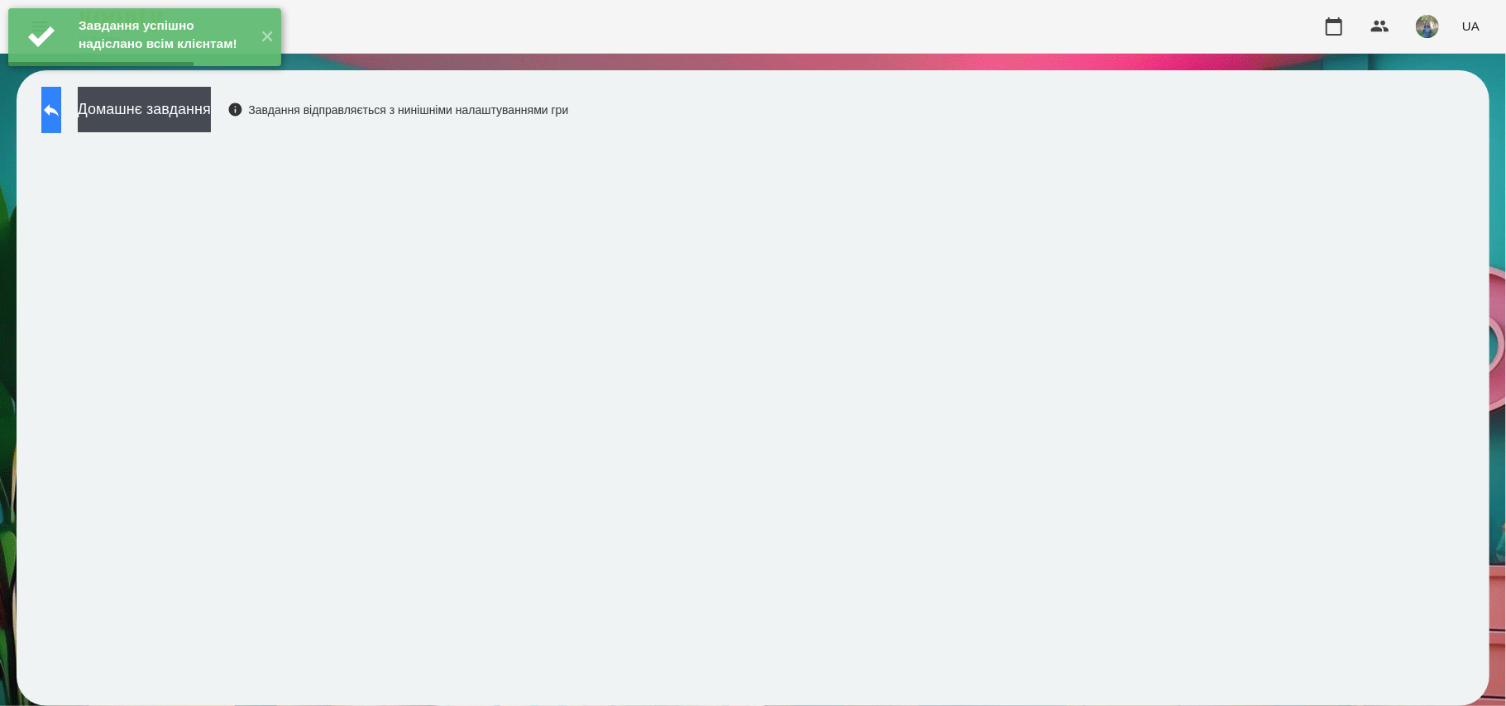
click at [61, 103] on icon at bounding box center [51, 110] width 20 height 20
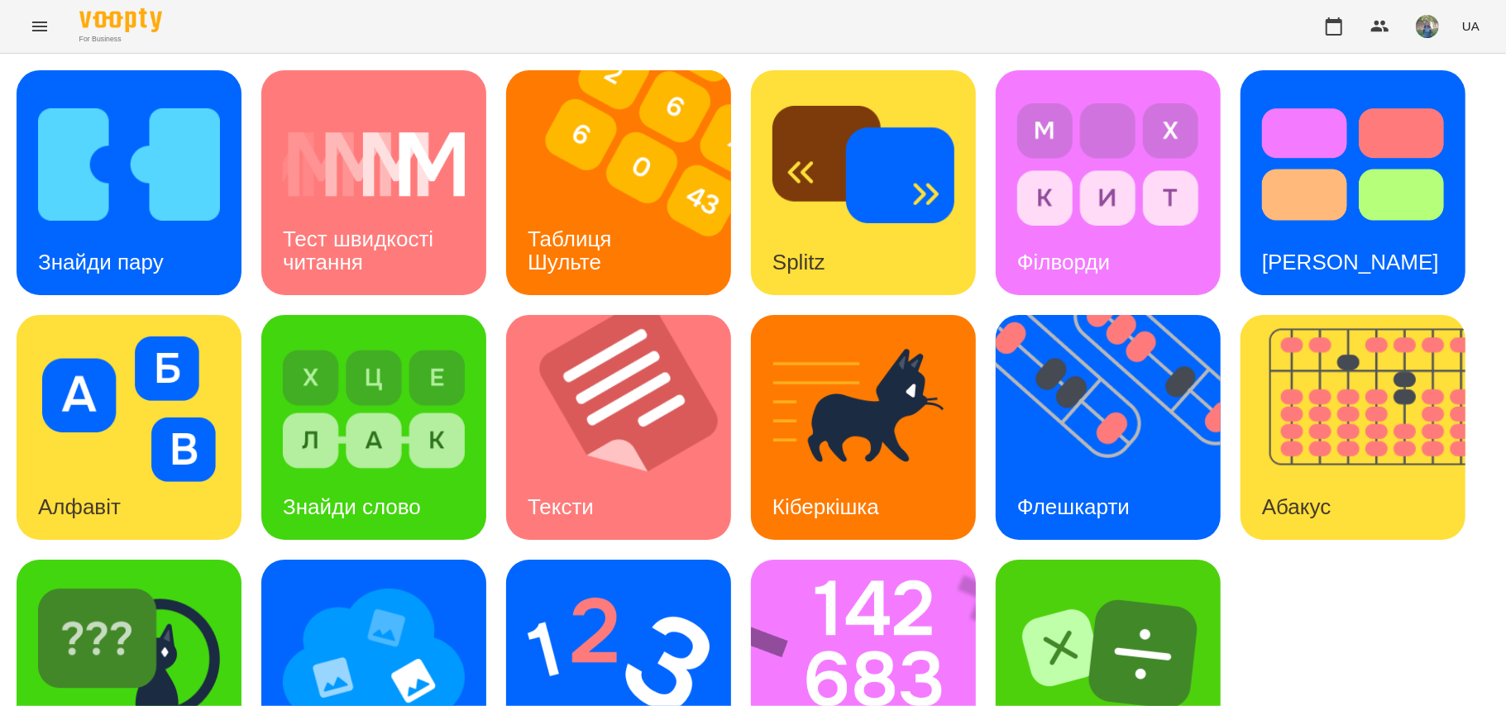
scroll to position [94, 0]
click at [352, 619] on img at bounding box center [374, 655] width 182 height 146
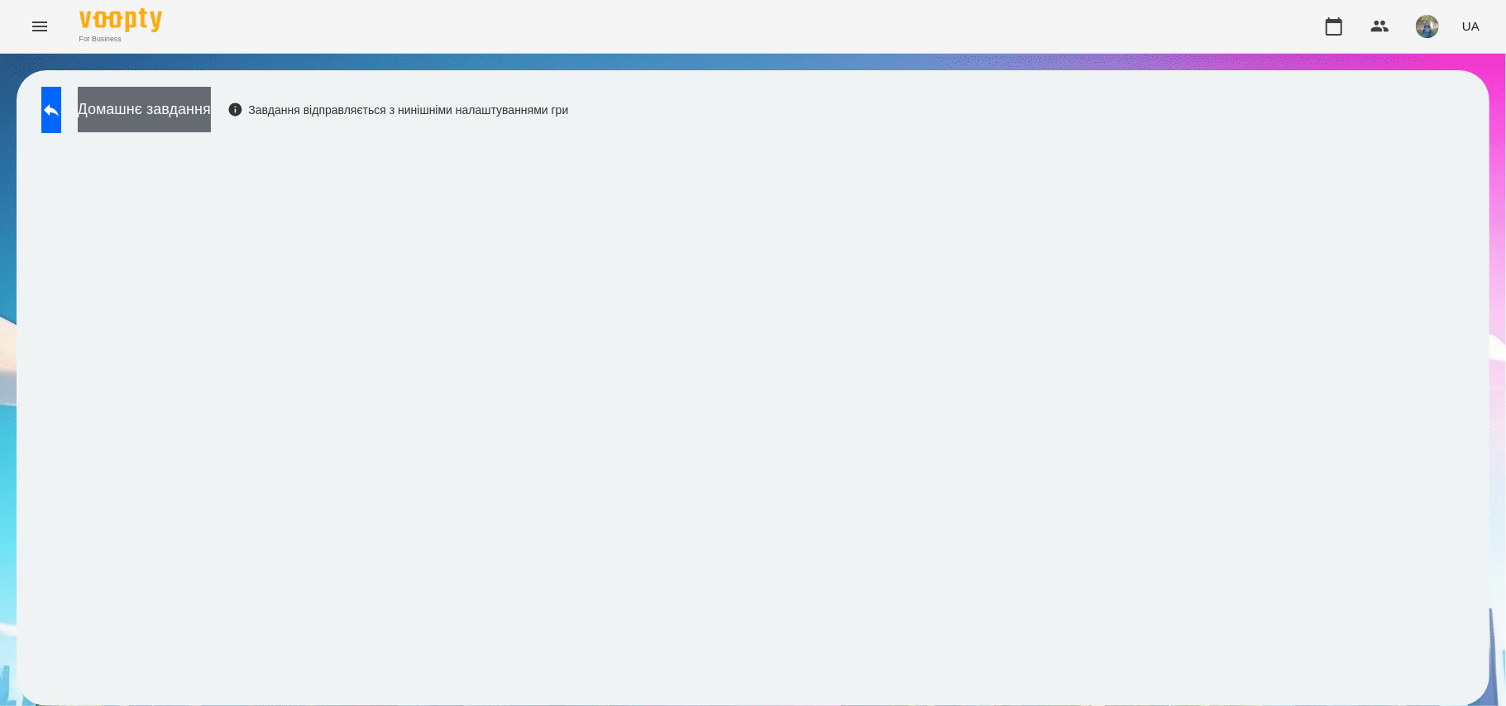
click at [211, 111] on button "Домашнє завдання" at bounding box center [144, 109] width 133 height 45
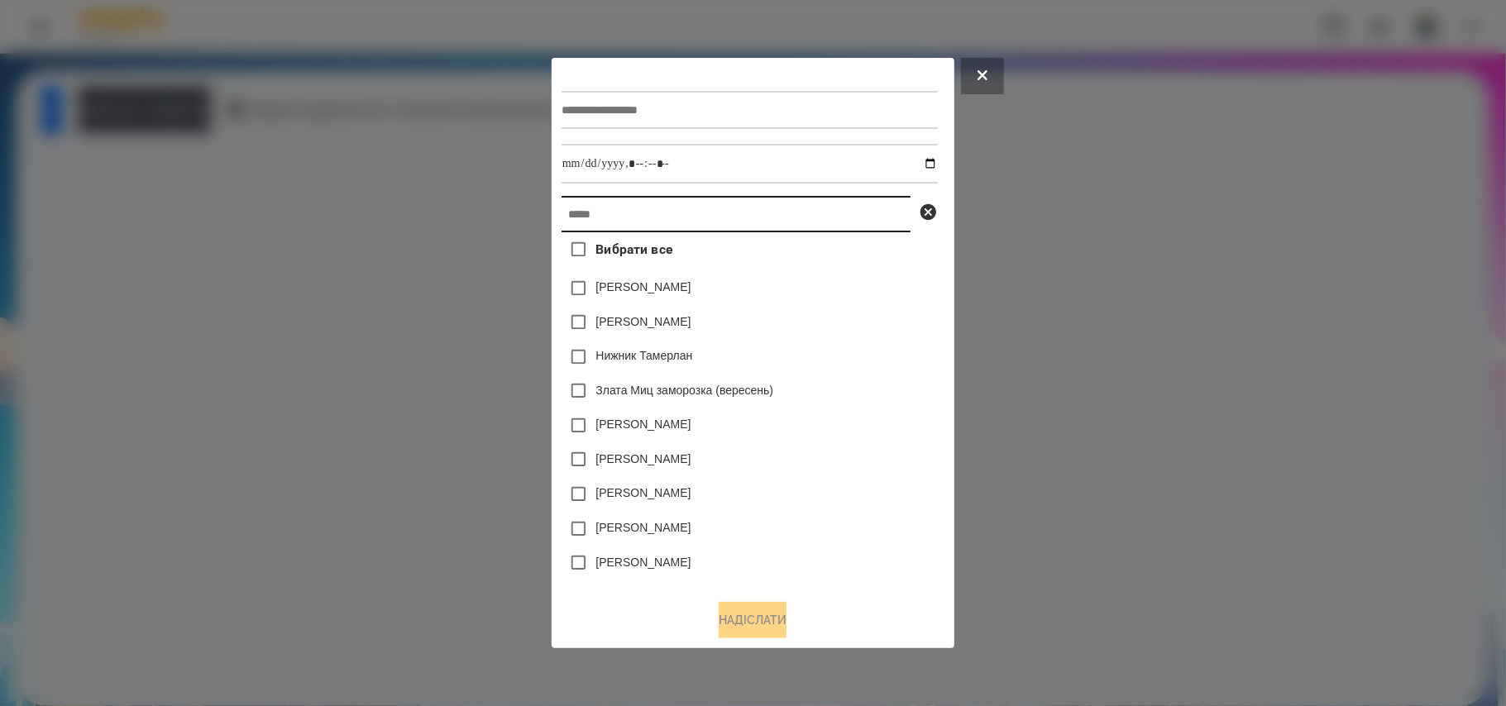
click at [700, 219] on input "text" at bounding box center [736, 214] width 349 height 36
paste input "**********"
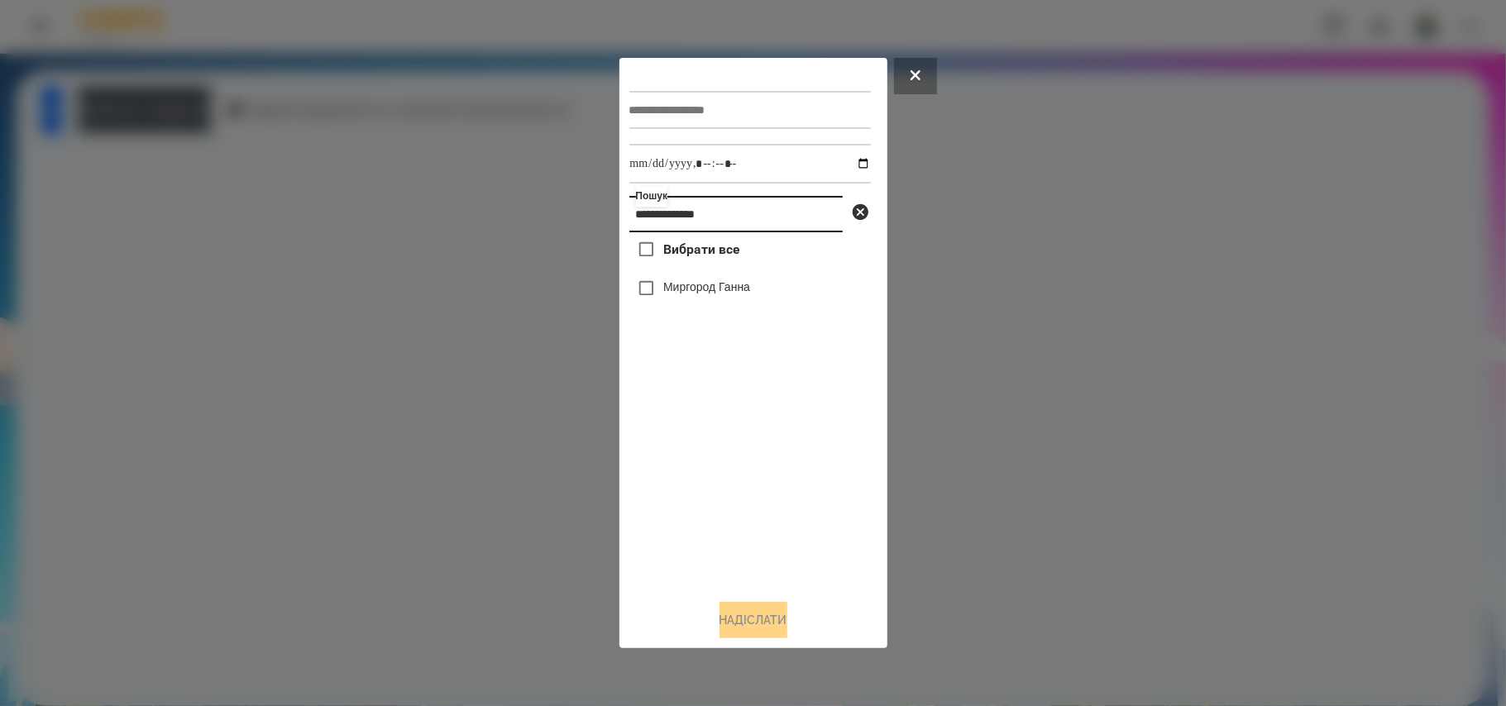
type input "**********"
click at [692, 251] on span "Вибрати все" at bounding box center [701, 250] width 77 height 20
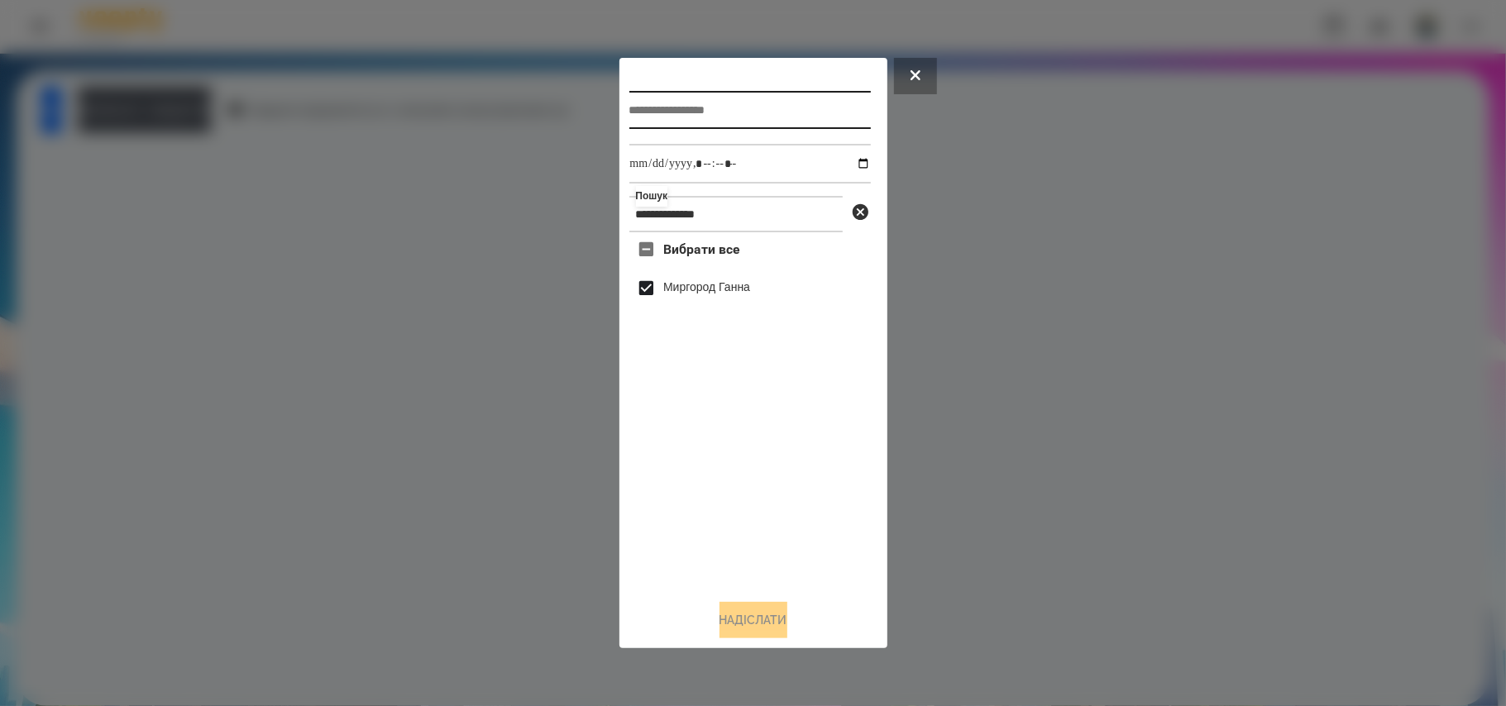
click at [745, 107] on input "text" at bounding box center [751, 110] width 242 height 38
type input "**********"
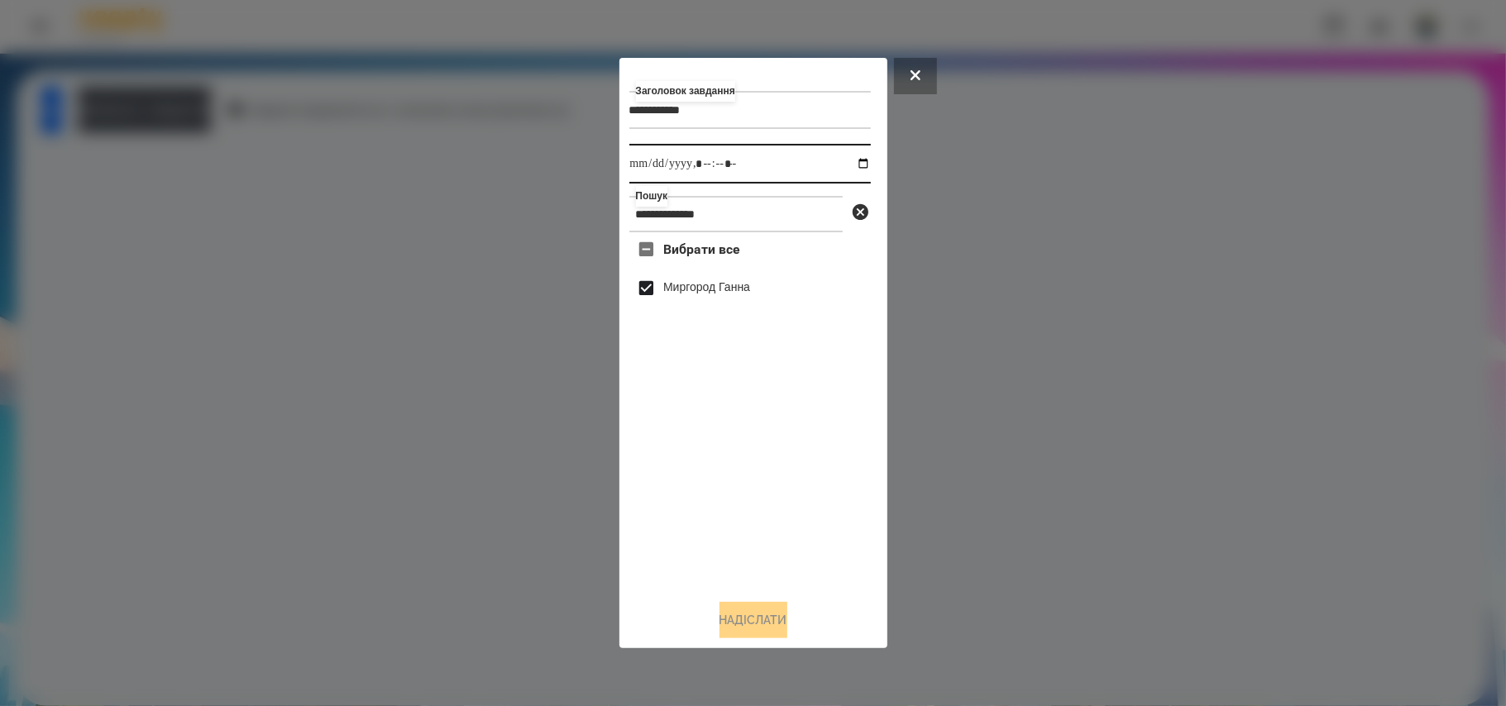
click at [852, 159] on input "datetime-local" at bounding box center [751, 164] width 242 height 40
type input "**********"
click at [745, 630] on button "Надіслати" at bounding box center [754, 620] width 68 height 36
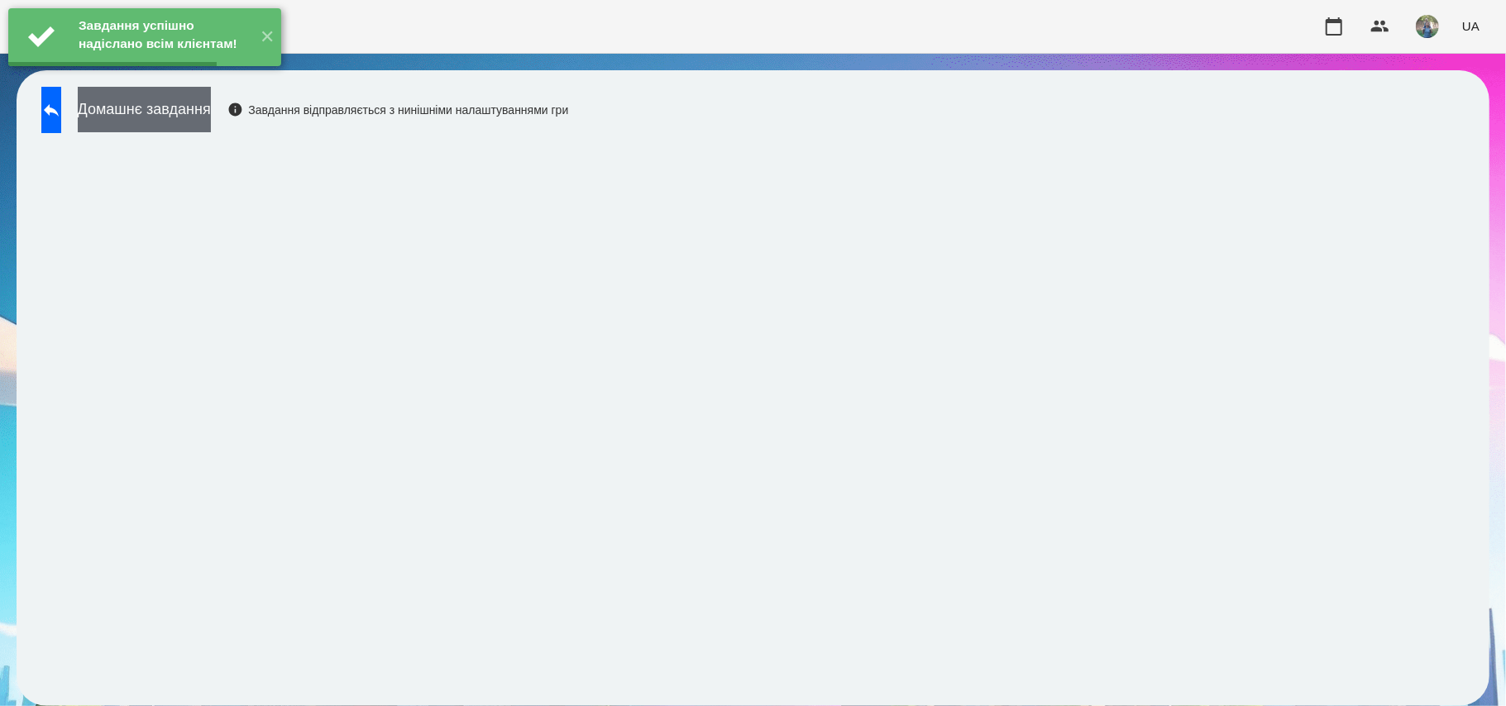
click at [207, 121] on button "Домашнє завдання" at bounding box center [144, 109] width 133 height 45
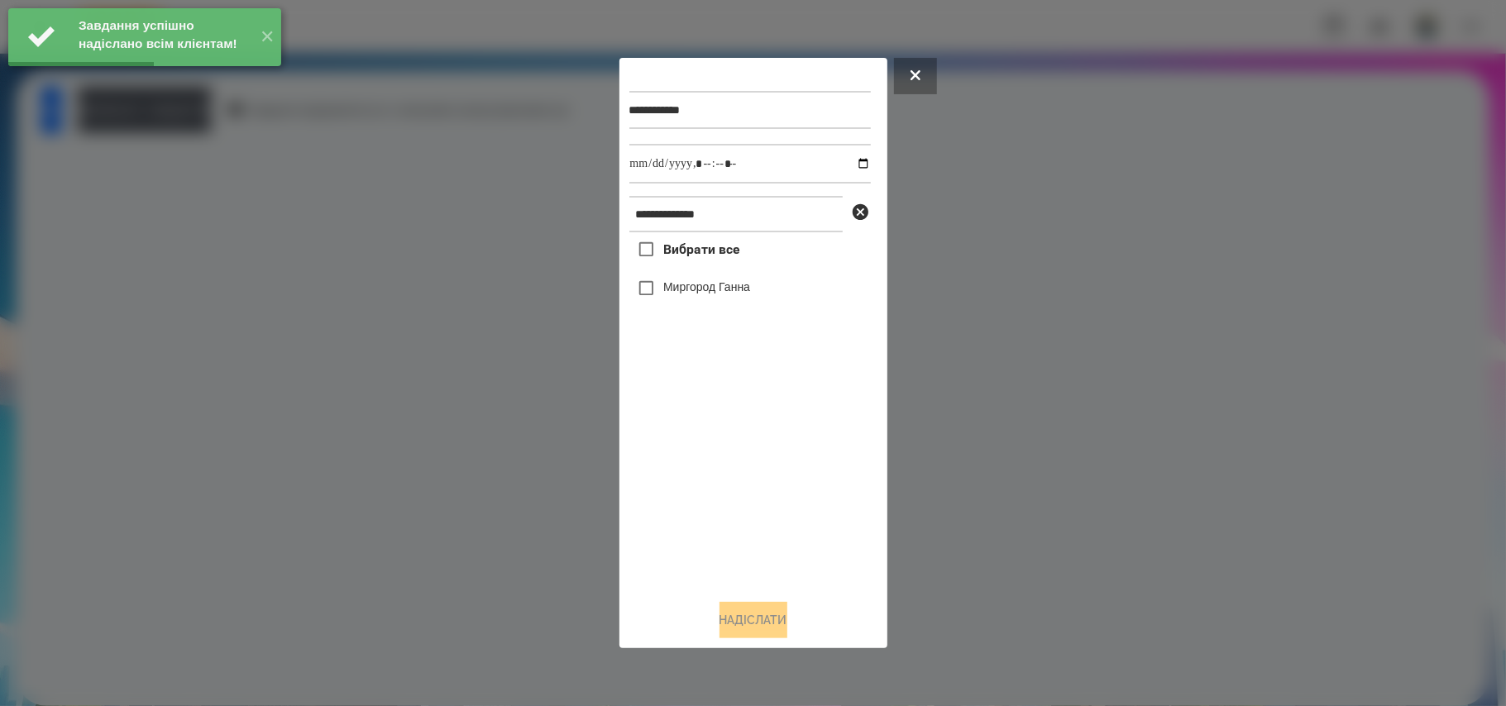
click at [716, 255] on span "Вибрати все" at bounding box center [701, 250] width 77 height 20
click at [849, 165] on input "datetime-local" at bounding box center [751, 164] width 242 height 40
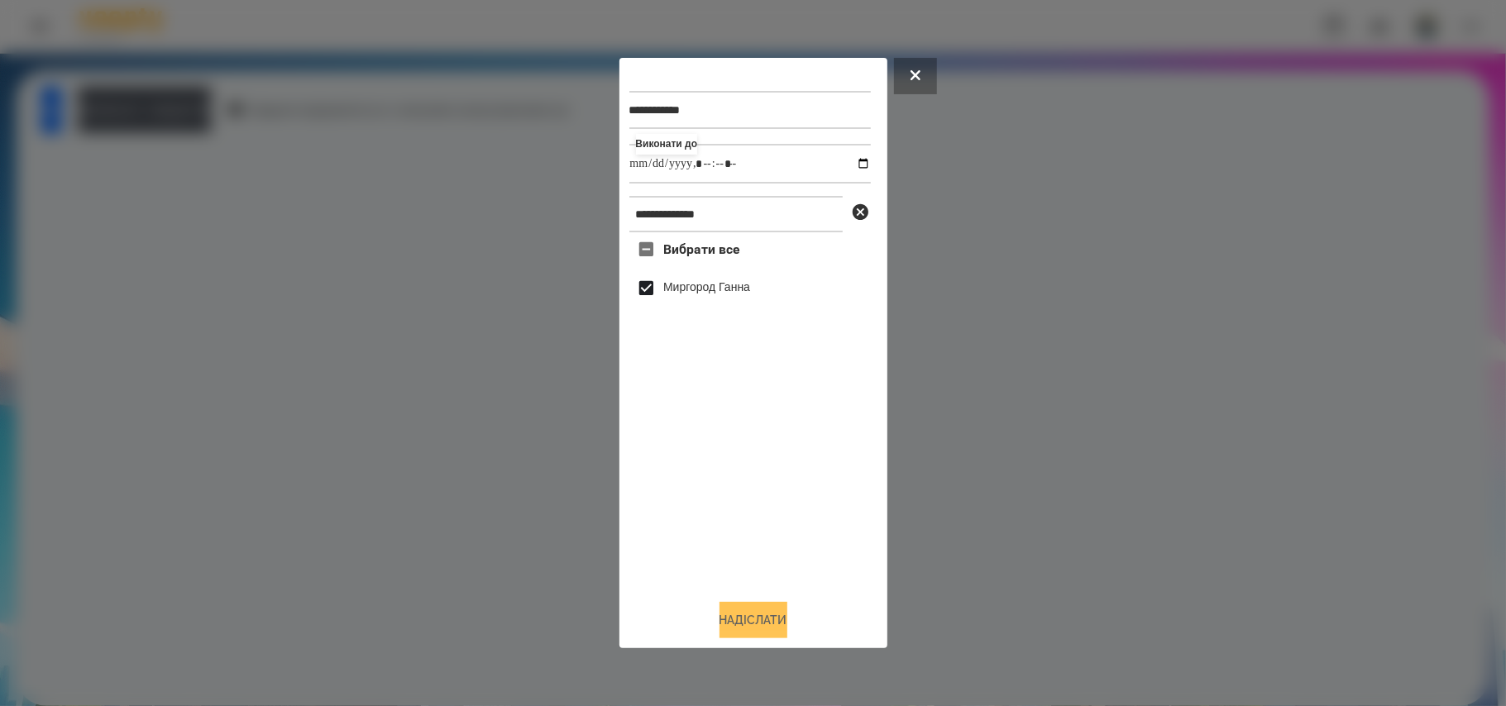
type input "**********"
click at [763, 614] on button "Надіслати" at bounding box center [754, 620] width 68 height 36
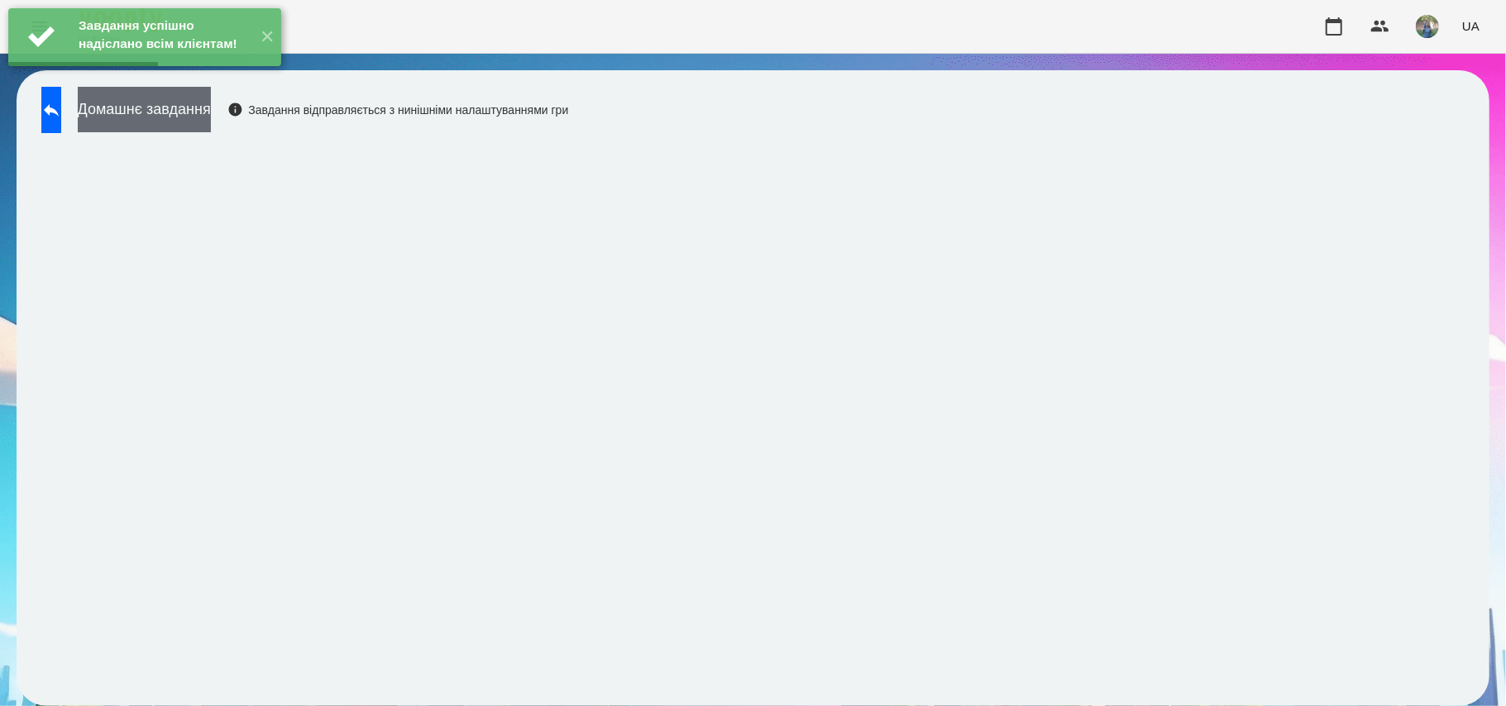
click at [204, 121] on button "Домашнє завдання" at bounding box center [144, 109] width 133 height 45
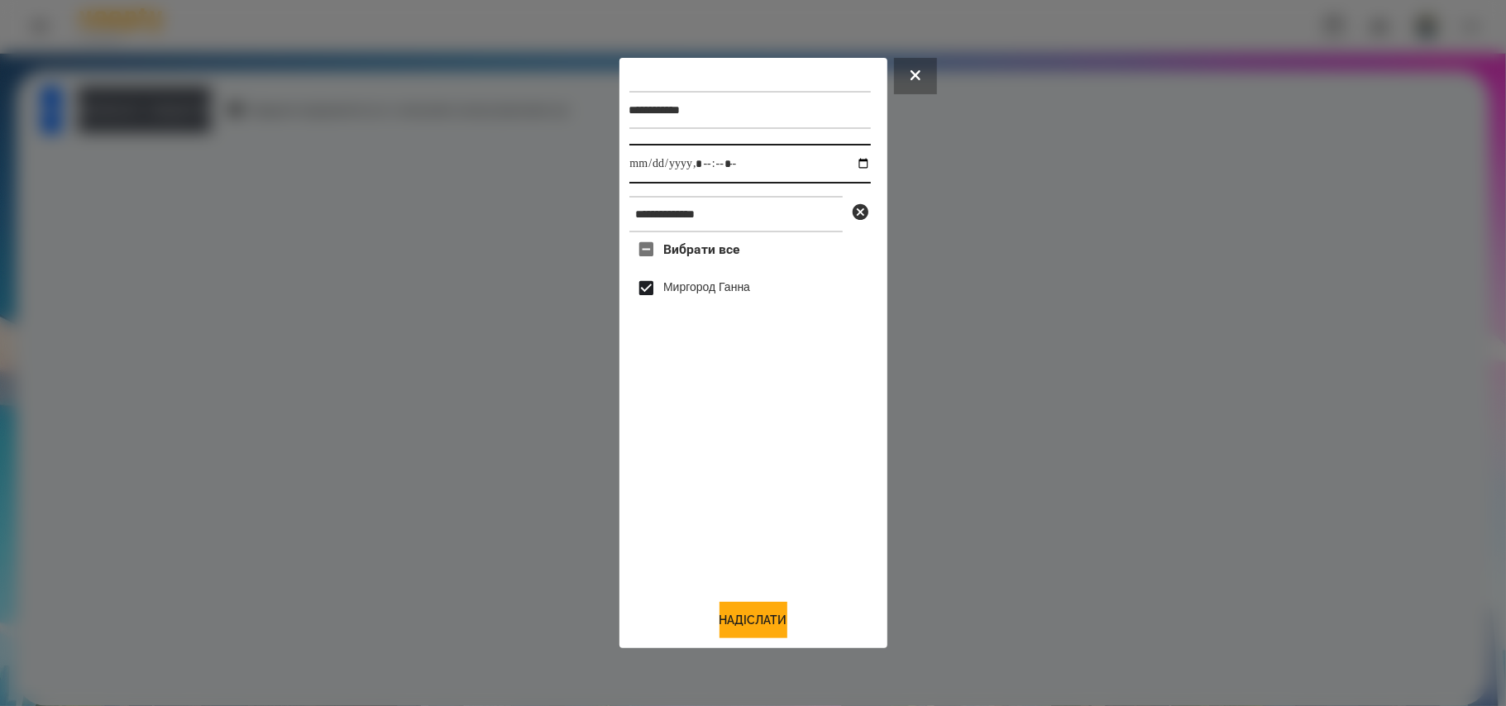
click at [855, 163] on input "datetime-local" at bounding box center [751, 164] width 242 height 40
type input "**********"
click at [731, 625] on button "Надіслати" at bounding box center [754, 620] width 68 height 36
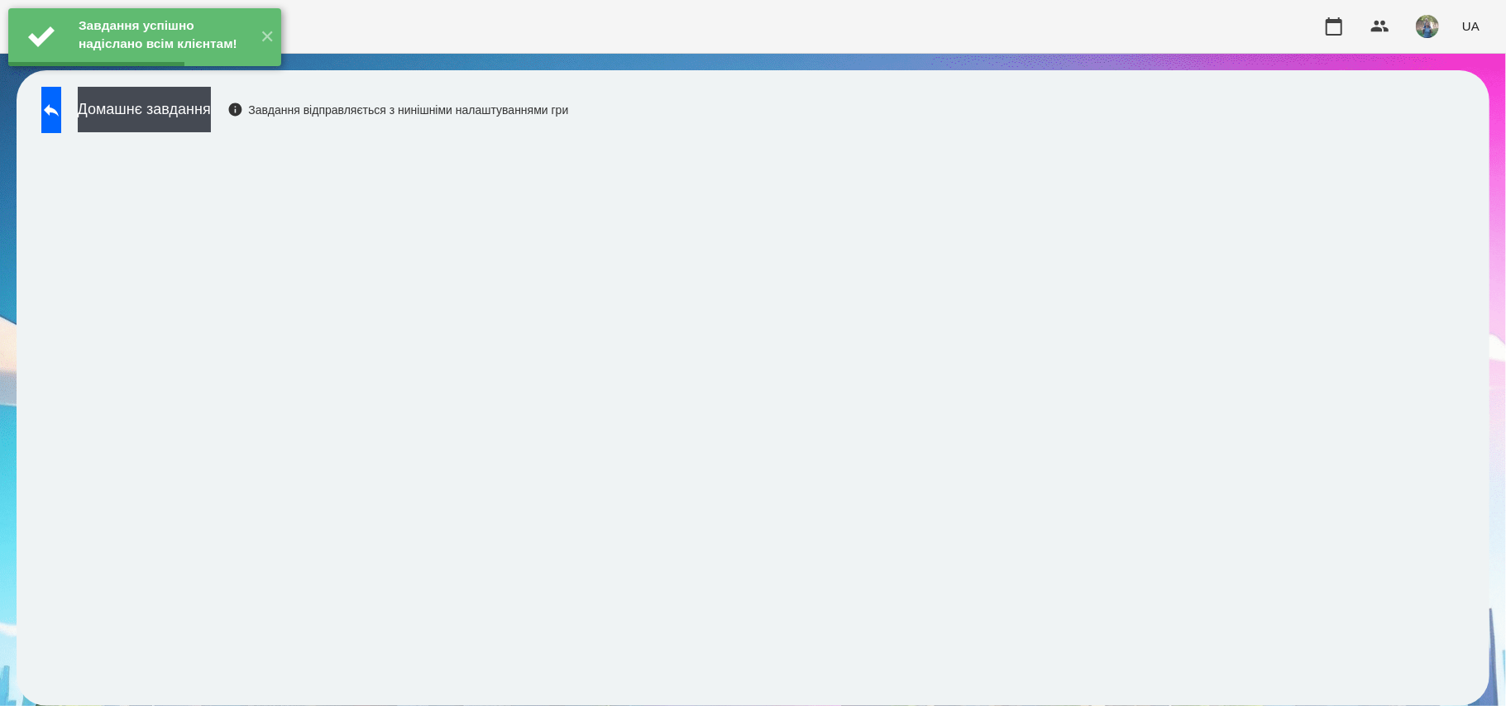
click at [167, 65] on div "Завдання успішно надіслано всім клієнтам!" at bounding box center [163, 36] width 178 height 57
click at [160, 113] on button "Домашнє завдання" at bounding box center [144, 109] width 133 height 45
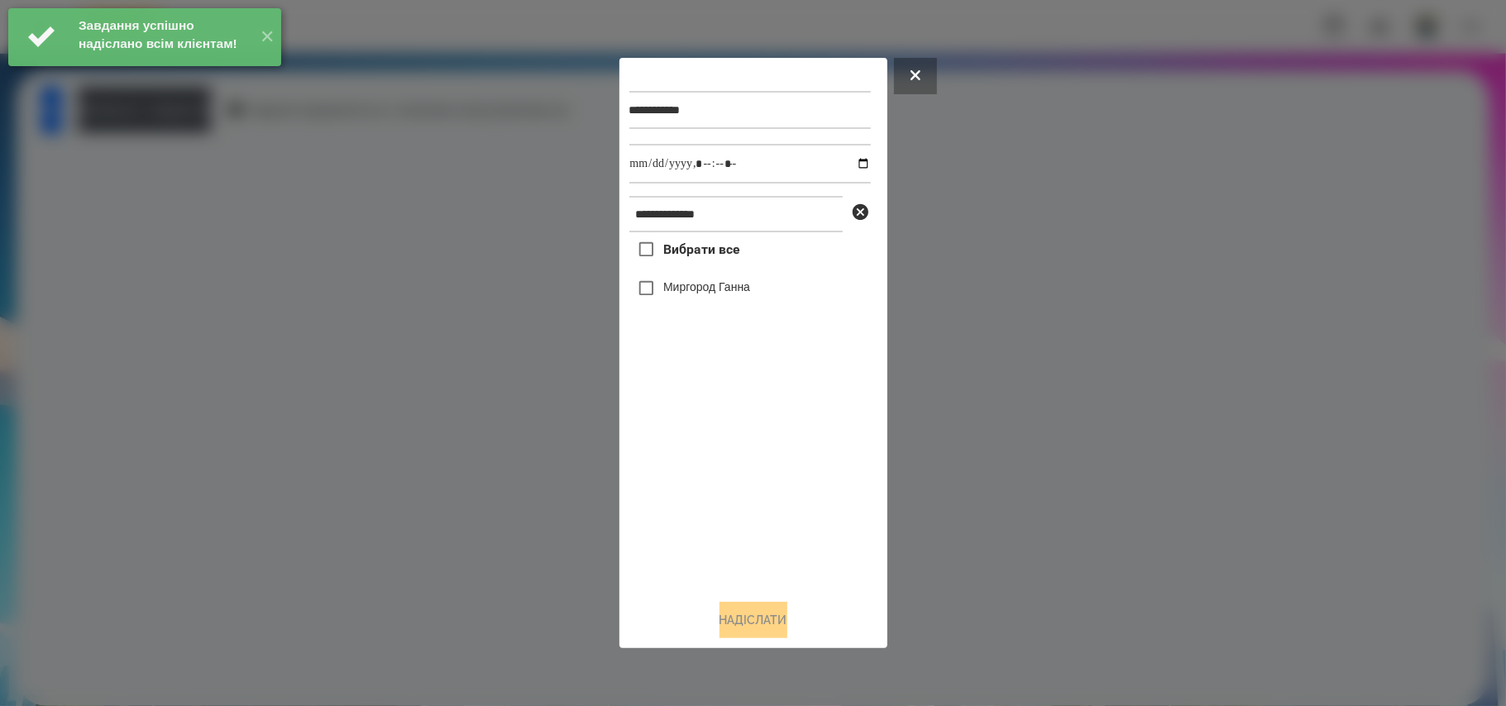
click at [676, 265] on label "Вибрати все" at bounding box center [685, 249] width 111 height 35
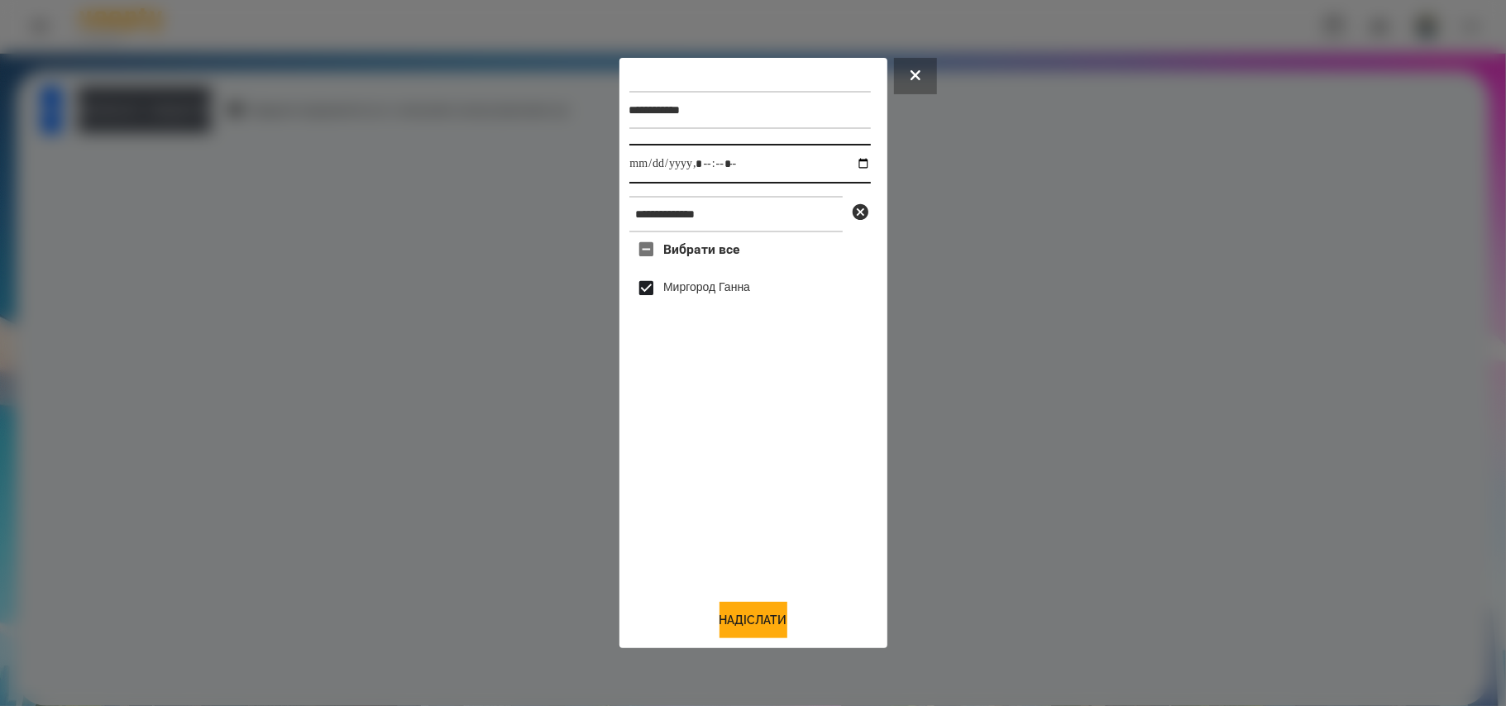
click at [848, 162] on input "datetime-local" at bounding box center [751, 164] width 242 height 40
type input "**********"
click at [743, 613] on button "Надіслати" at bounding box center [754, 620] width 68 height 36
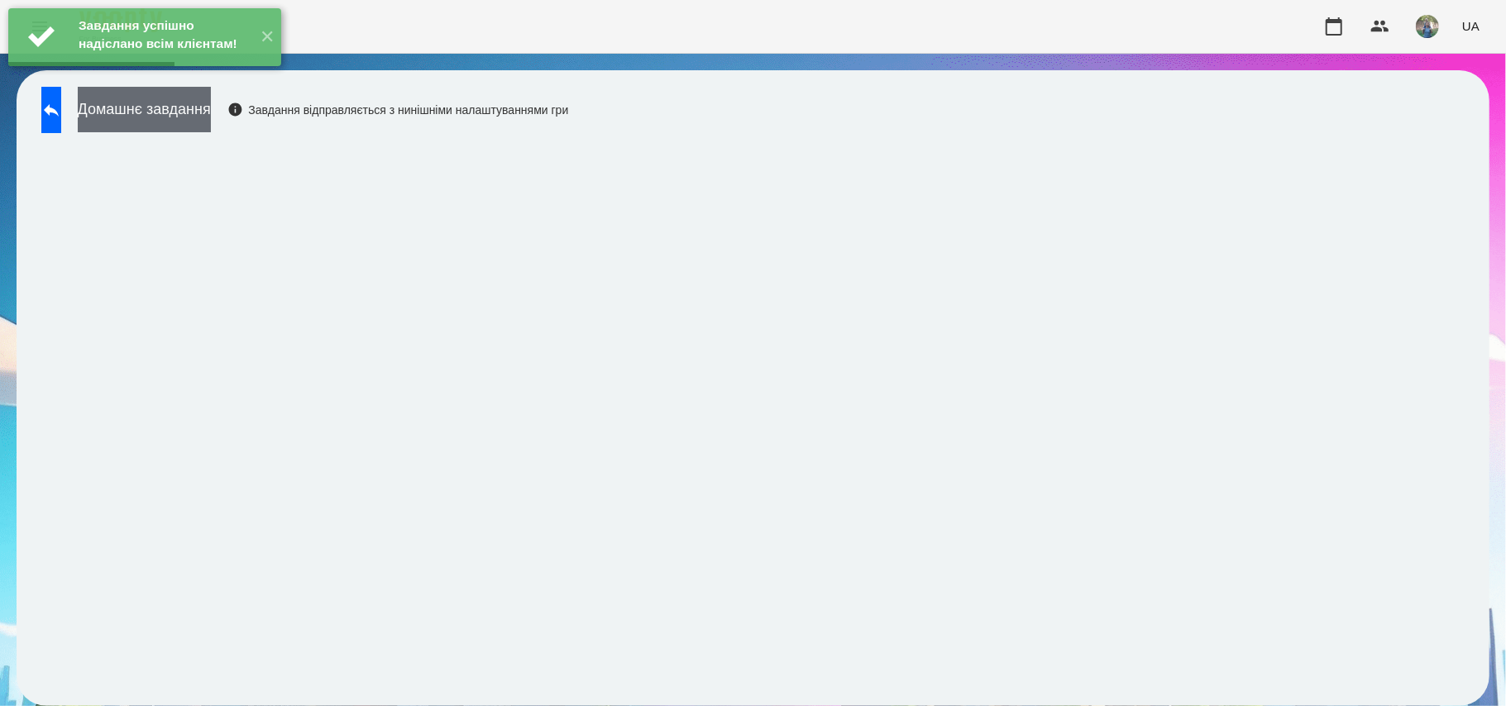
click at [194, 114] on button "Домашнє завдання" at bounding box center [144, 109] width 133 height 45
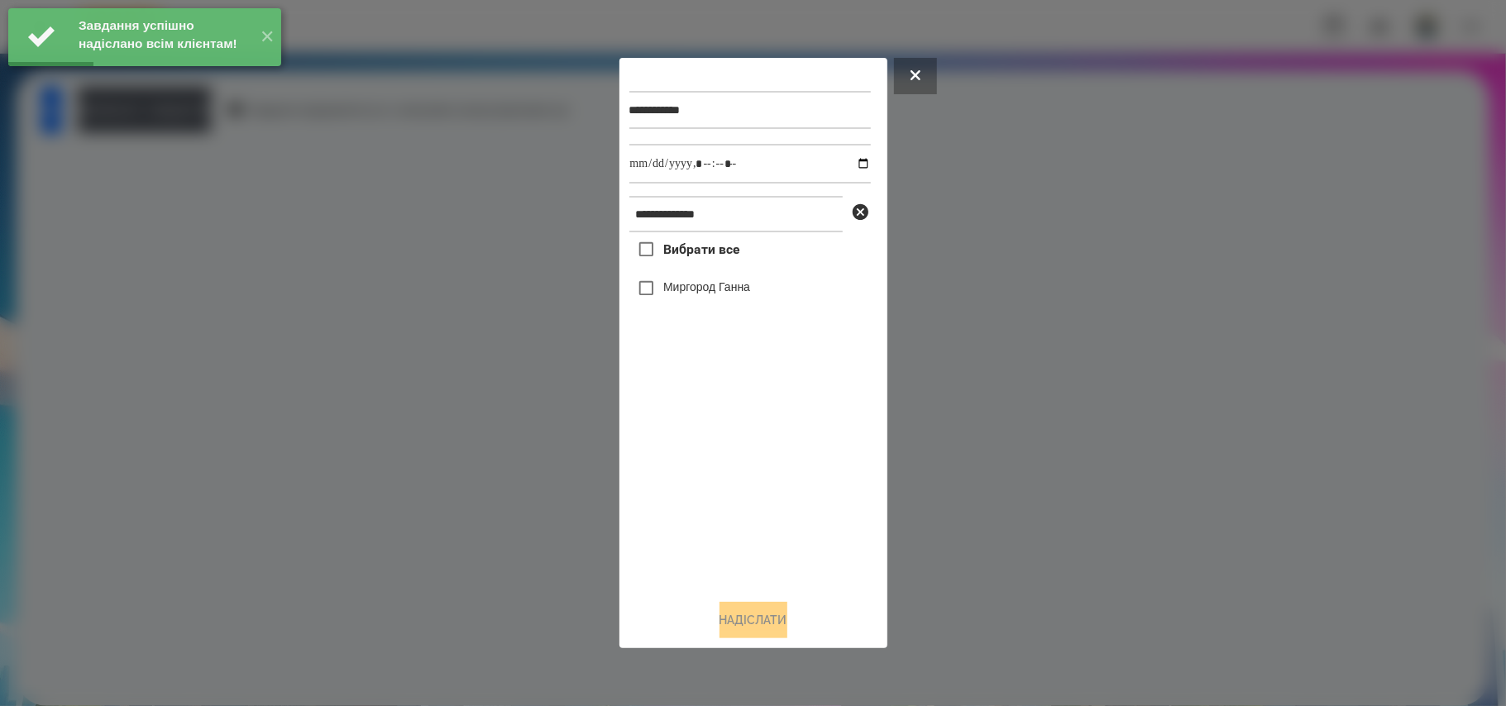
drag, startPoint x: 677, startPoint y: 252, endPoint x: 750, endPoint y: 237, distance: 74.5
click at [676, 252] on span "Вибрати все" at bounding box center [701, 250] width 77 height 20
click at [850, 162] on input "datetime-local" at bounding box center [751, 164] width 242 height 40
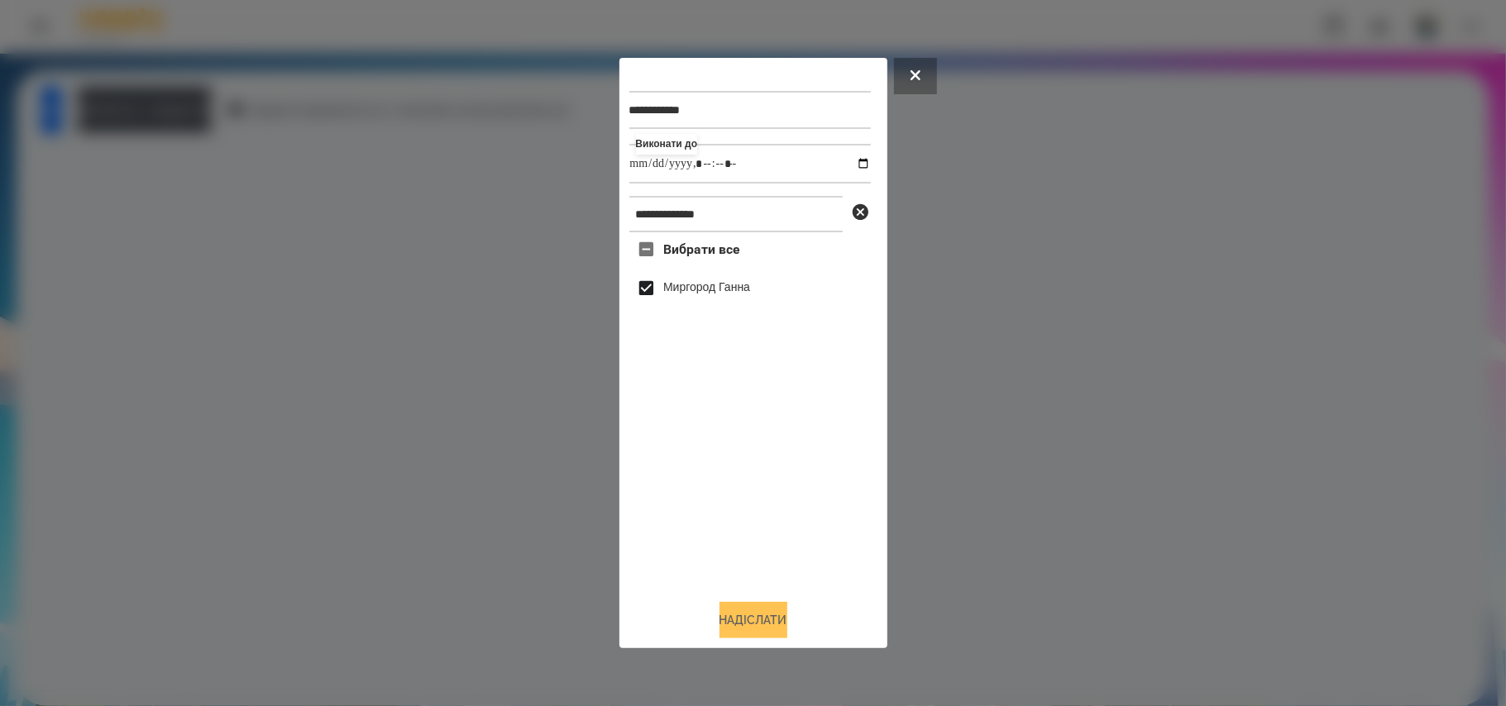
type input "**********"
click at [774, 623] on button "Надіслати" at bounding box center [754, 620] width 68 height 36
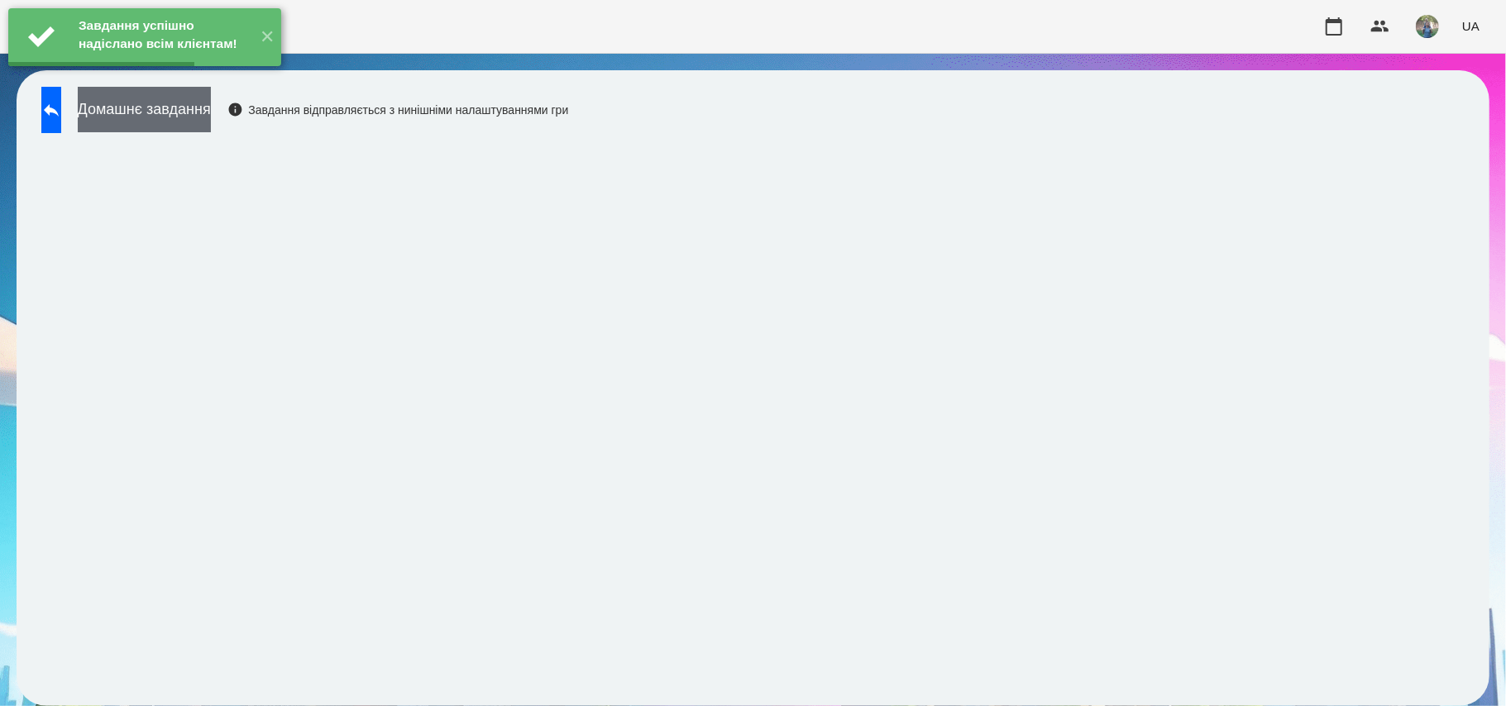
click at [211, 109] on button "Домашнє завдання" at bounding box center [144, 109] width 133 height 45
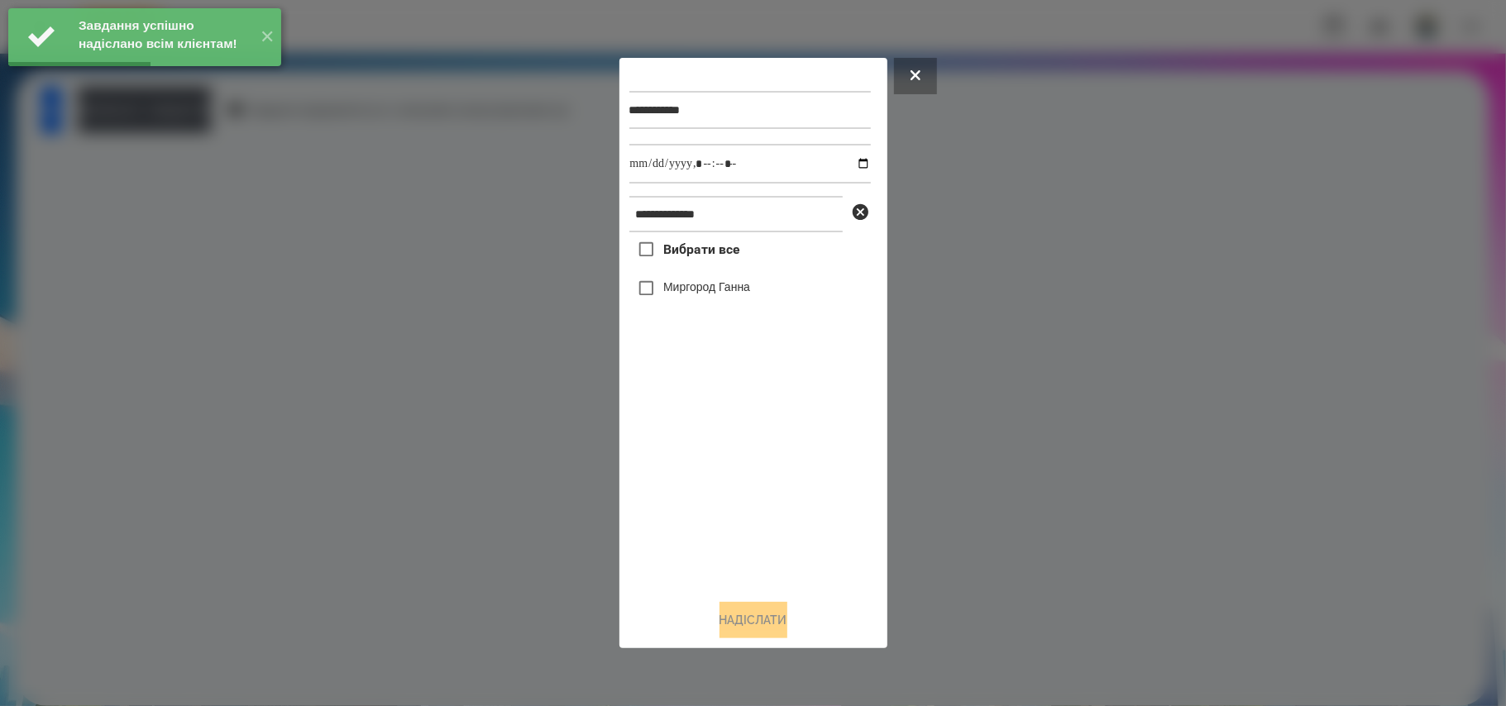
click at [702, 251] on span "Вибрати все" at bounding box center [701, 250] width 77 height 20
click at [849, 163] on input "datetime-local" at bounding box center [751, 164] width 242 height 40
type input "**********"
click at [735, 632] on button "Надіслати" at bounding box center [754, 620] width 68 height 36
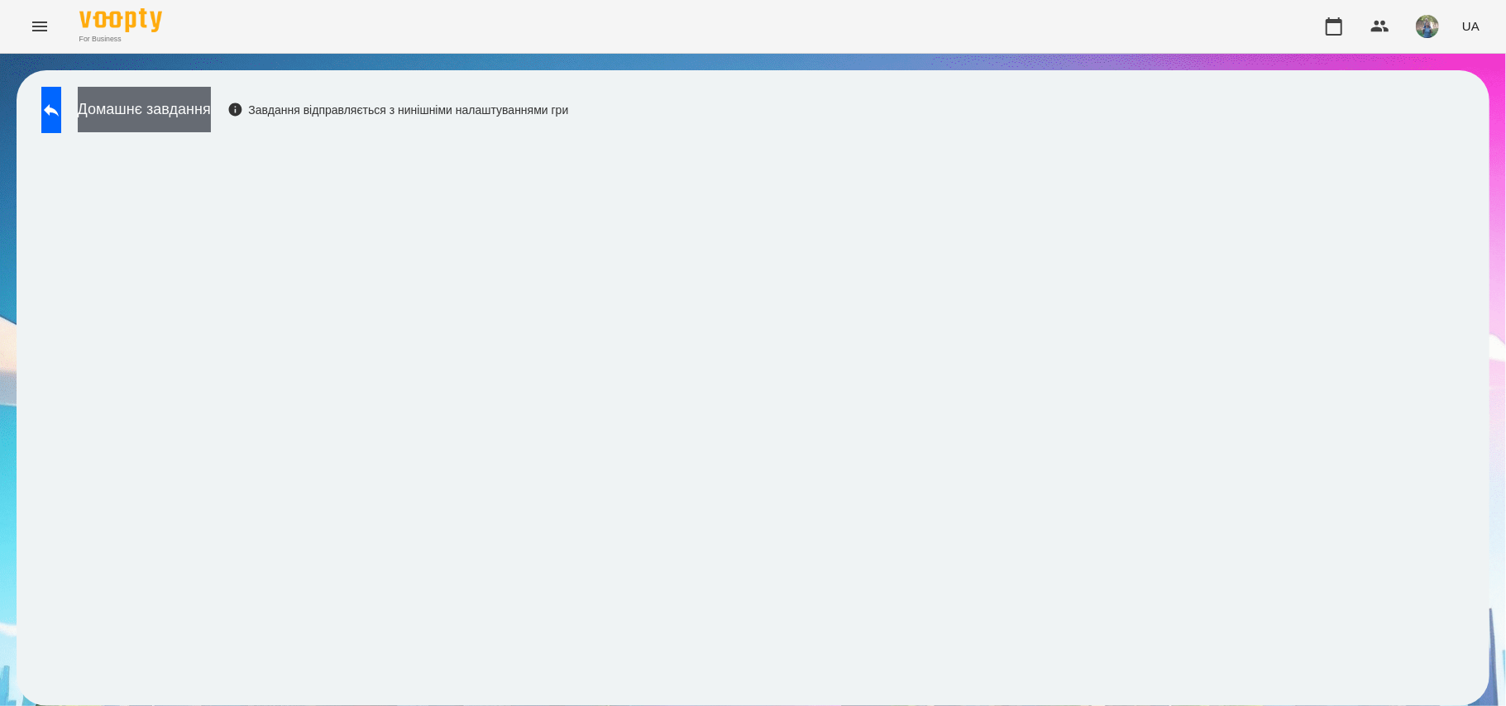
click at [159, 101] on button "Домашнє завдання" at bounding box center [144, 109] width 133 height 45
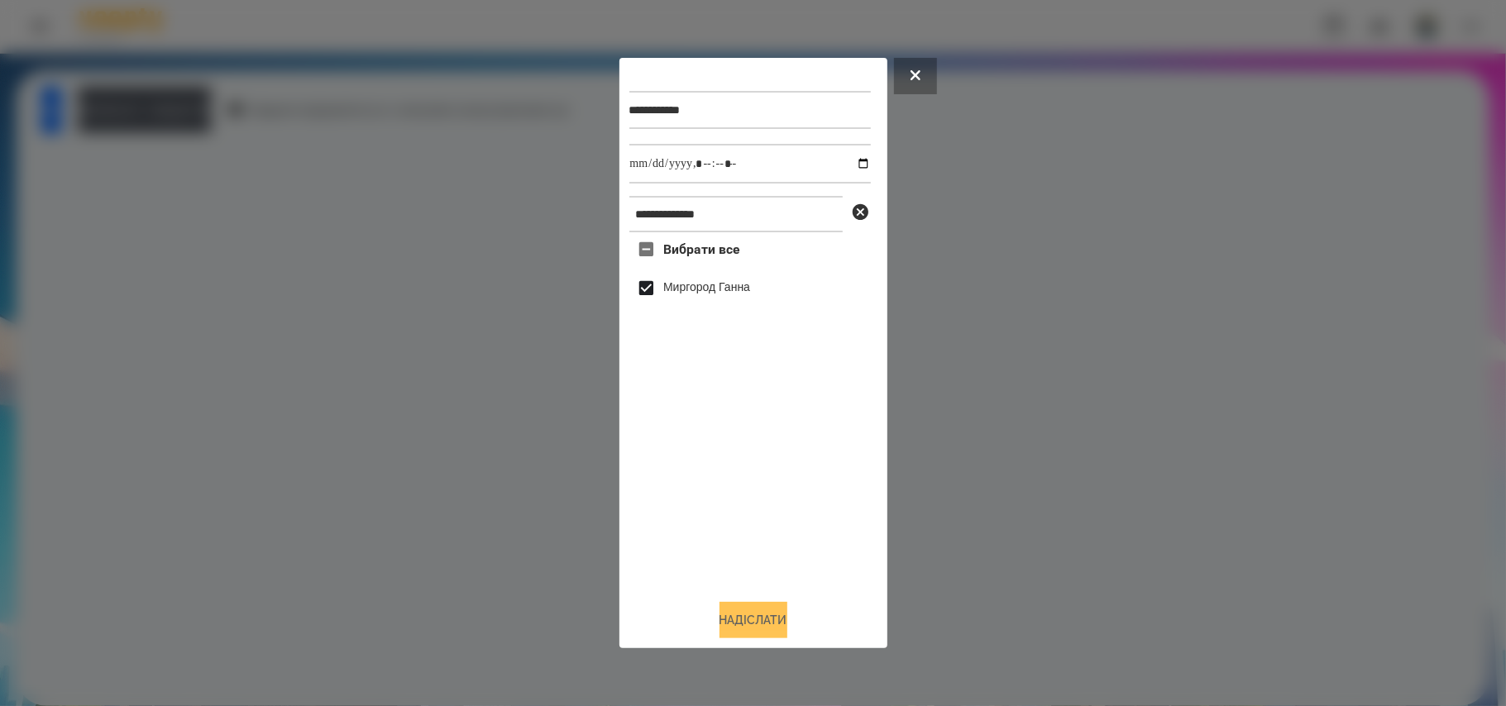
click at [748, 615] on button "Надіслати" at bounding box center [754, 620] width 68 height 36
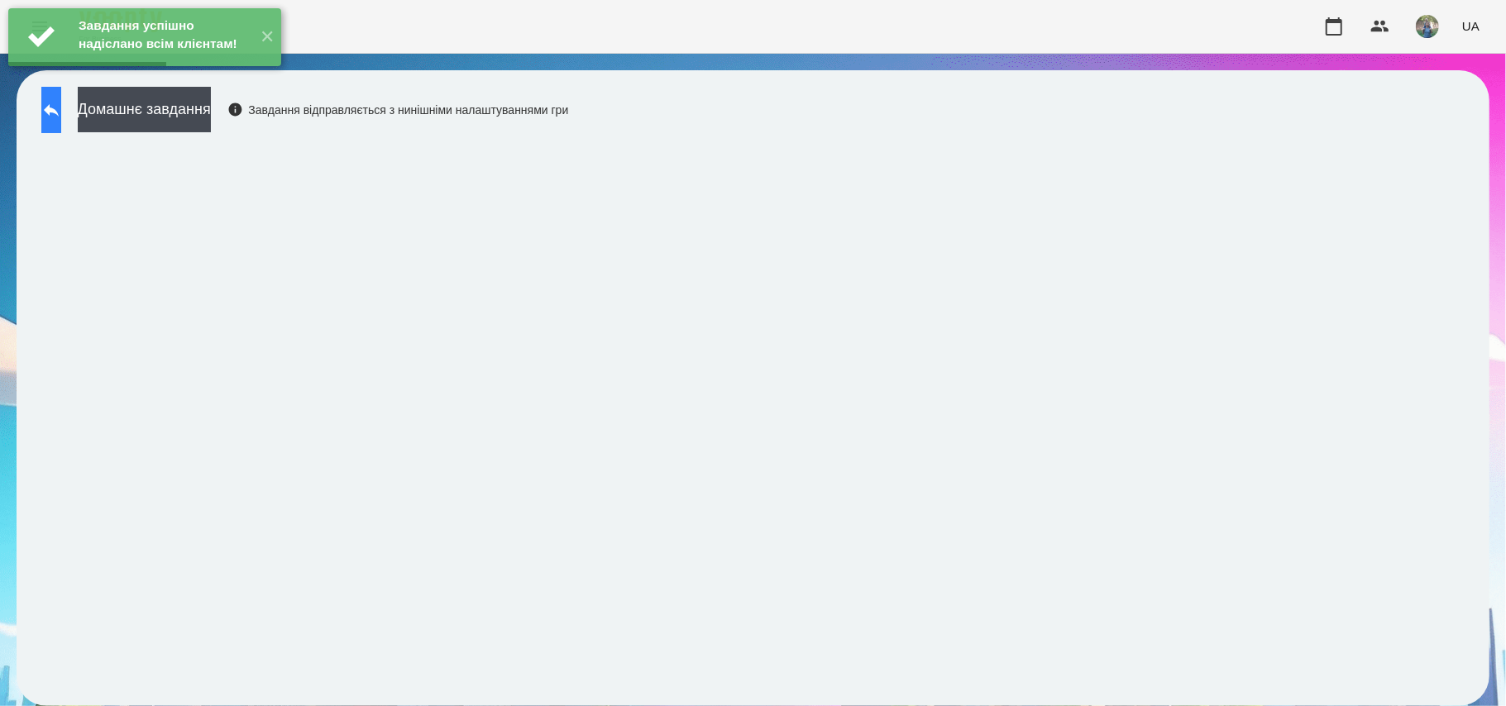
click at [50, 116] on button at bounding box center [51, 110] width 20 height 46
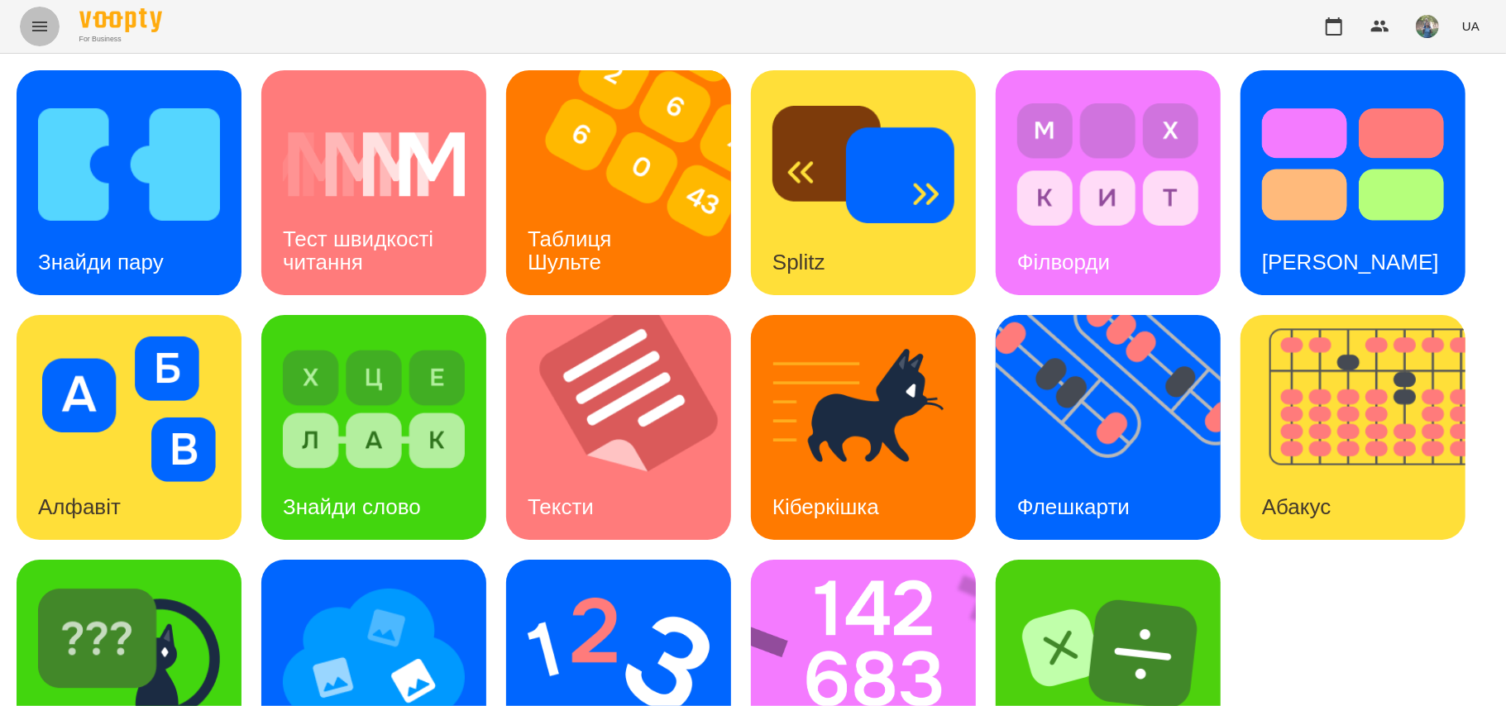
click at [41, 20] on icon "Menu" at bounding box center [40, 27] width 20 height 20
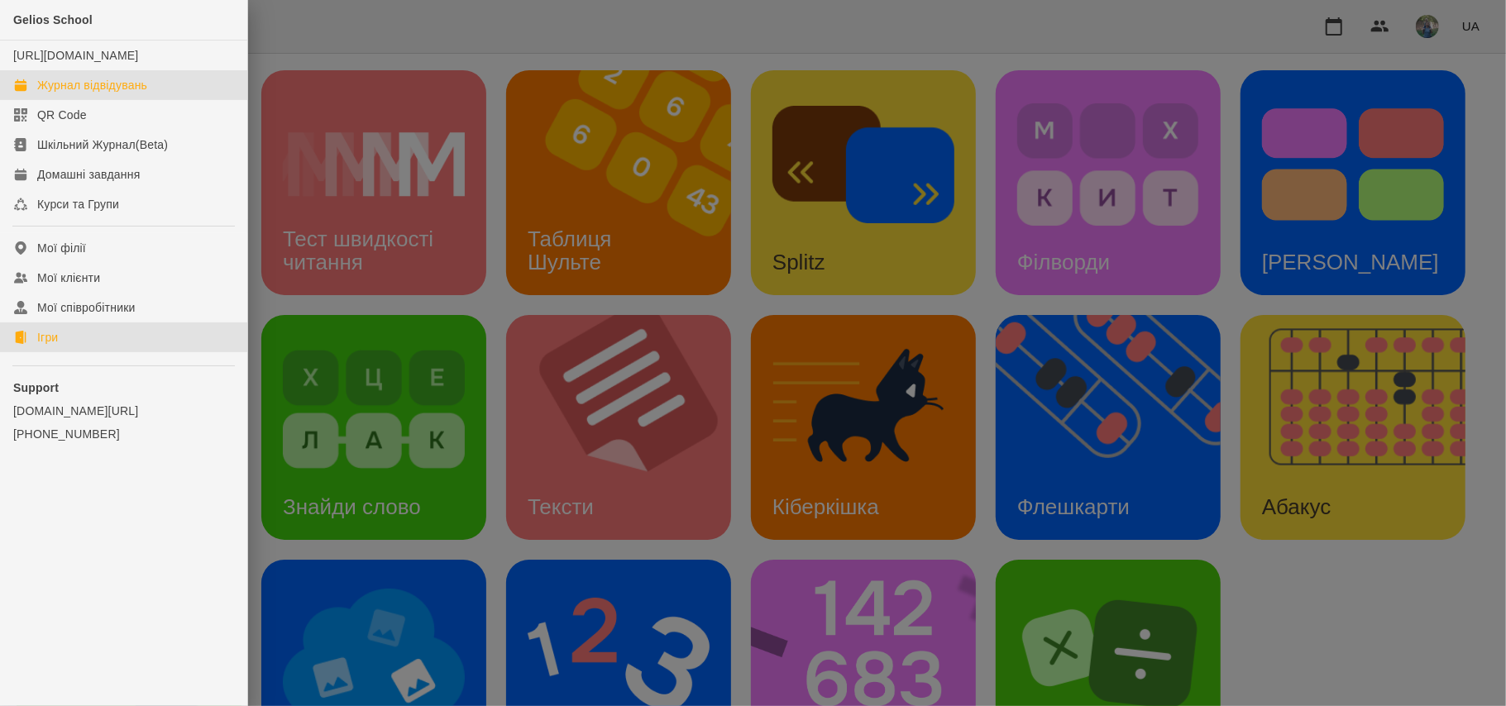
click at [94, 93] on div "Журнал відвідувань" at bounding box center [92, 85] width 110 height 17
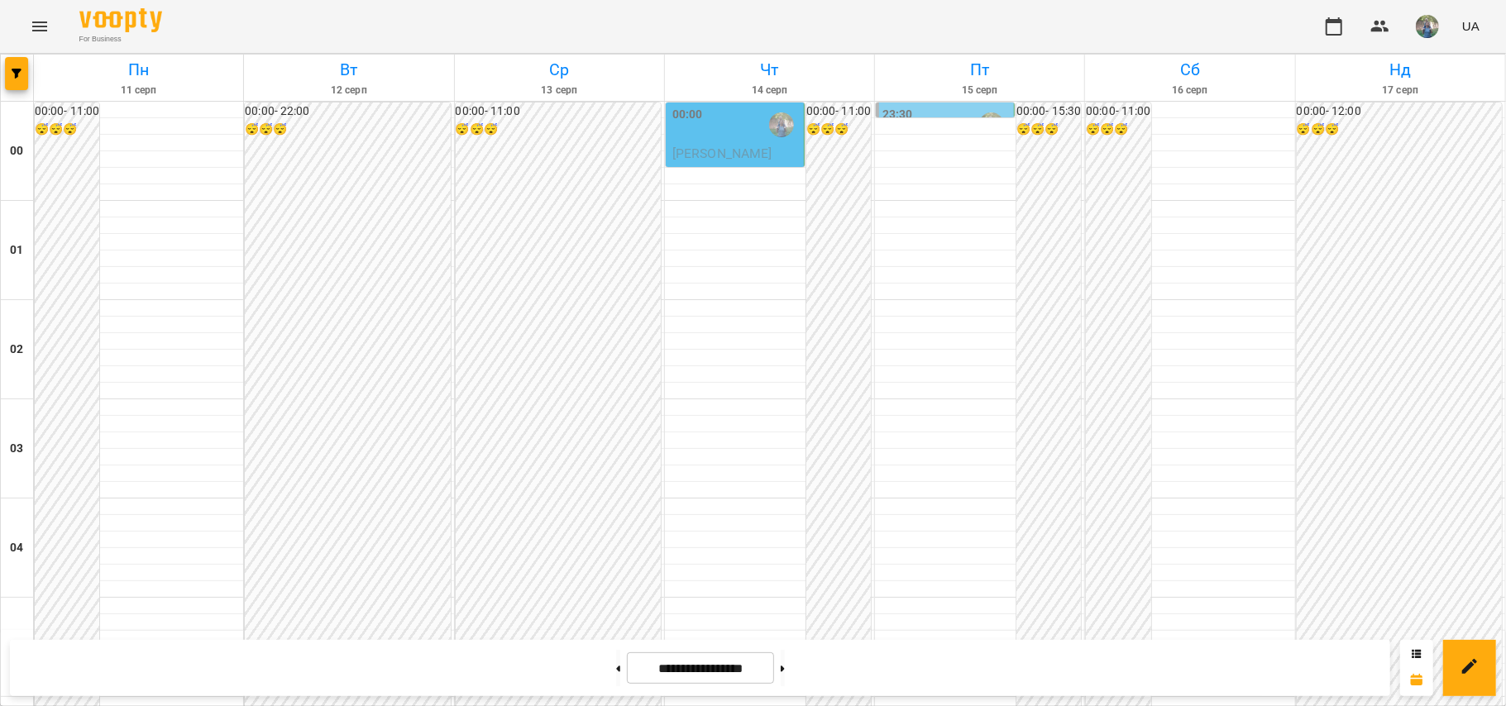
scroll to position [1213, 0]
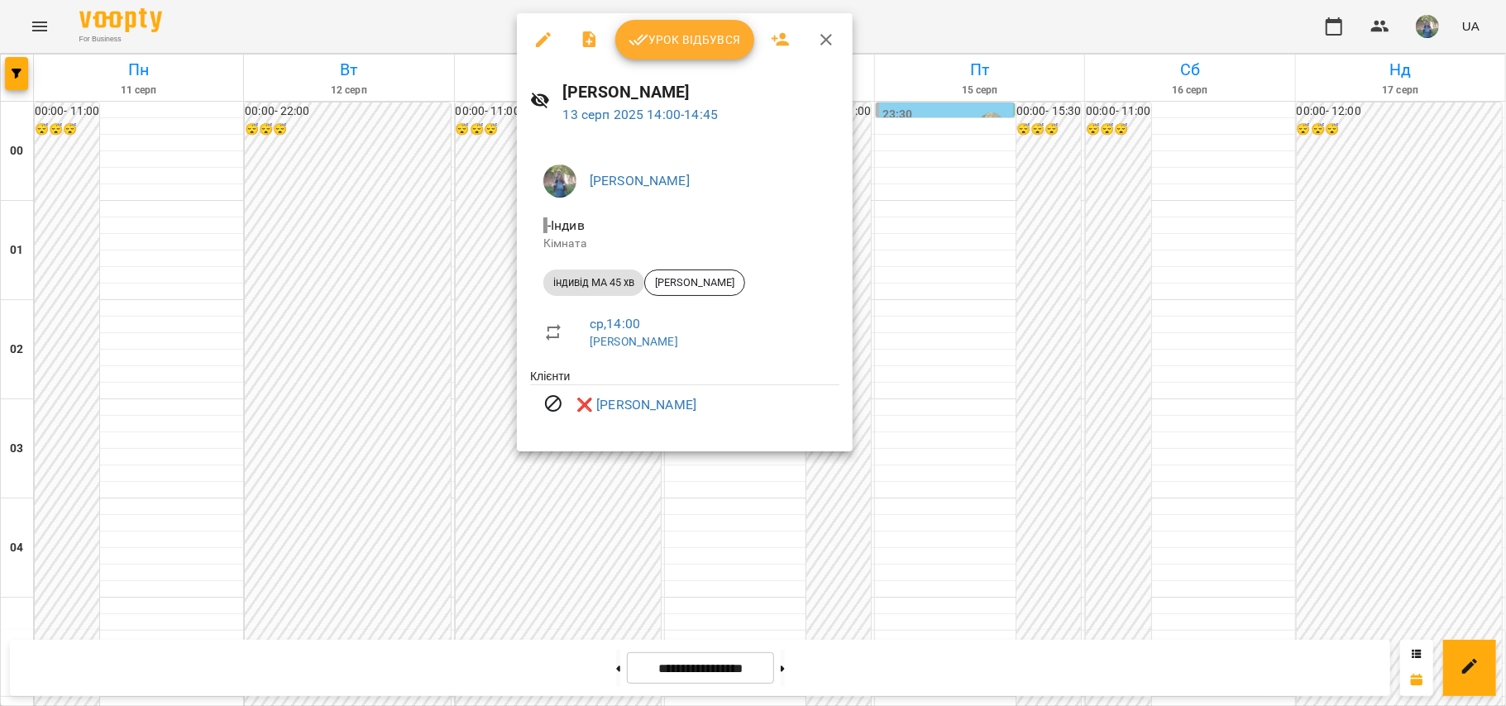
click at [485, 371] on div at bounding box center [753, 353] width 1506 height 706
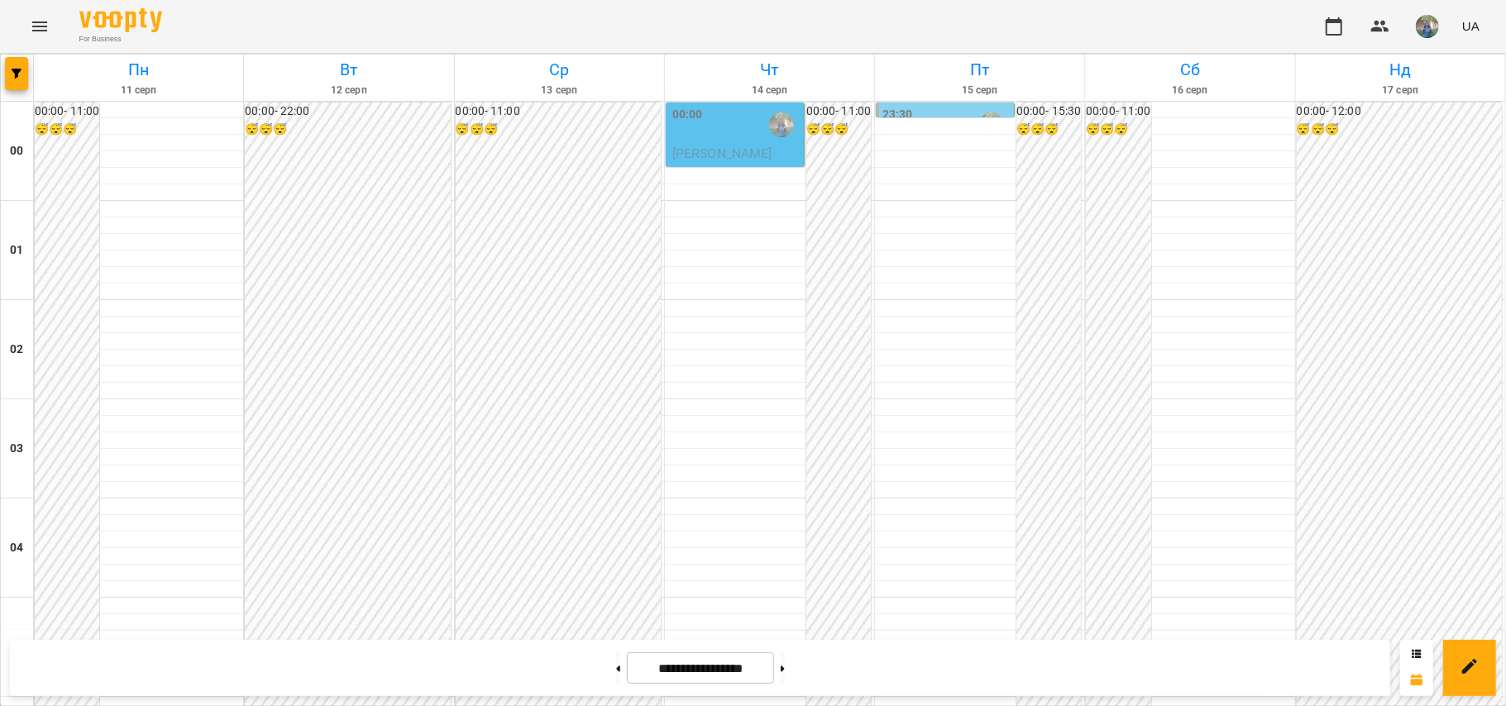
scroll to position [1324, 0]
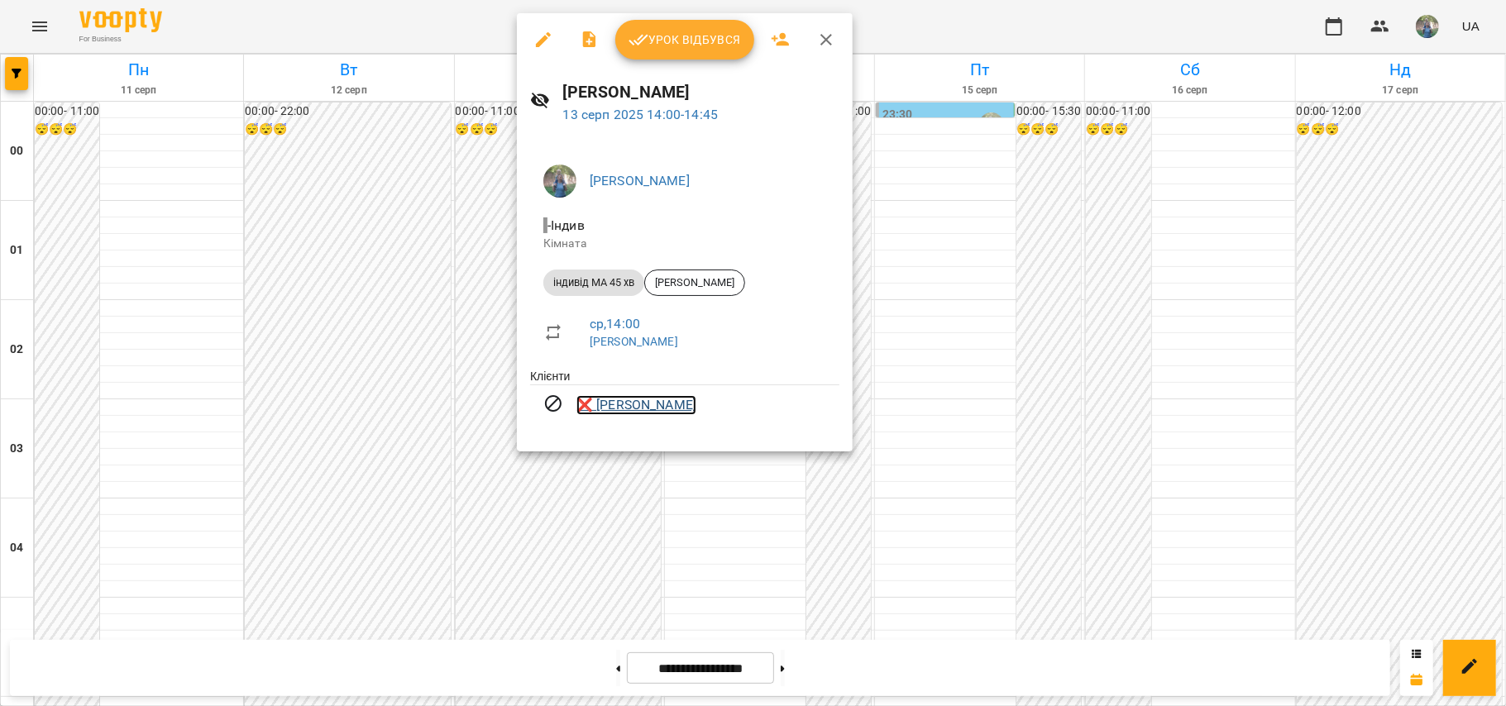
click at [617, 412] on link "❌ [PERSON_NAME]" at bounding box center [637, 405] width 120 height 20
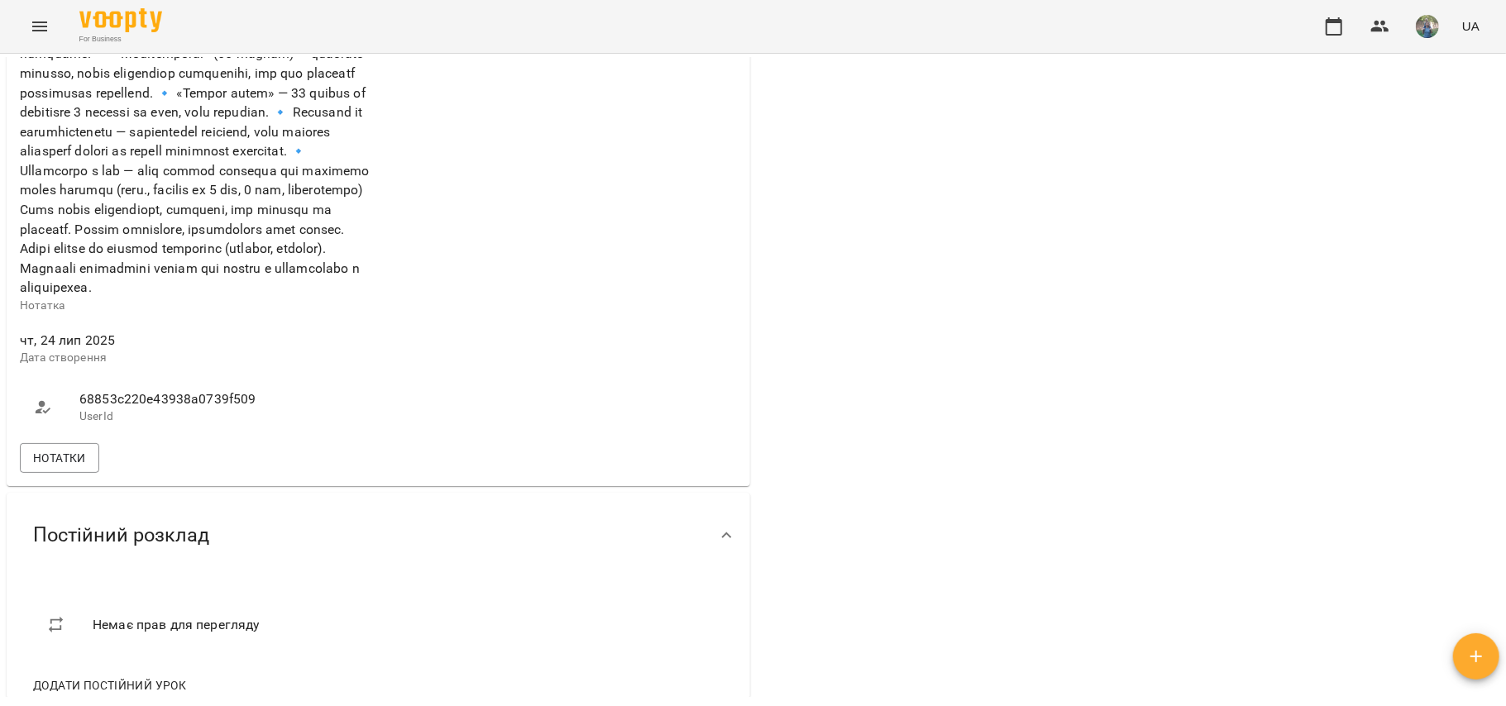
scroll to position [124, 0]
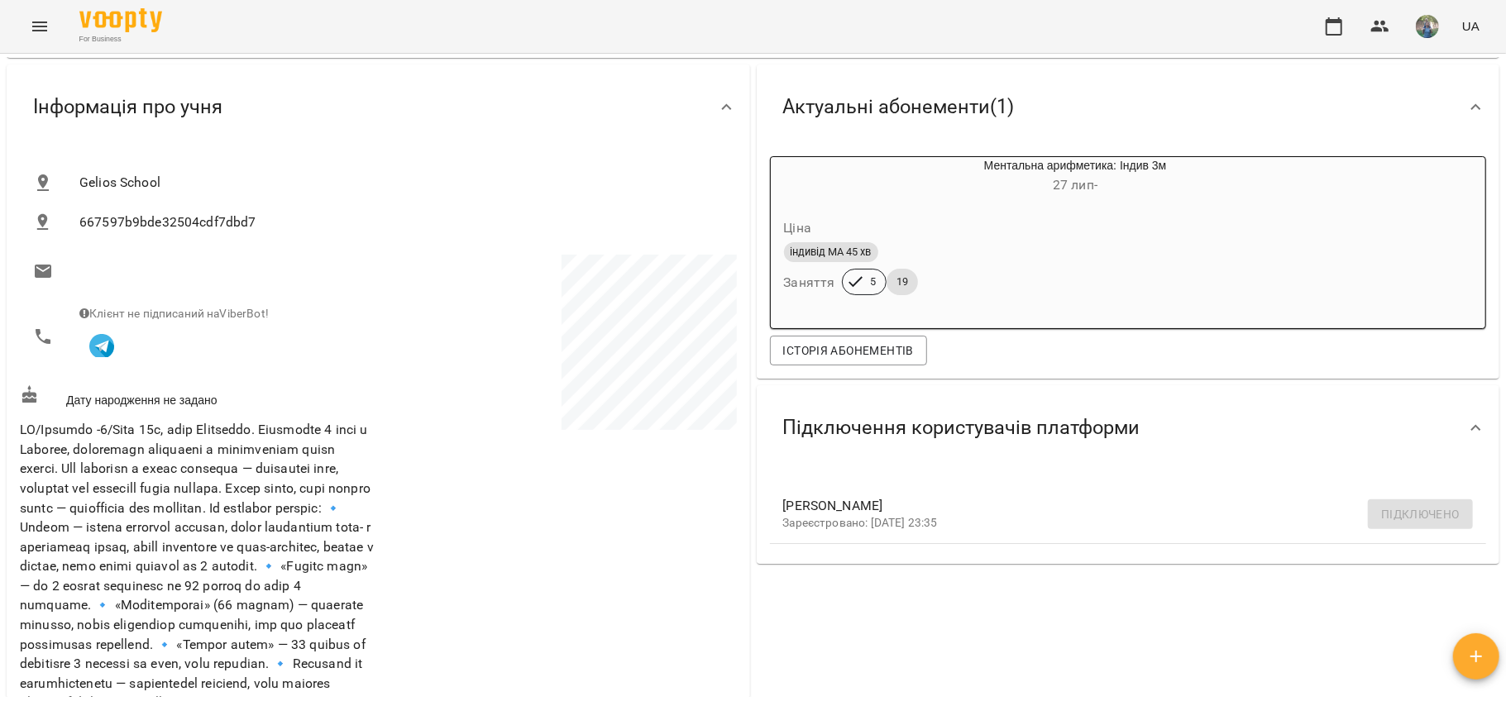
click at [35, 25] on icon "Menu" at bounding box center [40, 27] width 20 height 20
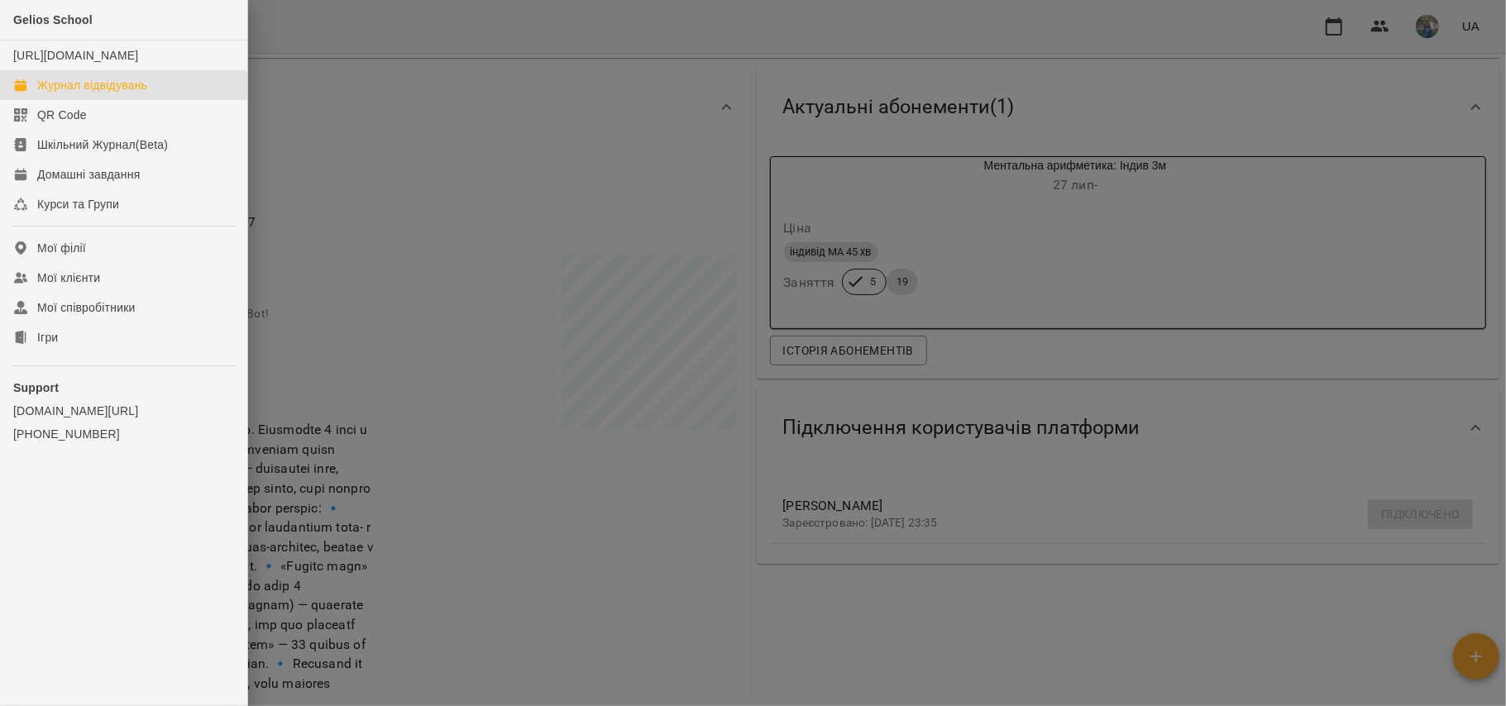
click at [163, 100] on link "Журнал відвідувань" at bounding box center [123, 85] width 247 height 30
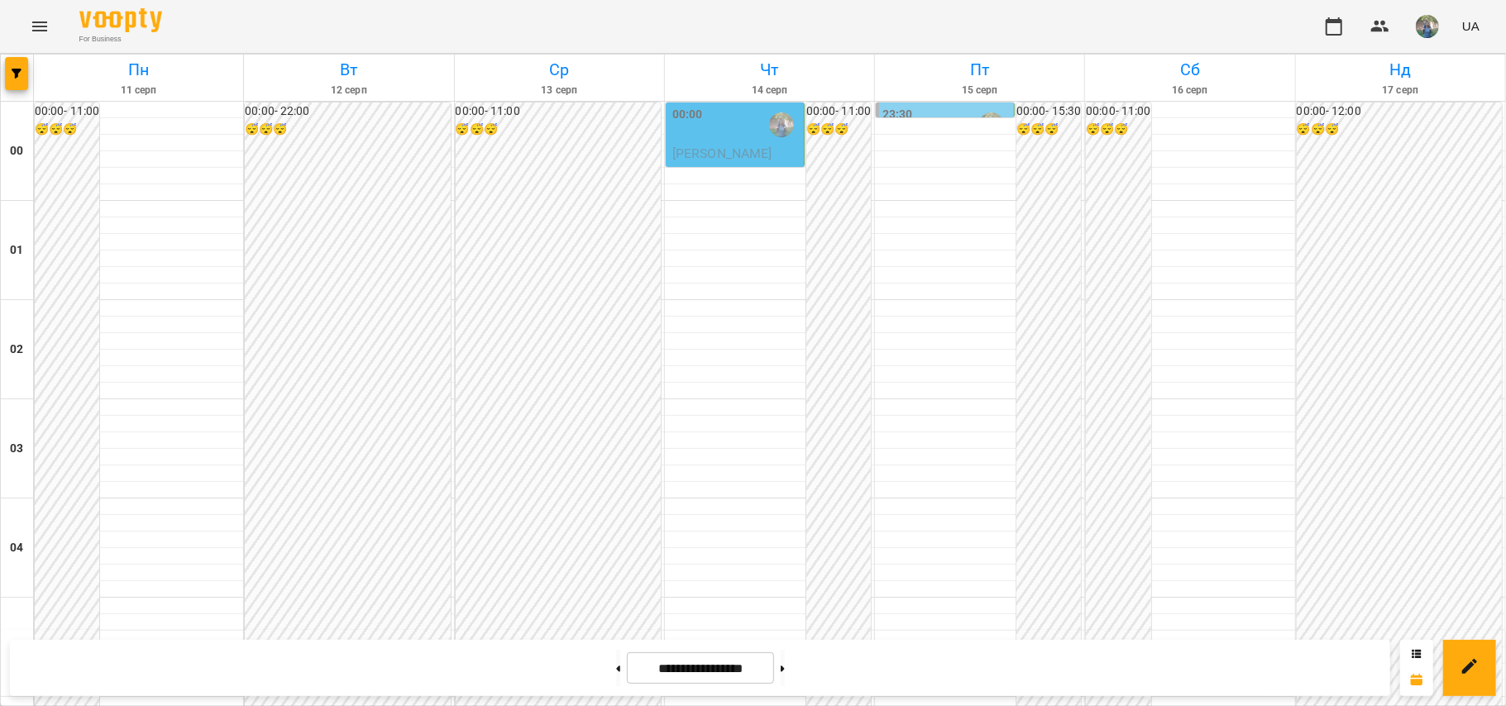
scroll to position [1521, 0]
